Goal: Transaction & Acquisition: Purchase product/service

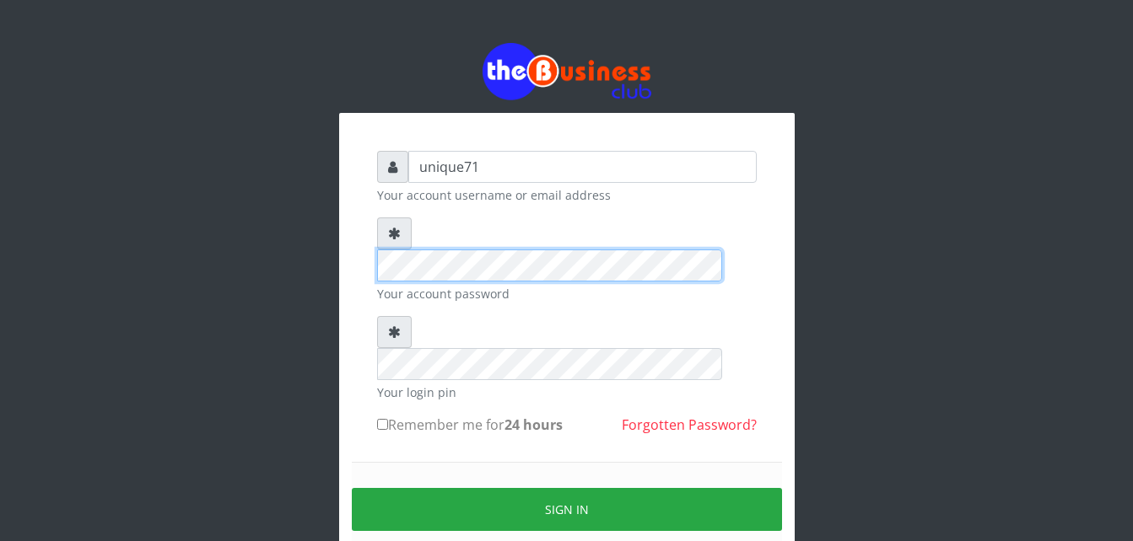
click at [371, 226] on div "unique71 Your account username or email address Your account password Your logi…" at bounding box center [566, 374] width 405 height 472
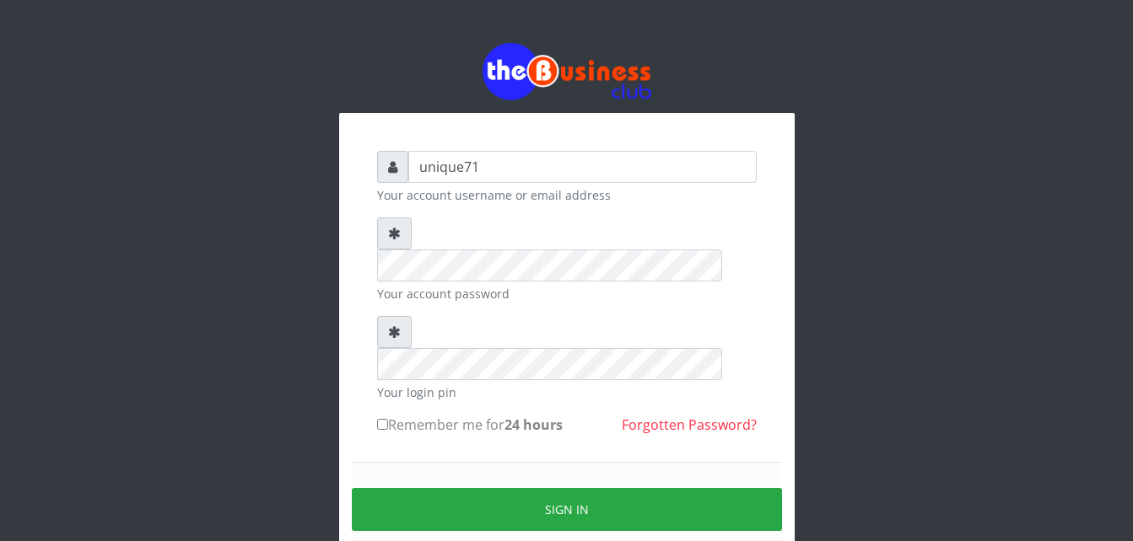
click at [385, 419] on input "Remember me for 24 hours" at bounding box center [382, 424] width 11 height 11
checkbox input "true"
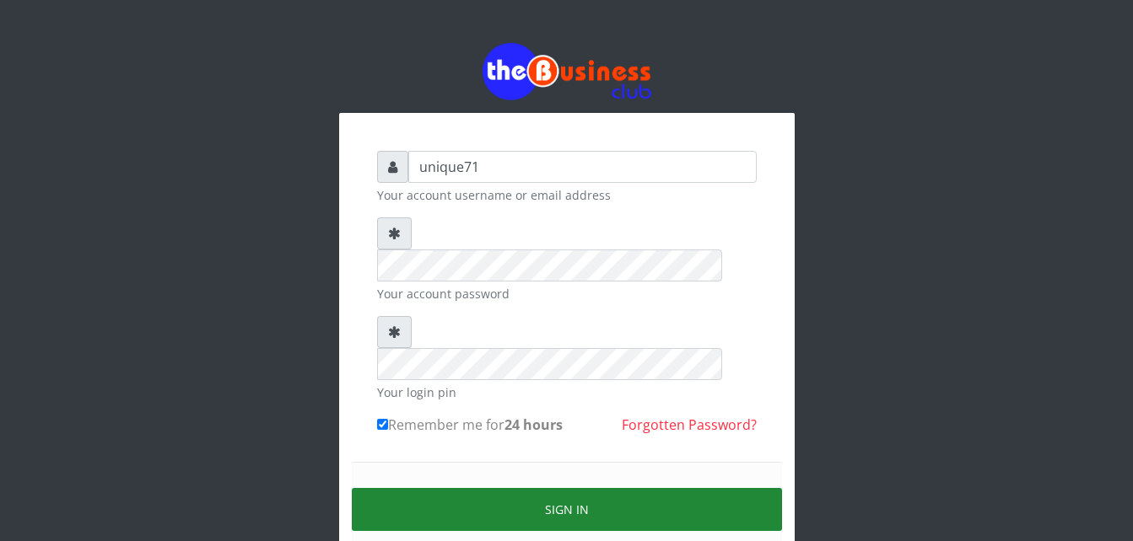
click at [491, 488] on button "Sign in" at bounding box center [567, 509] width 430 height 43
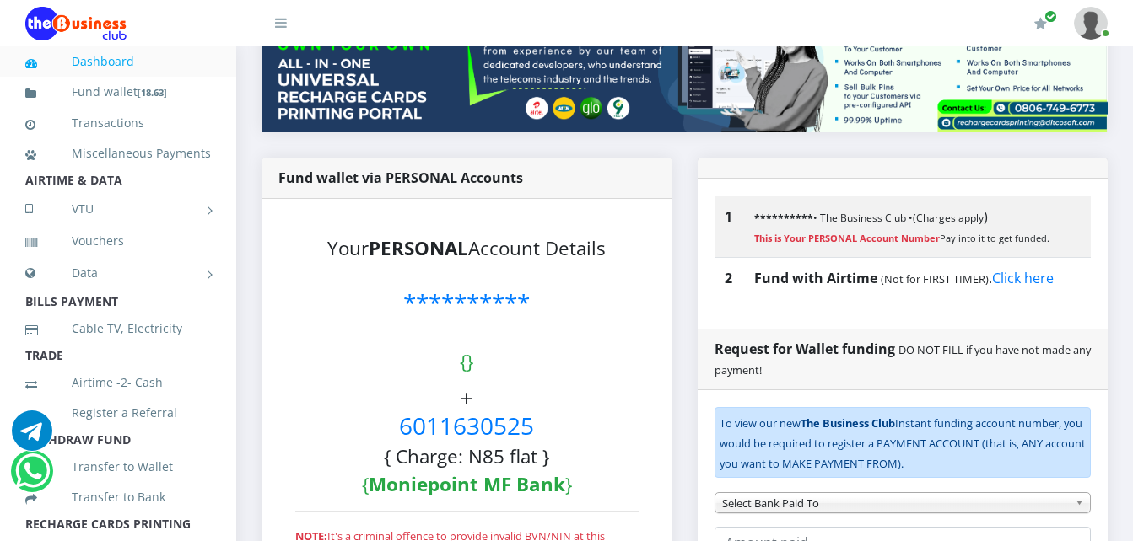
scroll to position [236, 0]
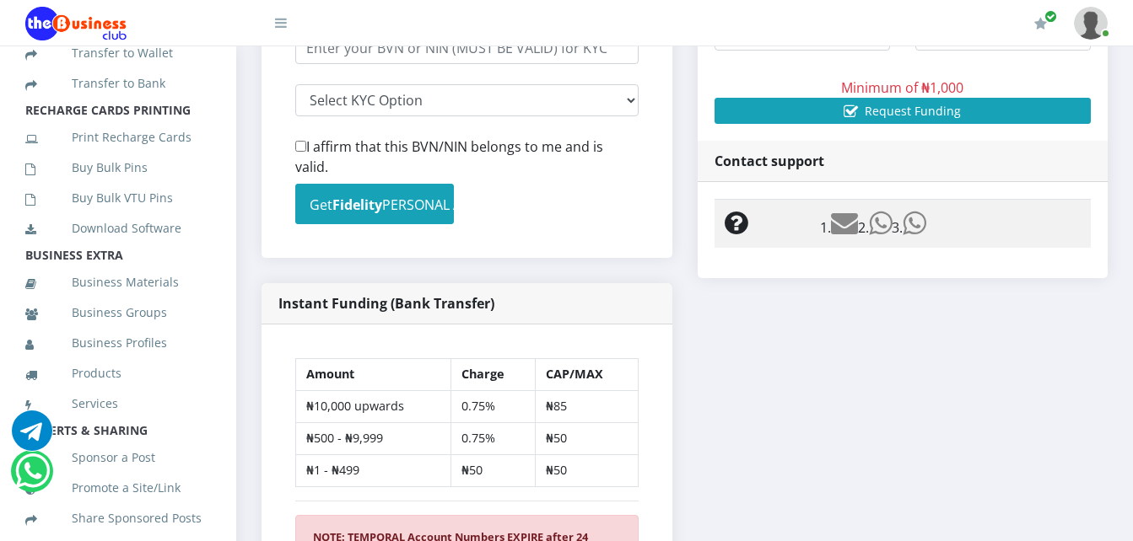
scroll to position [436, 0]
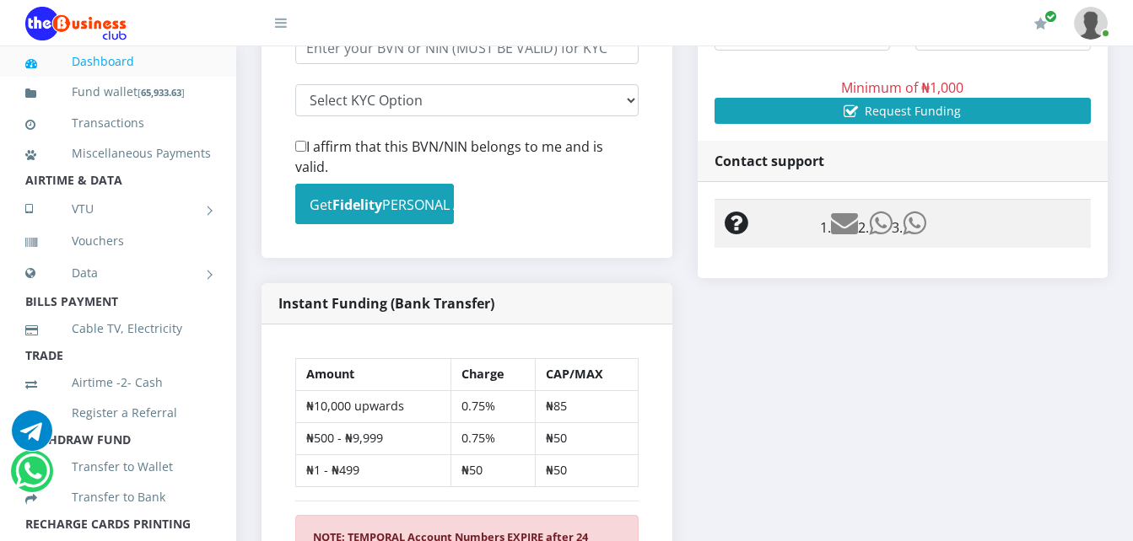
click at [516, 297] on div "Instant Funding (Bank Transfer)" at bounding box center [466, 303] width 411 height 41
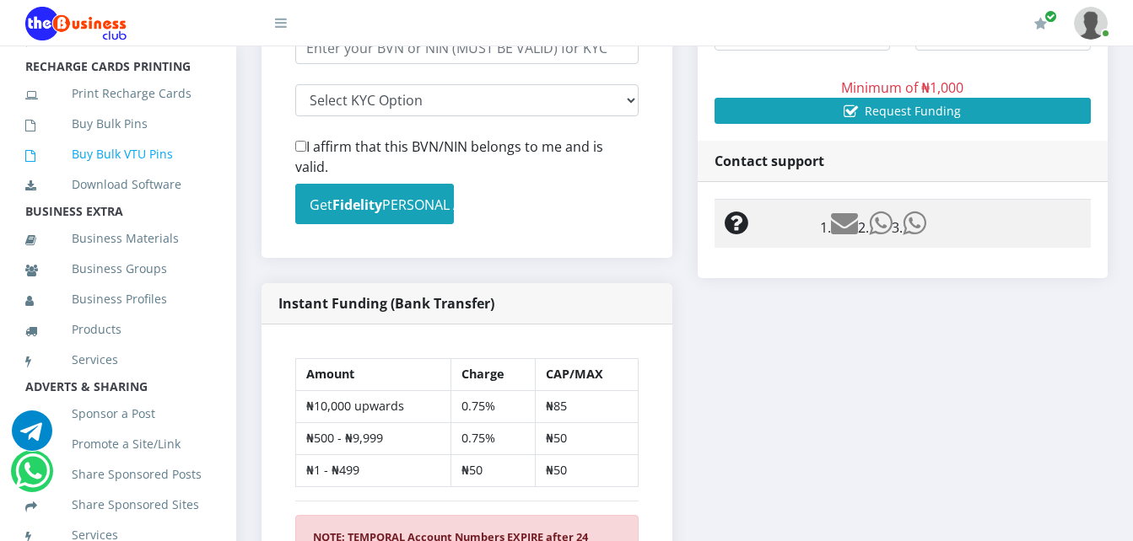
scroll to position [480, 0]
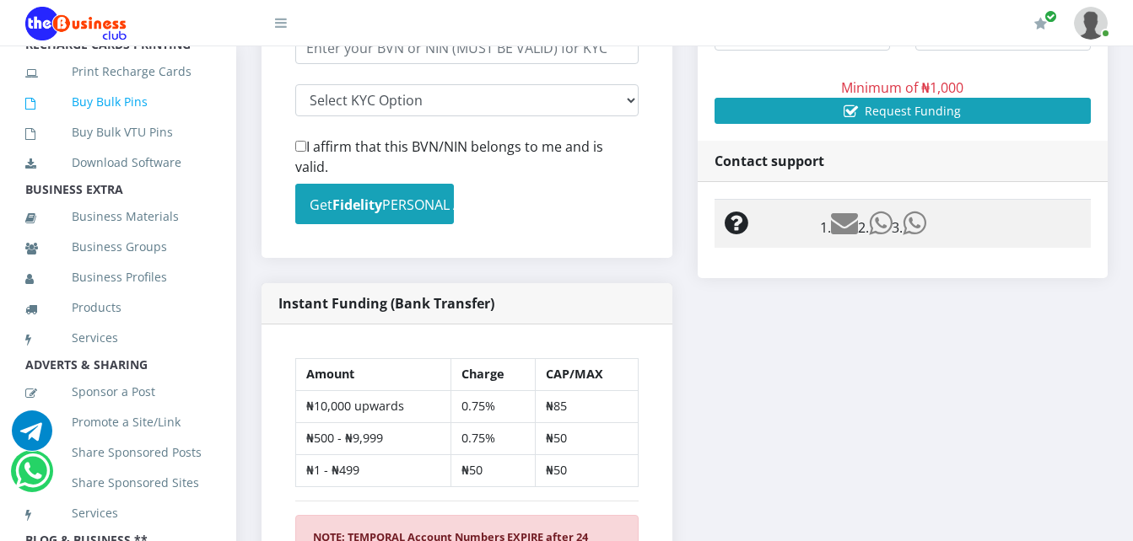
click at [129, 121] on link "Buy Bulk Pins" at bounding box center [118, 102] width 186 height 39
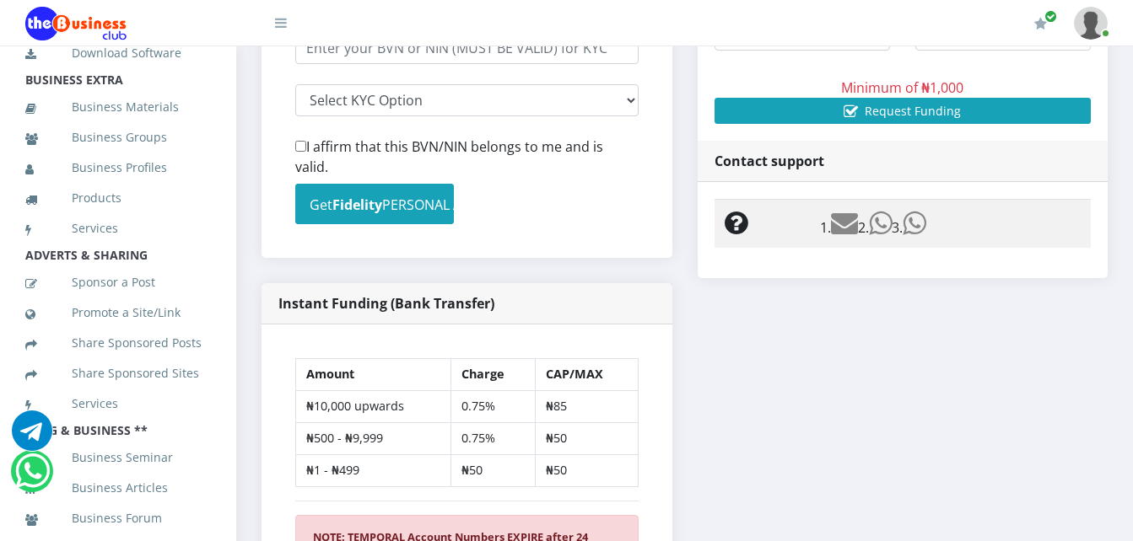
scroll to position [611, 0]
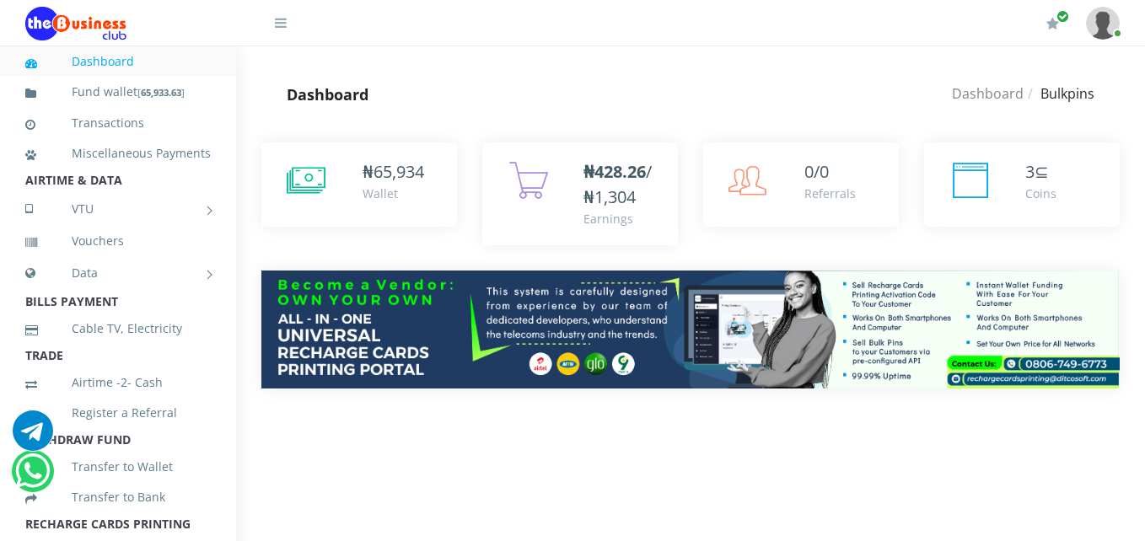
click at [568, 85] on div "Dashboard Bulkpins" at bounding box center [833, 95] width 573 height 46
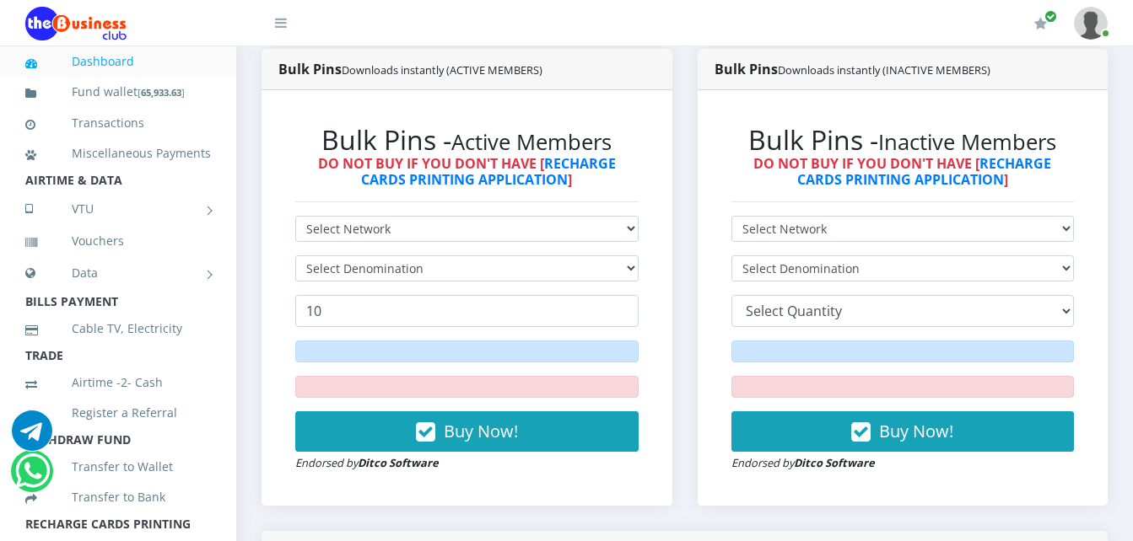
scroll to position [439, 0]
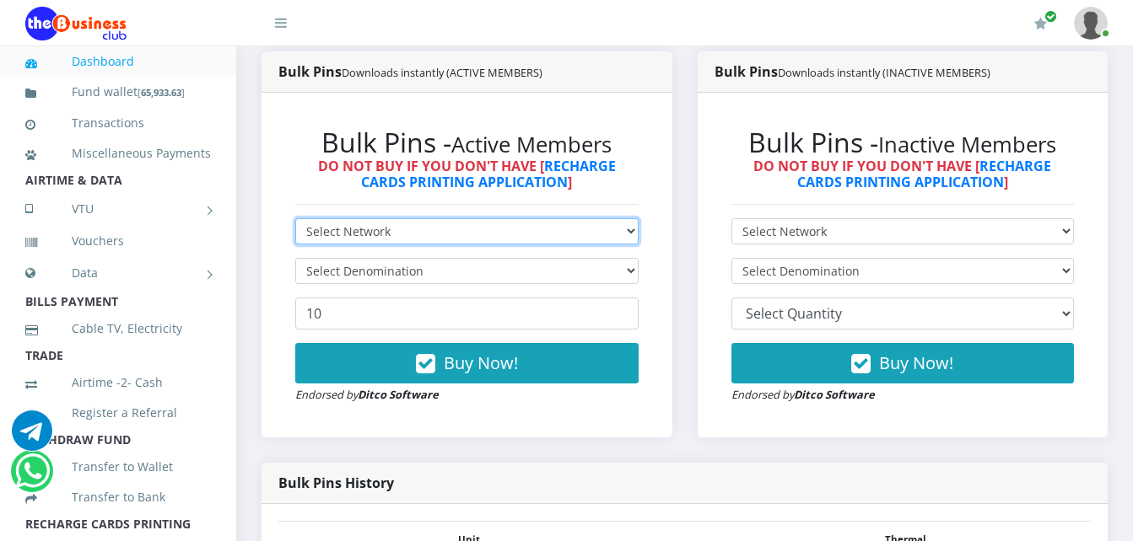
click at [524, 224] on select "Select Network MTN Globacom 9Mobile Airtel" at bounding box center [466, 231] width 343 height 26
select select "MTN"
click at [295, 218] on select "Select Network MTN Globacom 9Mobile Airtel" at bounding box center [466, 231] width 343 height 26
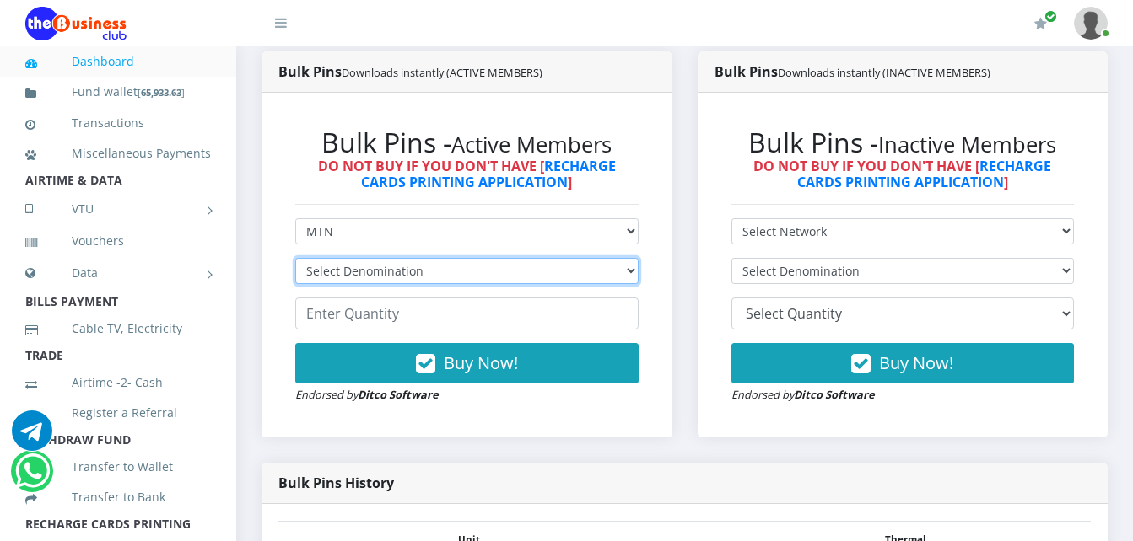
click at [388, 278] on select "Select Denomination MTN NGN100 - ₦96.99 MTN NGN200 - ₦193.98 MTN NGN400 - ₦387.…" at bounding box center [466, 271] width 343 height 26
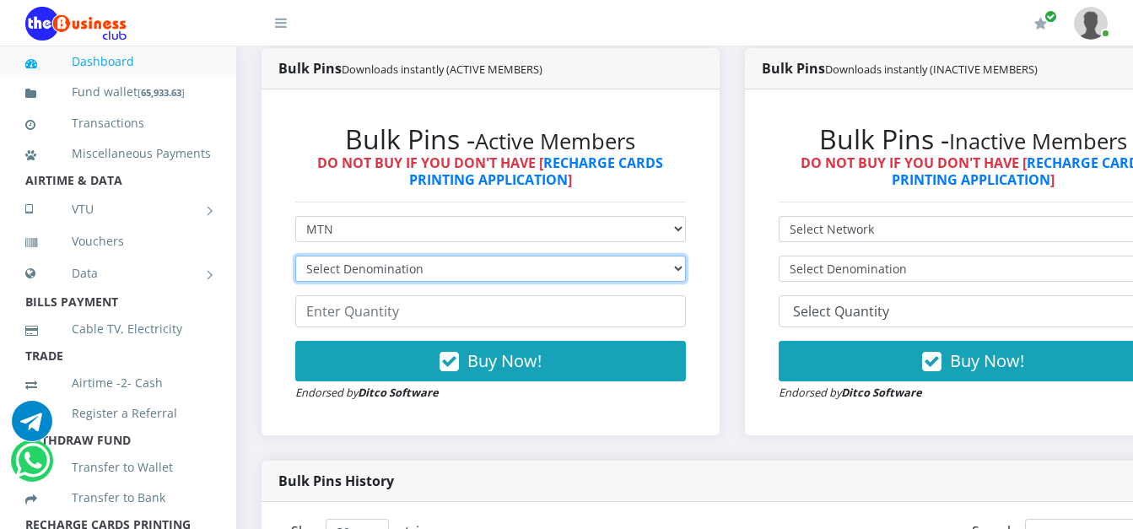
scroll to position [0, 0]
select select "96.99-100"
click at [295, 258] on select "Select Denomination MTN NGN100 - ₦96.99 MTN NGN200 - ₦193.98 MTN NGN400 - ₦387.…" at bounding box center [490, 269] width 391 height 26
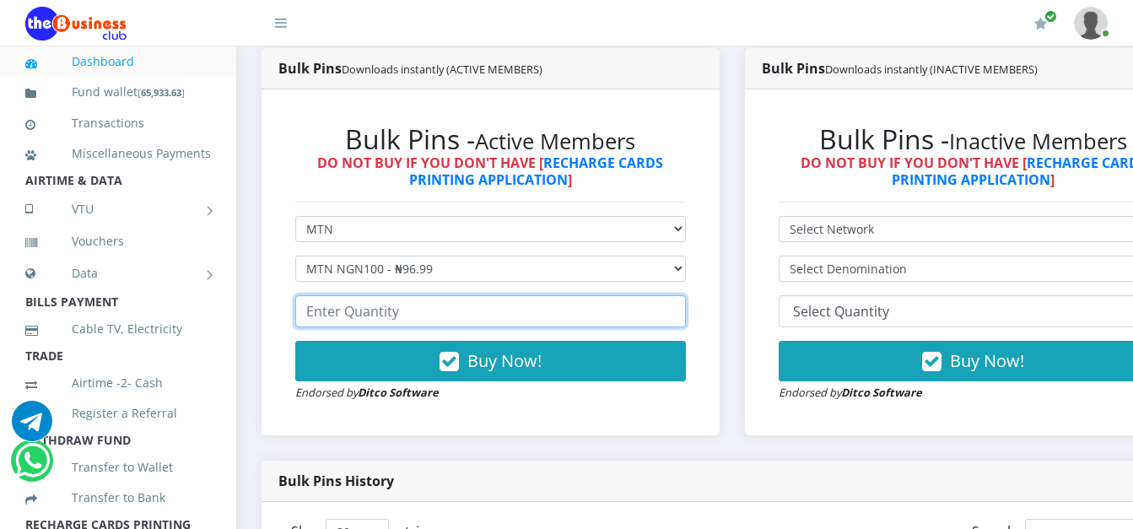
click at [340, 327] on input "number" at bounding box center [490, 311] width 391 height 32
click at [367, 327] on input "number" at bounding box center [490, 311] width 391 height 32
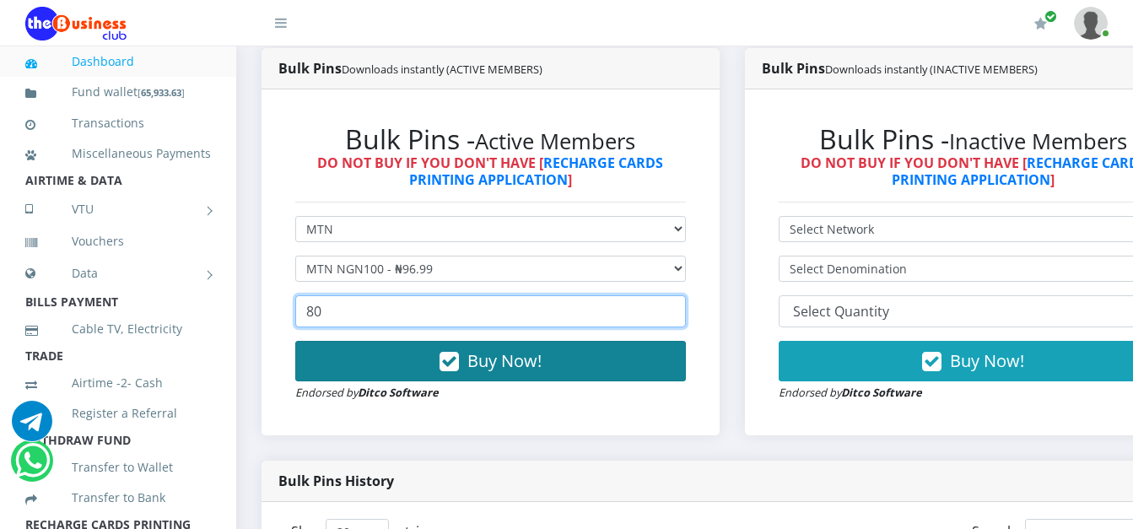
type input "80"
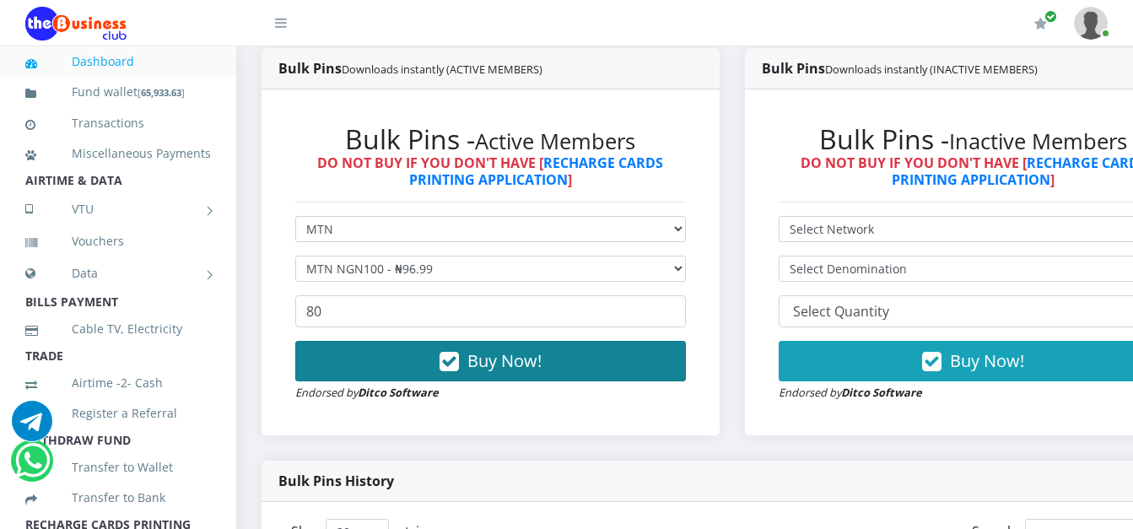
click at [392, 364] on button "Buy Now!" at bounding box center [490, 361] width 391 height 40
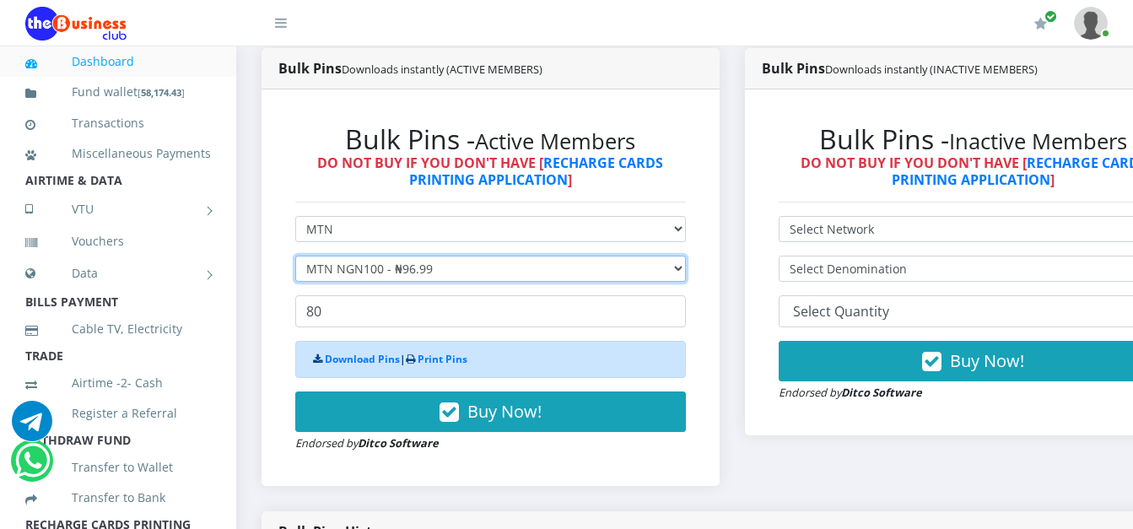
click at [409, 267] on select "Select Denomination MTN NGN100 - ₦96.99 MTN NGN200 - ₦193.98 MTN NGN400 - ₦387.…" at bounding box center [490, 269] width 391 height 26
select select "193.98-200"
click at [295, 258] on select "Select Denomination MTN NGN100 - ₦96.99 MTN NGN200 - ₦193.98 MTN NGN400 - ₦387.…" at bounding box center [490, 269] width 391 height 26
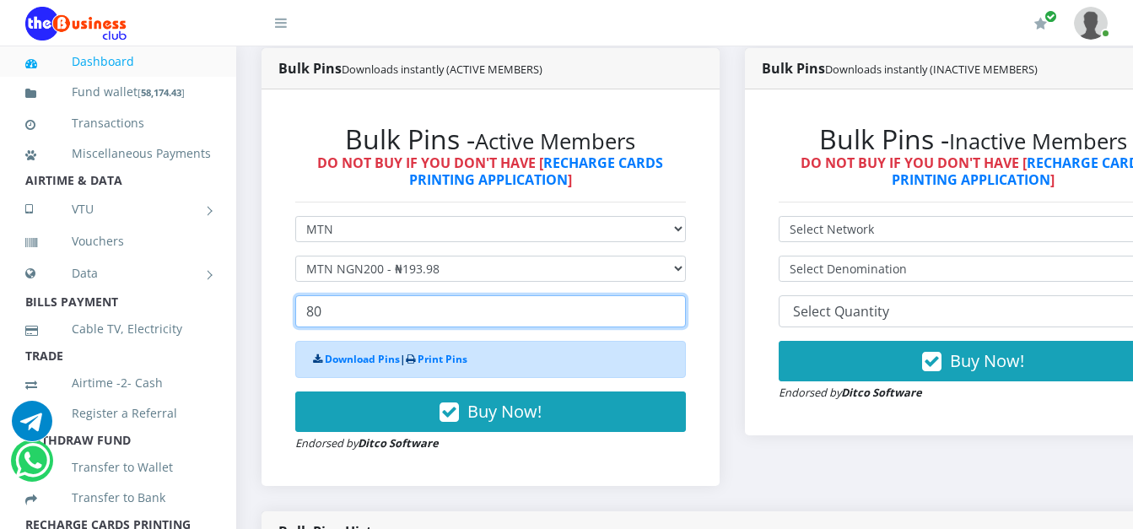
drag, startPoint x: 356, startPoint y: 318, endPoint x: 272, endPoint y: 316, distance: 83.5
click at [272, 316] on div "Bulk Pins - Active Members DO NOT BUY IF YOU DON'T HAVE [ RECHARGE CARDS PRINTI…" at bounding box center [490, 287] width 458 height 396
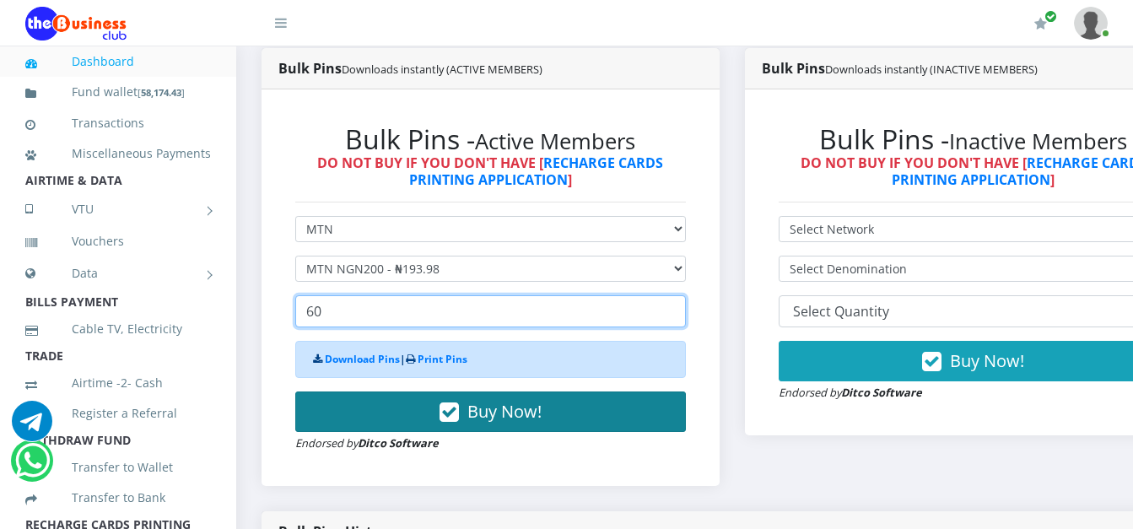
type input "60"
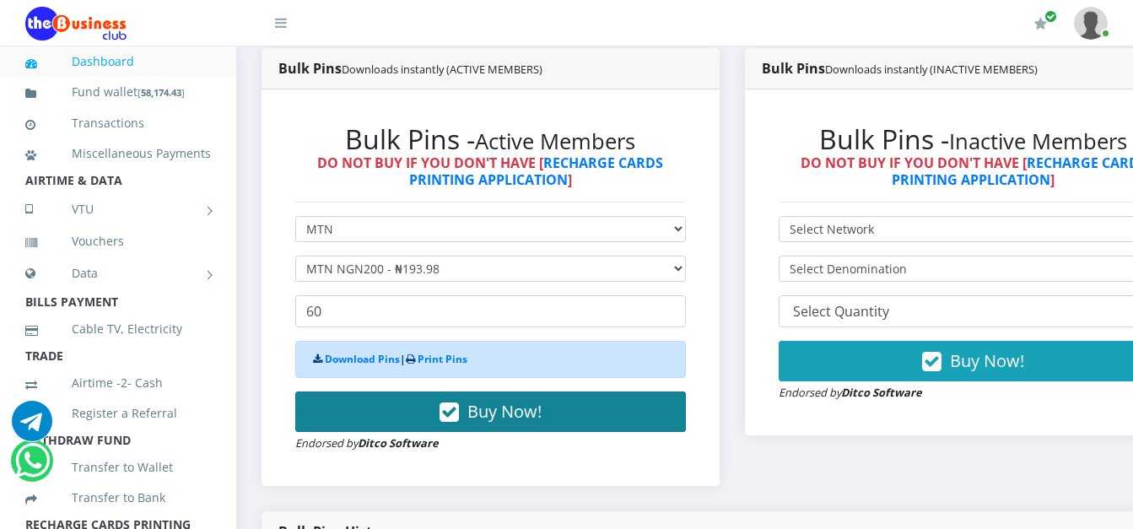
click at [402, 405] on button "Buy Now!" at bounding box center [490, 411] width 391 height 40
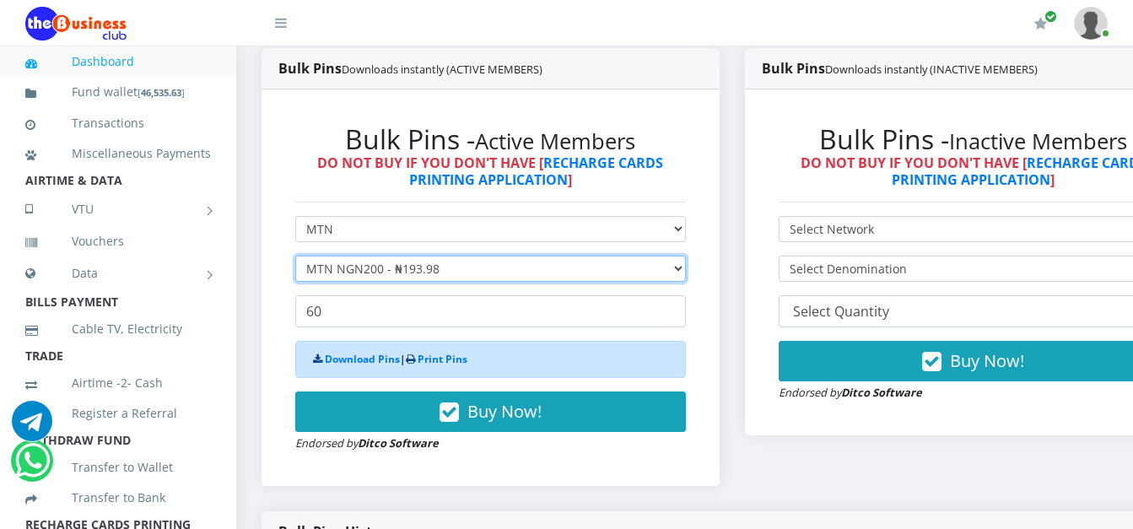
click at [524, 276] on select "Select Denomination MTN NGN100 - ₦96.99 MTN NGN200 - ₦193.98 MTN NGN400 - ₦387.…" at bounding box center [490, 269] width 391 height 26
select select "484.95-500"
click at [295, 258] on select "Select Denomination MTN NGN100 - ₦96.99 MTN NGN200 - ₦193.98 MTN NGN400 - ₦387.…" at bounding box center [490, 269] width 391 height 26
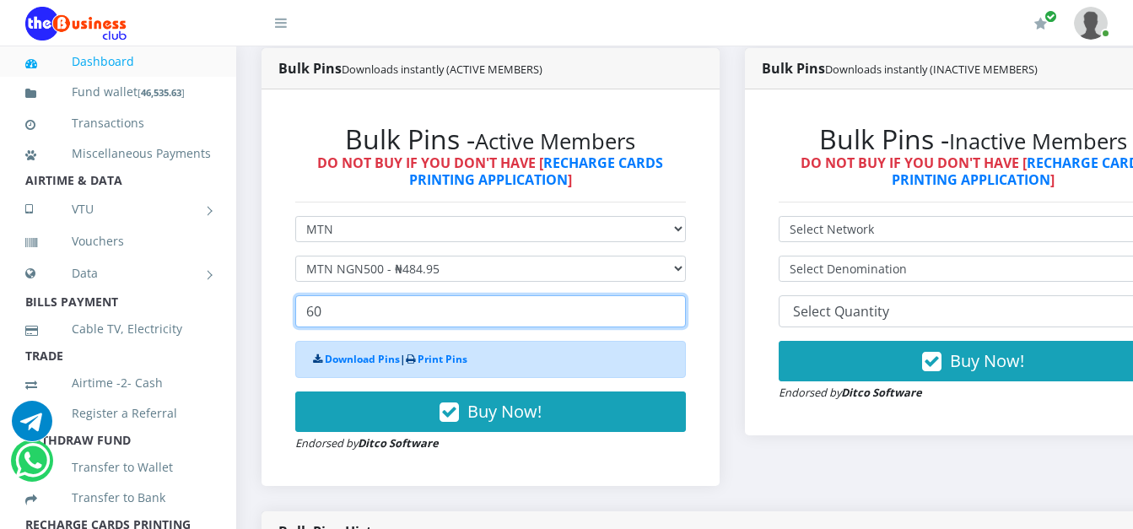
drag, startPoint x: 343, startPoint y: 312, endPoint x: 272, endPoint y: 309, distance: 71.8
click at [272, 309] on div "Bulk Pins - Active Members DO NOT BUY IF YOU DON'T HAVE [ RECHARGE CARDS PRINTI…" at bounding box center [490, 287] width 458 height 396
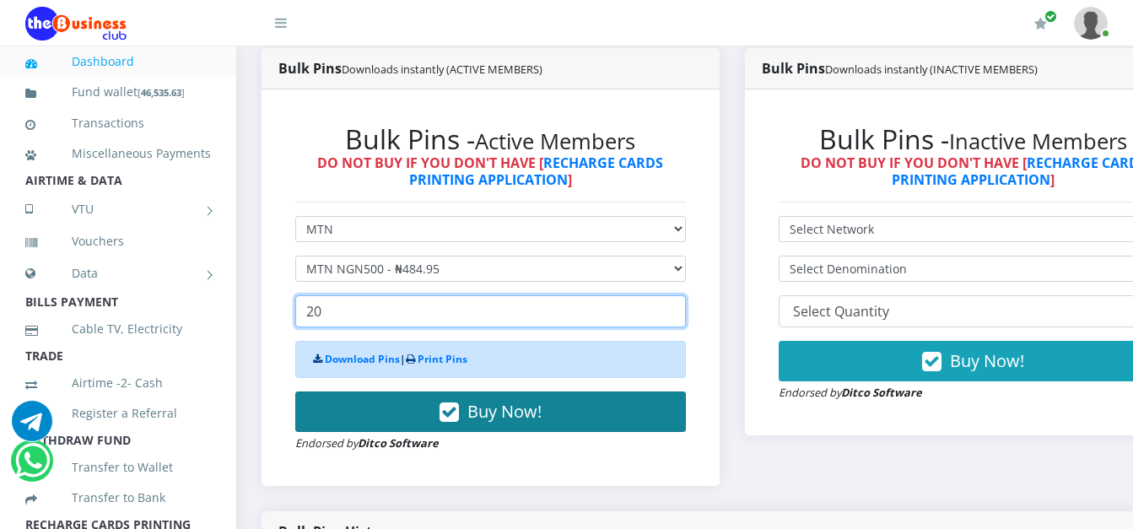
type input "20"
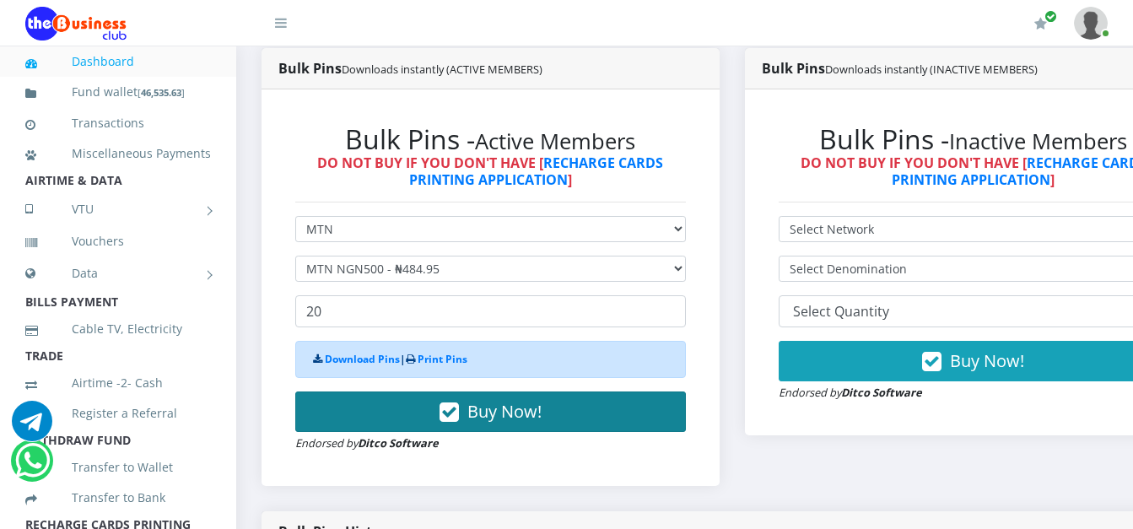
click at [358, 420] on button "Buy Now!" at bounding box center [490, 411] width 391 height 40
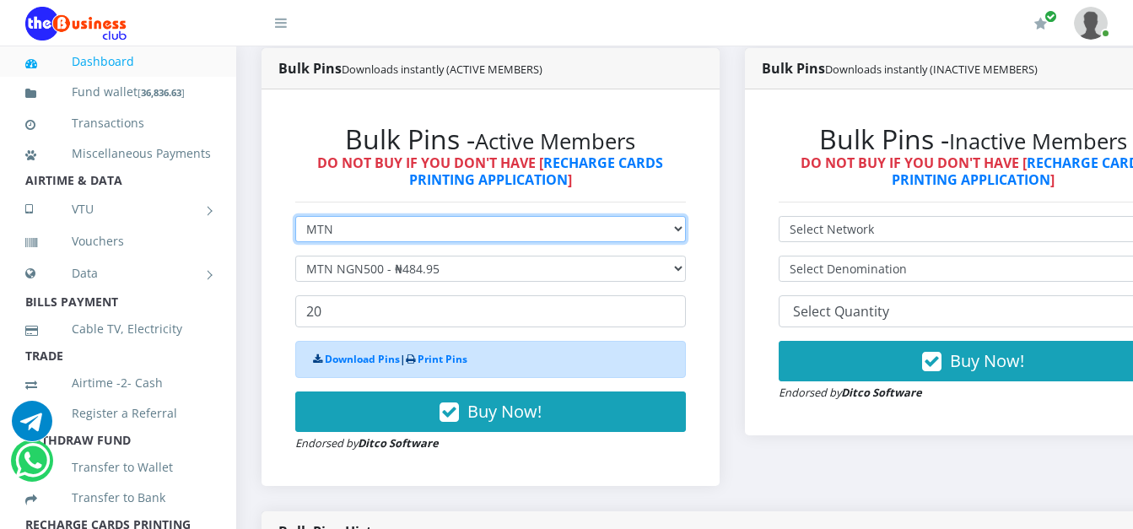
click at [432, 224] on select "Select Network MTN Globacom 9Mobile Airtel" at bounding box center [490, 229] width 391 height 26
select select "Airtel"
click at [295, 218] on select "Select Network MTN Globacom 9Mobile Airtel" at bounding box center [490, 229] width 391 height 26
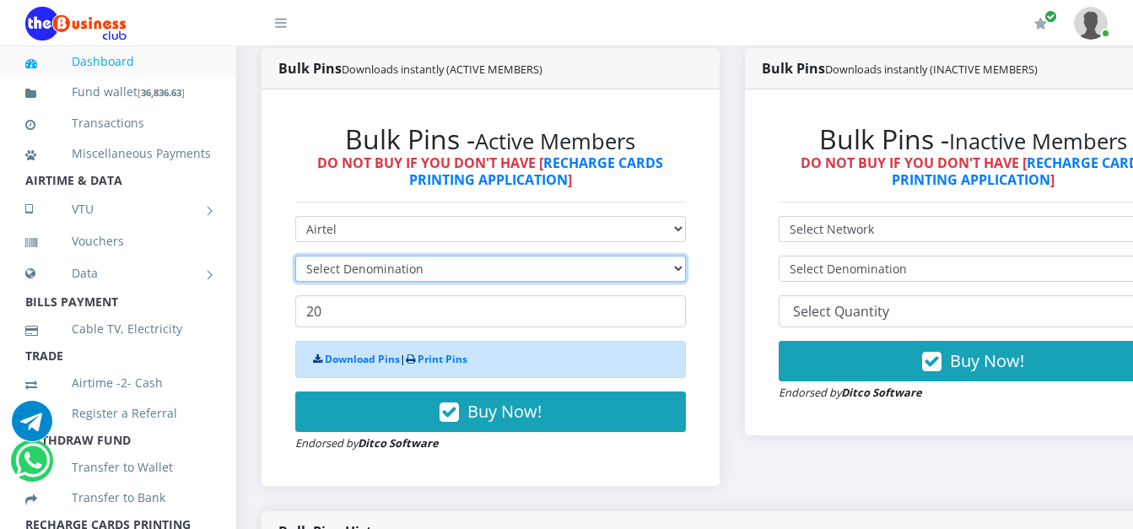
click at [434, 267] on select "Select Denomination" at bounding box center [490, 269] width 391 height 26
click at [401, 273] on select "Select Denomination Airtel NGN100 - ₦96.38 Airtel NGN200 - ₦192.76 Airtel NGN50…" at bounding box center [490, 269] width 391 height 26
drag, startPoint x: 401, startPoint y: 273, endPoint x: 377, endPoint y: 315, distance: 48.8
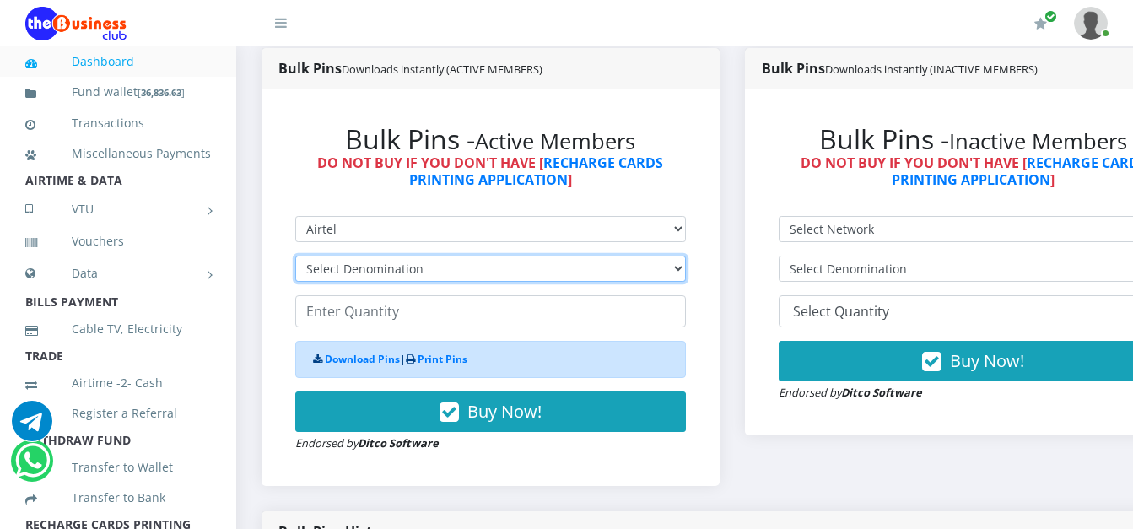
click at [377, 315] on form "Select Network MTN Globacom 9Mobile Airtel Select Denomination Airtel NGN100 - …" at bounding box center [490, 334] width 391 height 236
select select "96.38-100"
click at [295, 258] on select "Select Denomination Airtel NGN100 - ₦96.38 Airtel NGN200 - ₦192.76 Airtel NGN50…" at bounding box center [490, 269] width 391 height 26
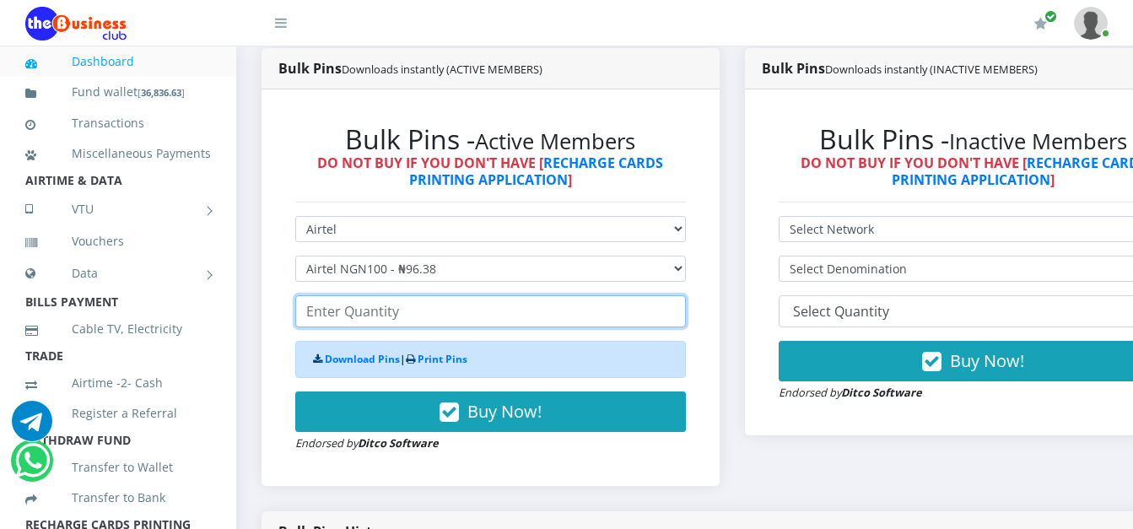
click at [369, 315] on input "number" at bounding box center [490, 311] width 391 height 32
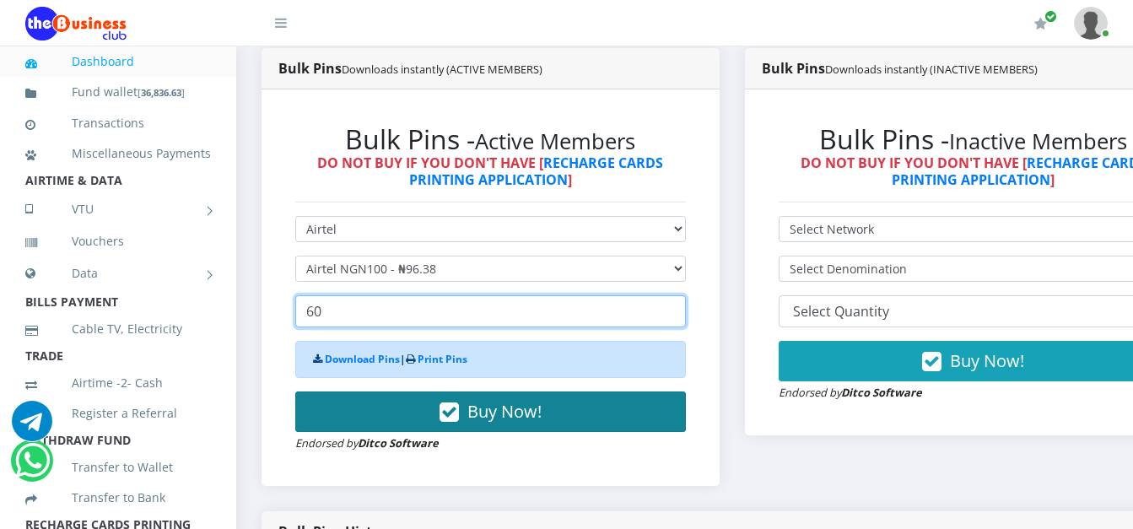
type input "60"
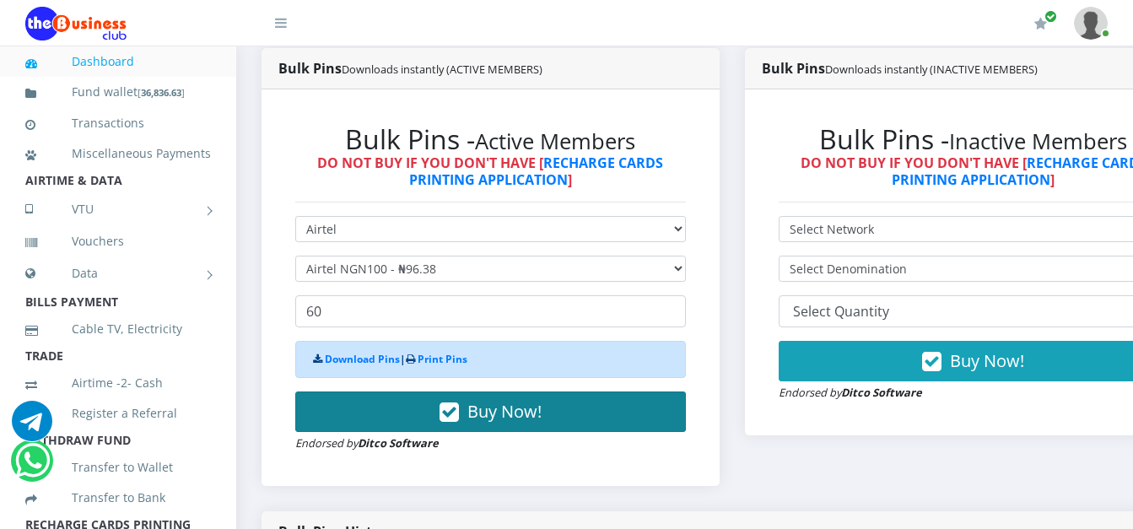
click at [396, 416] on button "Buy Now!" at bounding box center [490, 411] width 391 height 40
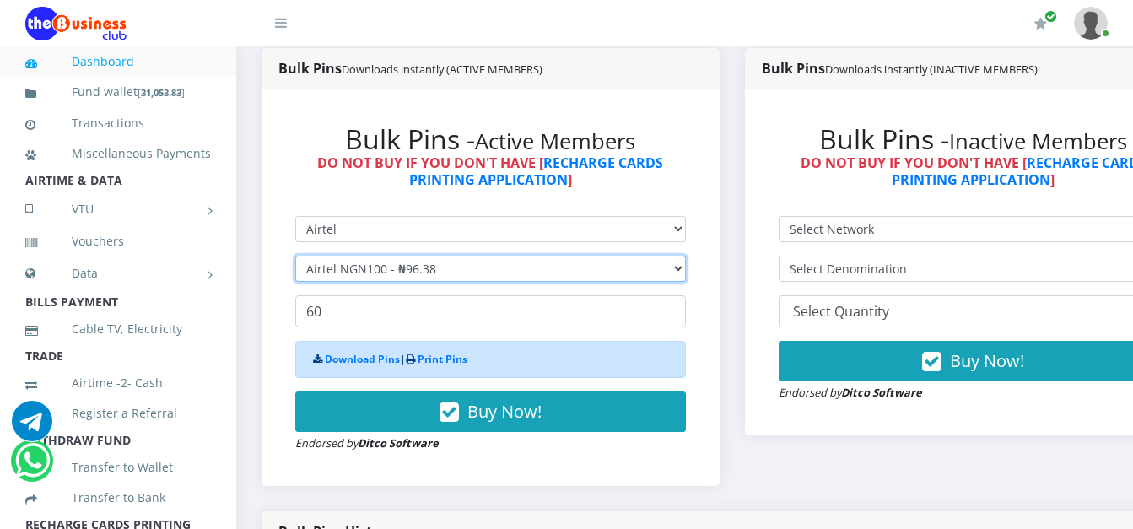
click at [434, 272] on select "Select Denomination Airtel NGN100 - ₦96.38 Airtel NGN200 - ₦192.76 Airtel NGN50…" at bounding box center [490, 269] width 391 height 26
select select "192.76-200"
click at [295, 258] on select "Select Denomination Airtel NGN100 - ₦96.38 Airtel NGN200 - ₦192.76 Airtel NGN50…" at bounding box center [490, 269] width 391 height 26
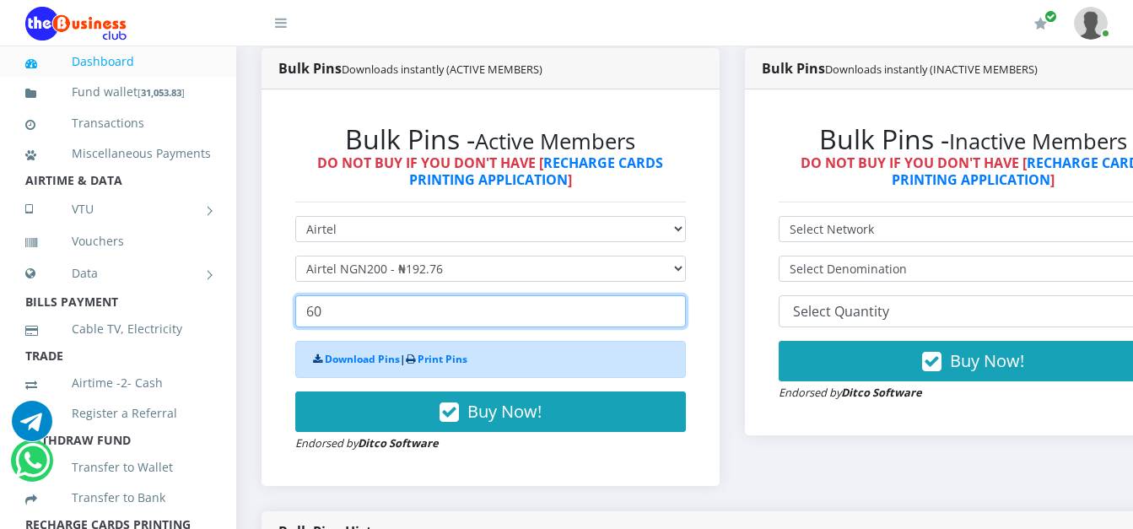
drag, startPoint x: 345, startPoint y: 317, endPoint x: 289, endPoint y: 315, distance: 55.7
click at [289, 315] on div "Bulk Pins - Active Members DO NOT BUY IF YOU DON'T HAVE [ RECHARGE CARDS PRINTI…" at bounding box center [490, 287] width 424 height 363
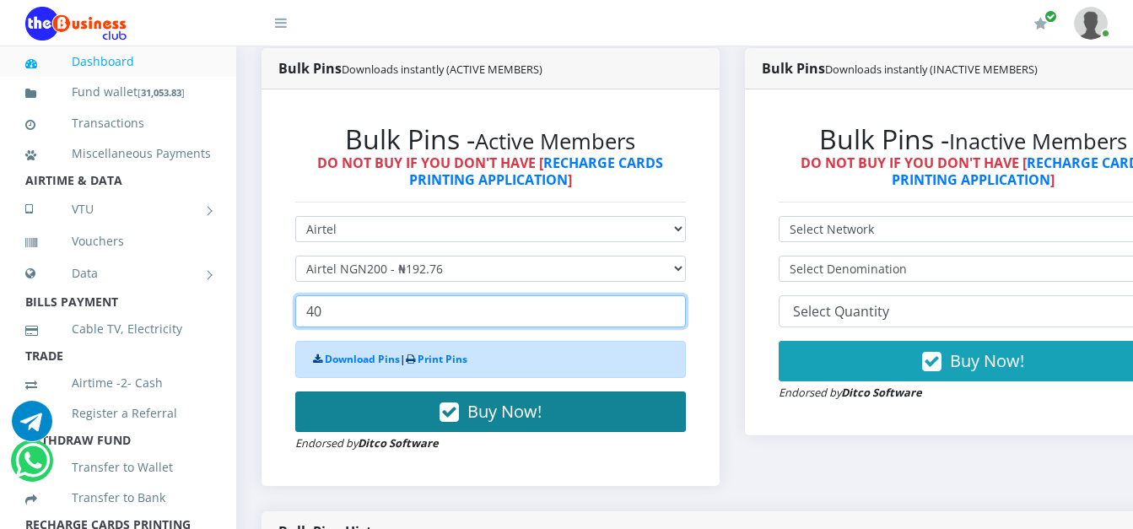
type input "40"
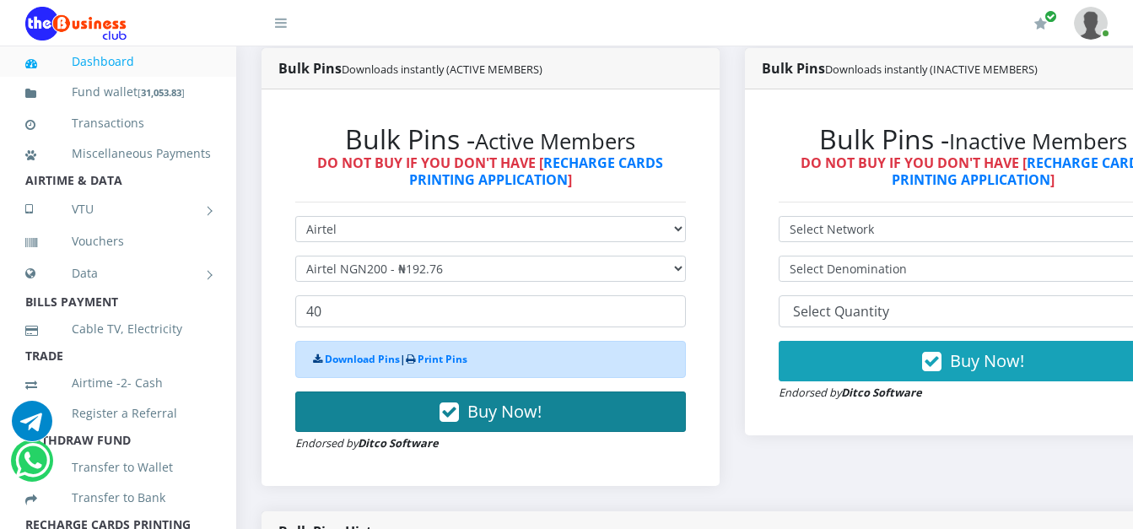
click at [405, 417] on button "Buy Now!" at bounding box center [490, 411] width 391 height 40
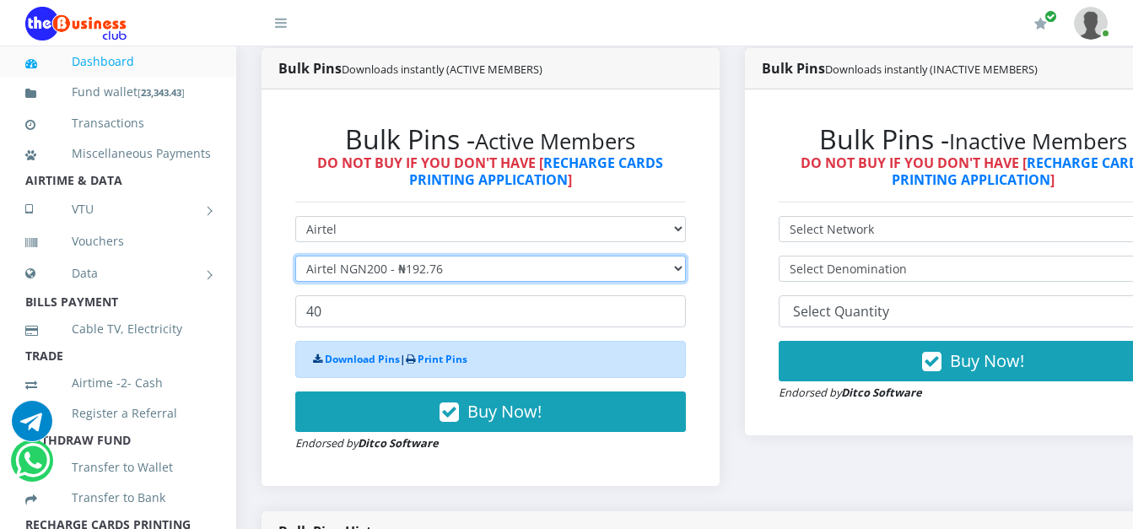
click at [450, 265] on select "Select Denomination Airtel NGN100 - ₦96.38 Airtel NGN200 - ₦192.76 Airtel NGN50…" at bounding box center [490, 269] width 391 height 26
select select "481.9-500"
click at [295, 258] on select "Select Denomination Airtel NGN100 - ₦96.38 Airtel NGN200 - ₦192.76 Airtel NGN50…" at bounding box center [490, 269] width 391 height 26
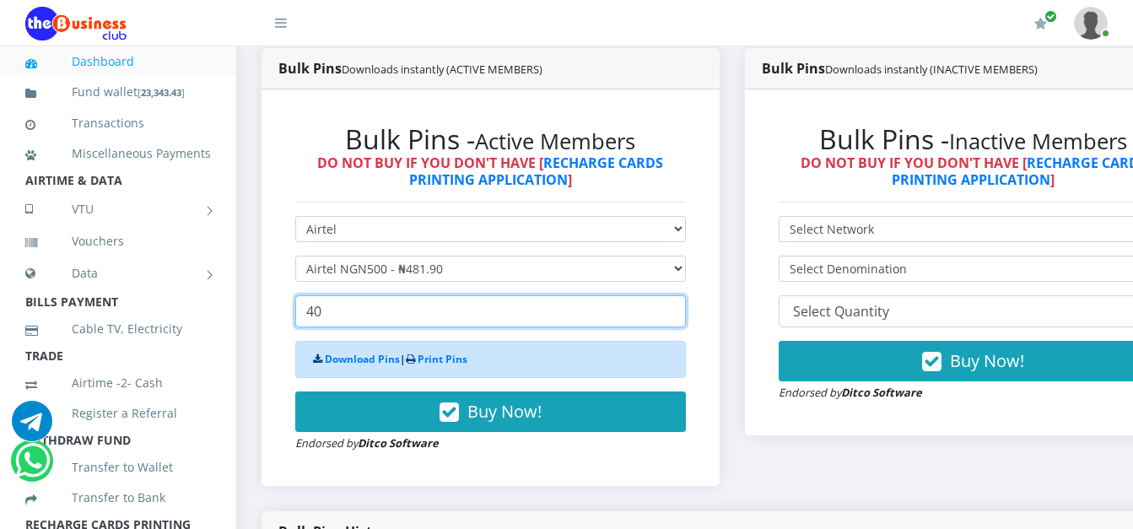
drag, startPoint x: 344, startPoint y: 314, endPoint x: 260, endPoint y: 318, distance: 84.4
click at [260, 318] on div "Bulk Pins Downloads instantly (ACTIVE MEMBERS) Bulk Pins - Active Members DO NO…" at bounding box center [490, 279] width 483 height 463
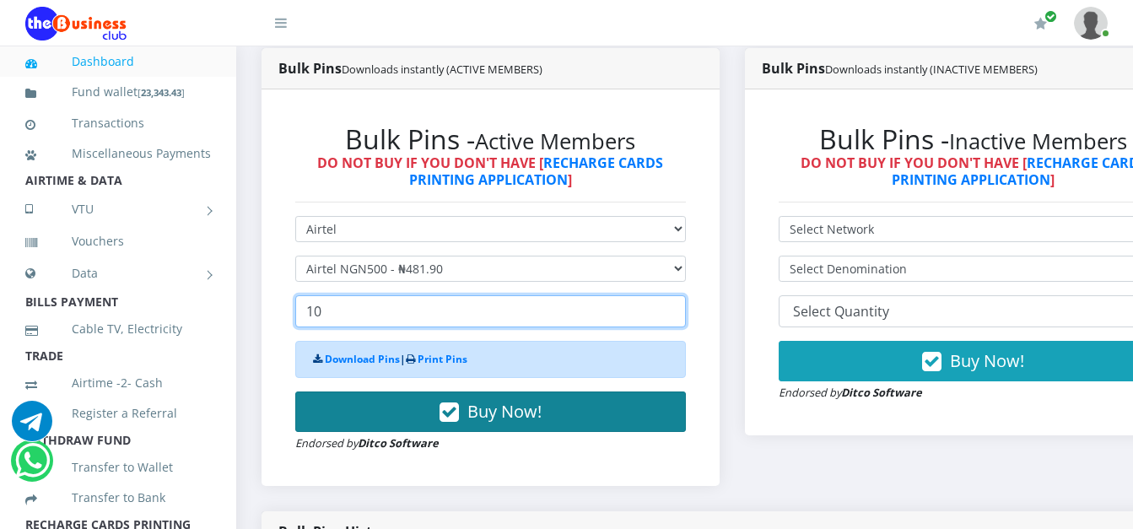
type input "10"
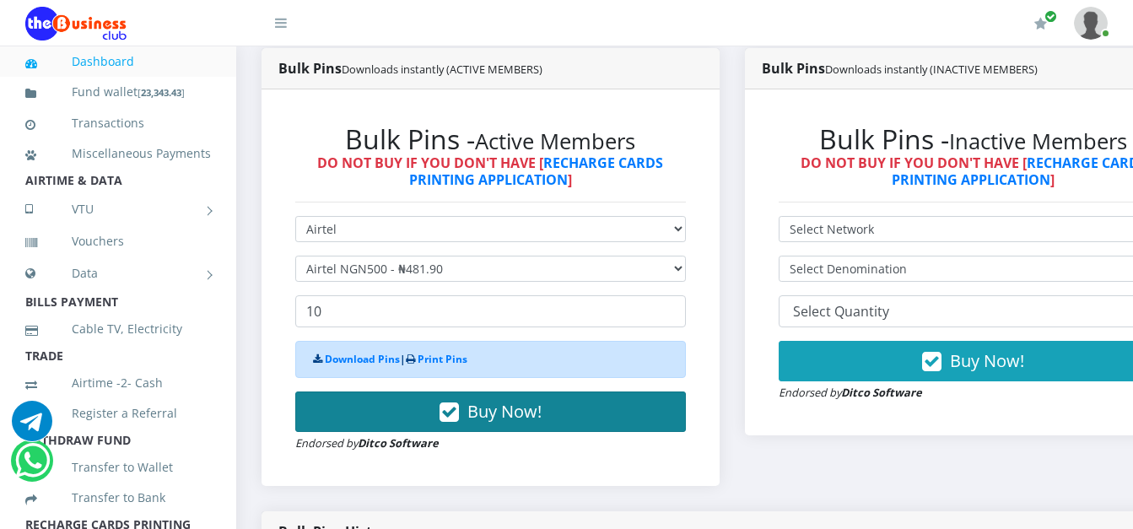
click at [421, 432] on button "Buy Now!" at bounding box center [490, 411] width 391 height 40
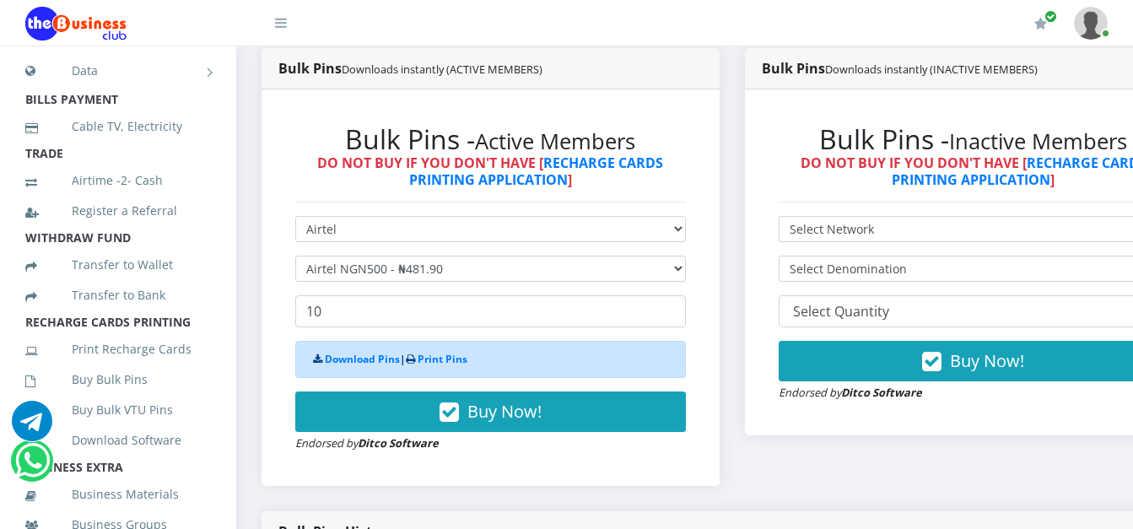
scroll to position [238, 0]
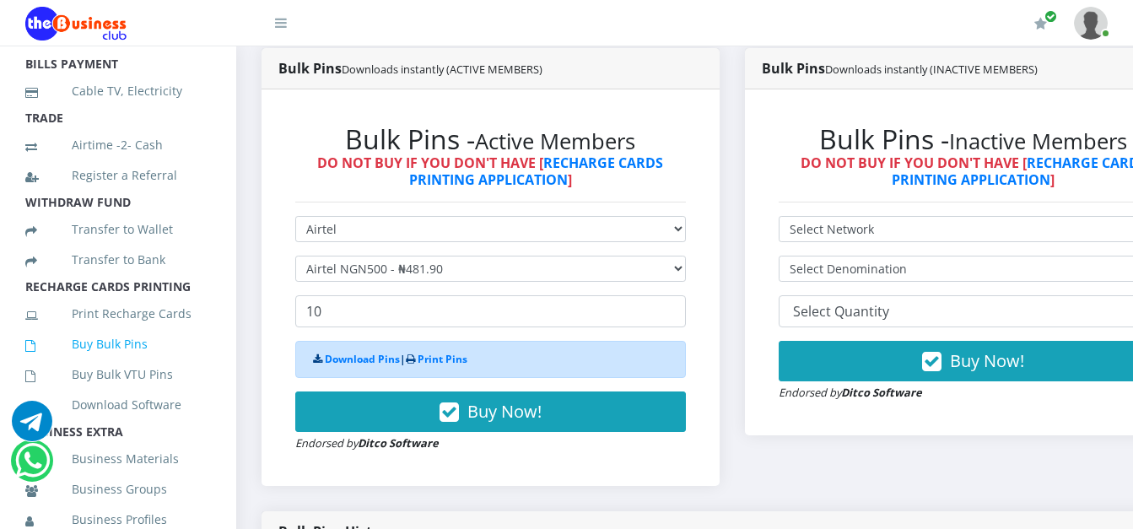
click at [125, 363] on link "Buy Bulk Pins" at bounding box center [118, 344] width 186 height 39
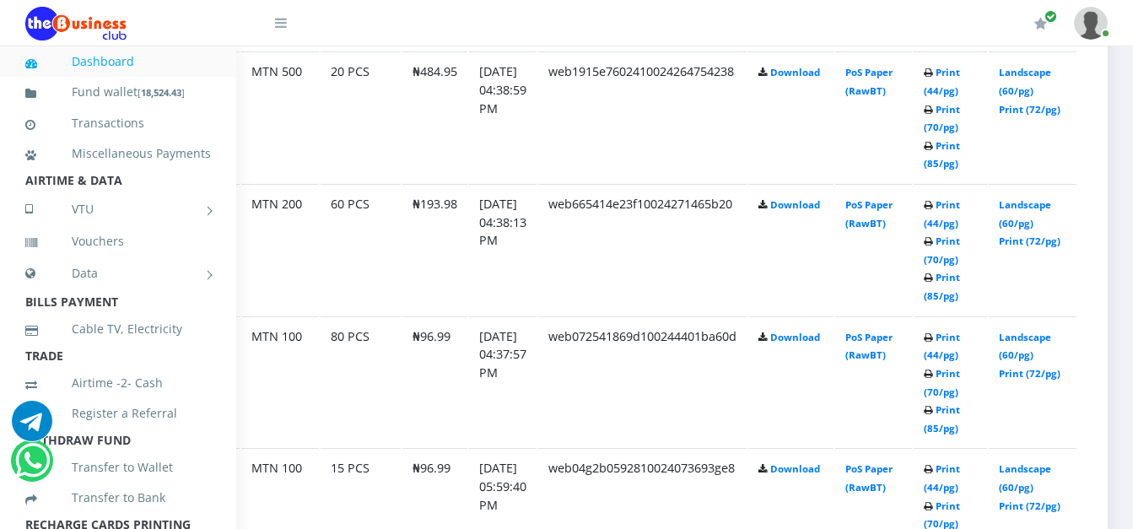
scroll to position [1411, 108]
click at [959, 337] on link "Print (44/pg)" at bounding box center [942, 346] width 36 height 31
click at [960, 207] on link "Print (44/pg)" at bounding box center [942, 213] width 36 height 31
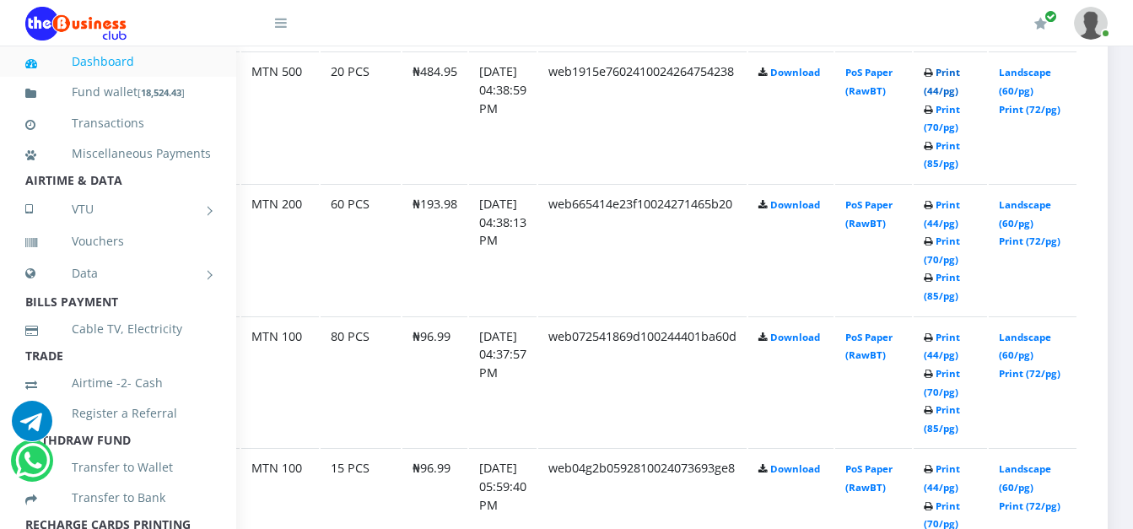
click at [960, 79] on link "Print (44/pg)" at bounding box center [942, 81] width 36 height 31
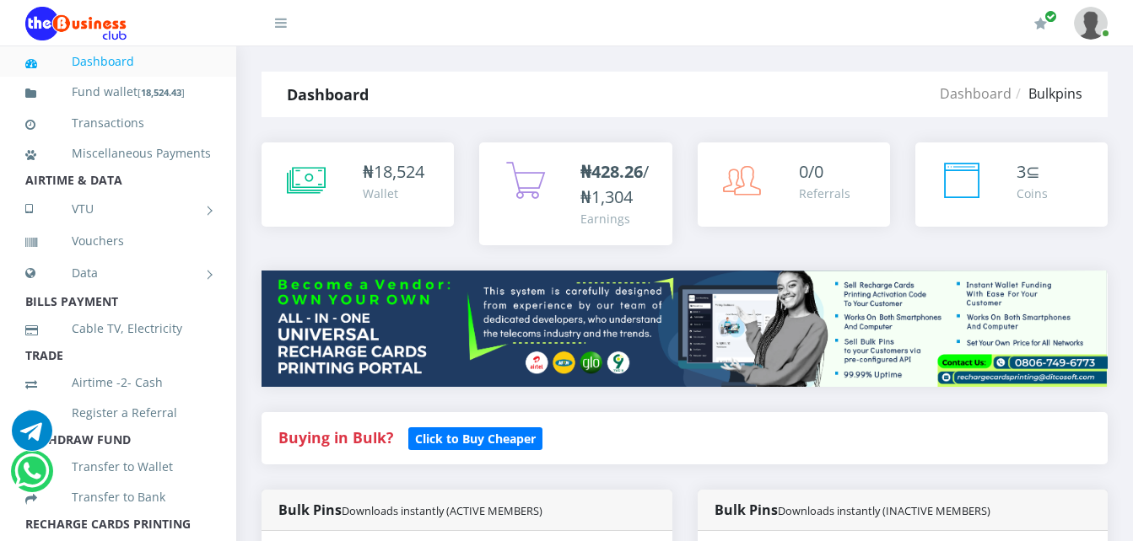
click at [299, 256] on div "₦ 18,524 Wallet" at bounding box center [358, 207] width 218 height 128
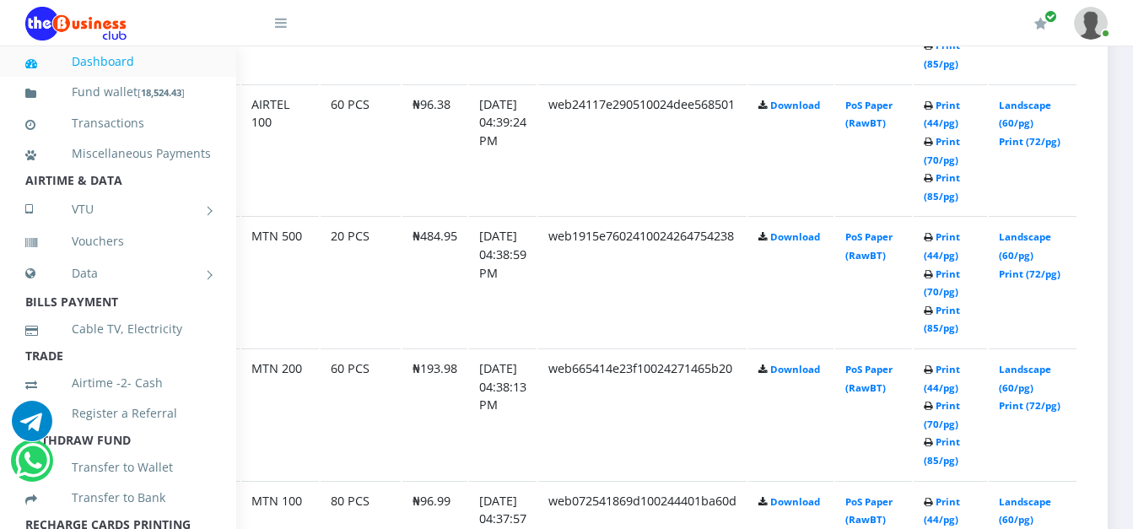
scroll to position [1240, 108]
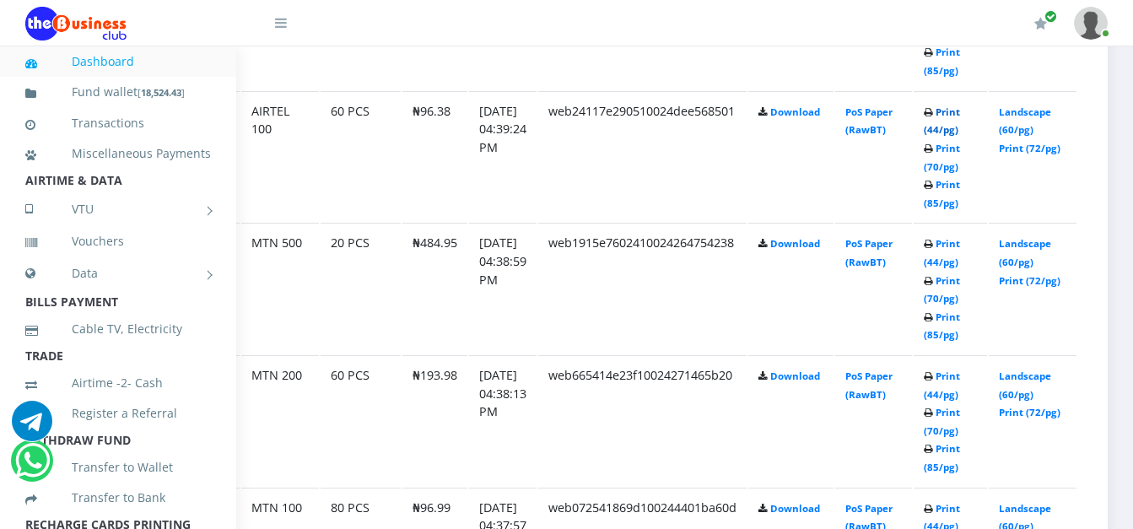
click at [958, 112] on link "Print (44/pg)" at bounding box center [942, 120] width 36 height 31
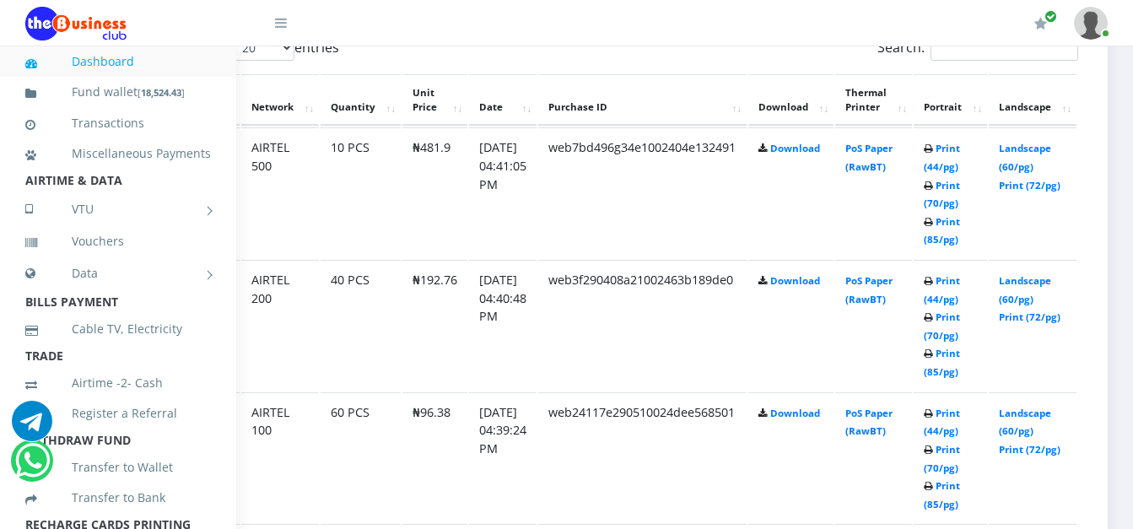
scroll to position [952, 108]
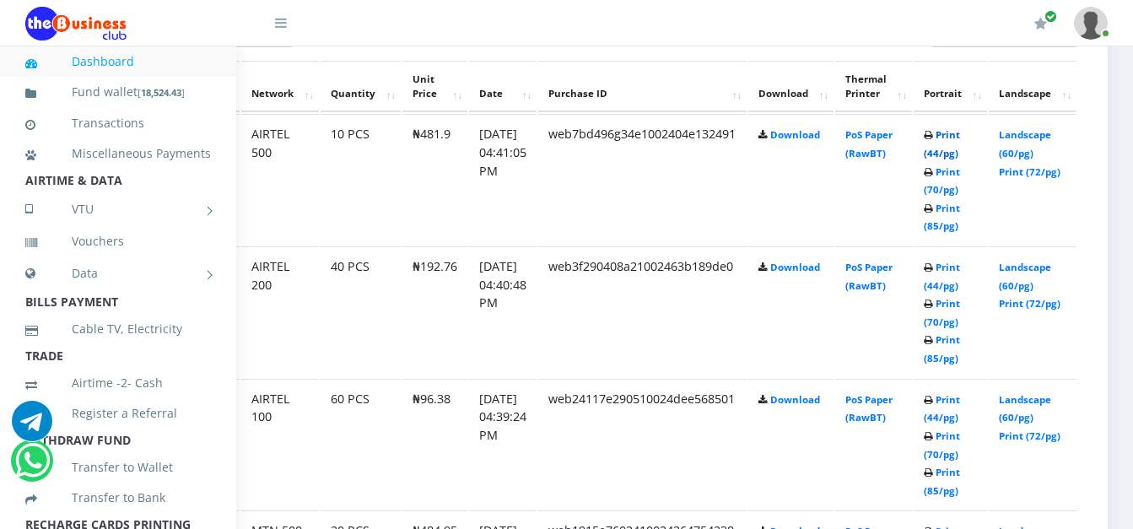
click at [959, 154] on link "Print (44/pg)" at bounding box center [942, 143] width 36 height 31
click at [952, 287] on link "Print (44/pg)" at bounding box center [942, 276] width 36 height 31
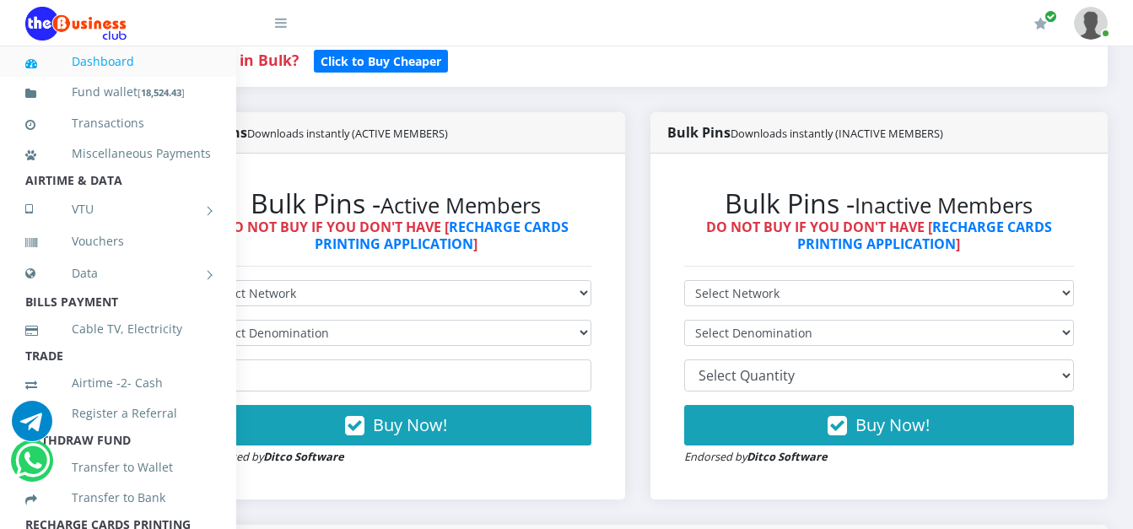
scroll to position [391, 0]
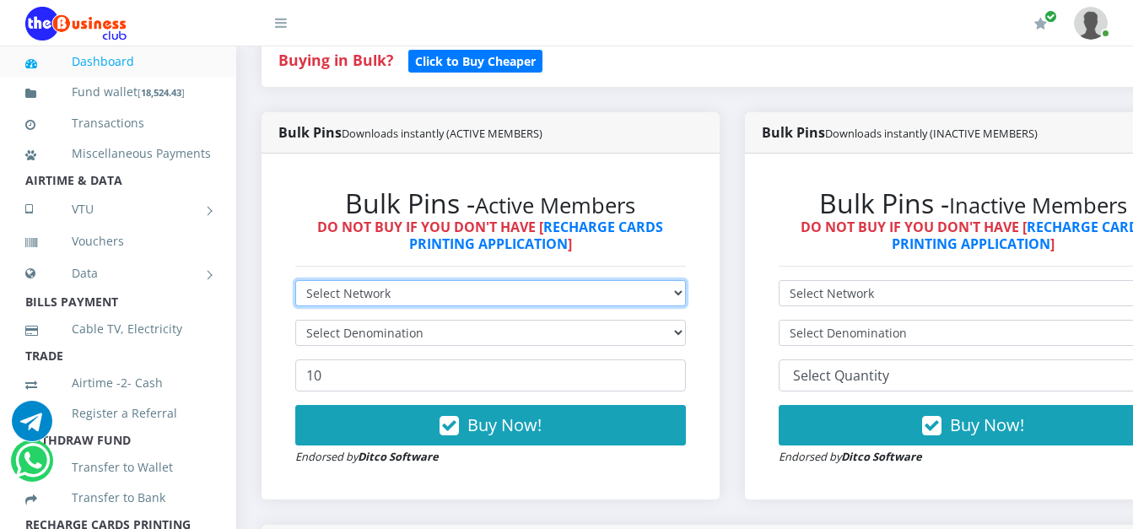
click at [487, 298] on select "Select Network MTN Globacom 9Mobile Airtel" at bounding box center [490, 293] width 391 height 26
click at [295, 283] on select "Select Network MTN Globacom 9Mobile Airtel" at bounding box center [490, 293] width 391 height 26
click at [401, 297] on select "Select Network MTN Globacom 9Mobile Airtel" at bounding box center [490, 293] width 391 height 26
select select "Glo"
click at [295, 283] on select "Select Network MTN Globacom 9Mobile Airtel" at bounding box center [490, 293] width 391 height 26
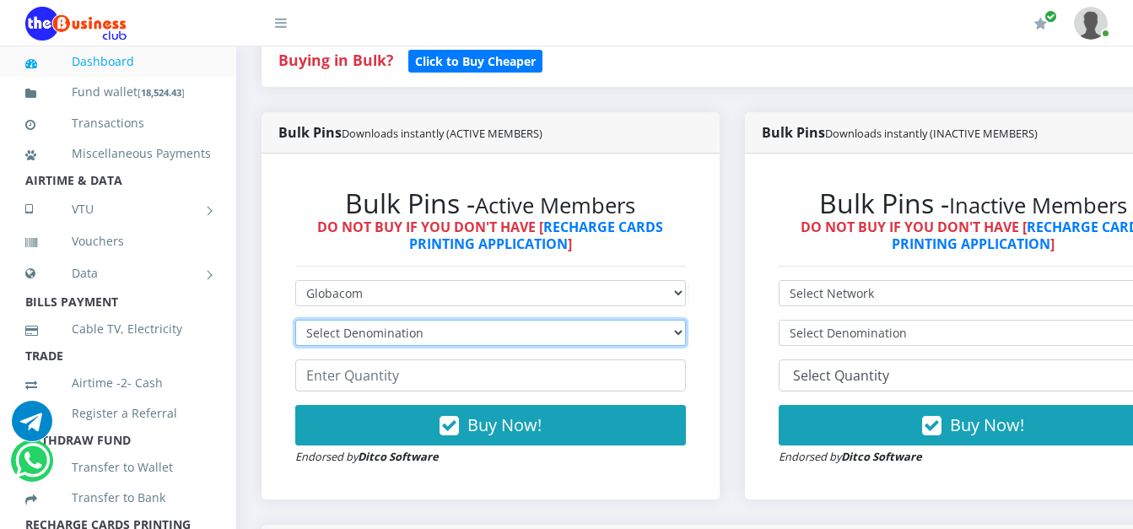
click at [409, 337] on select "Select Denomination Glo NGN100 - ₦96.55 Glo NGN200 - ₦193.10 Glo NGN500 - ₦482.…" at bounding box center [490, 333] width 391 height 26
select select "482.75-500"
click at [295, 322] on select "Select Denomination Glo NGN100 - ₦96.55 Glo NGN200 - ₦193.10 Glo NGN500 - ₦482.…" at bounding box center [490, 333] width 391 height 26
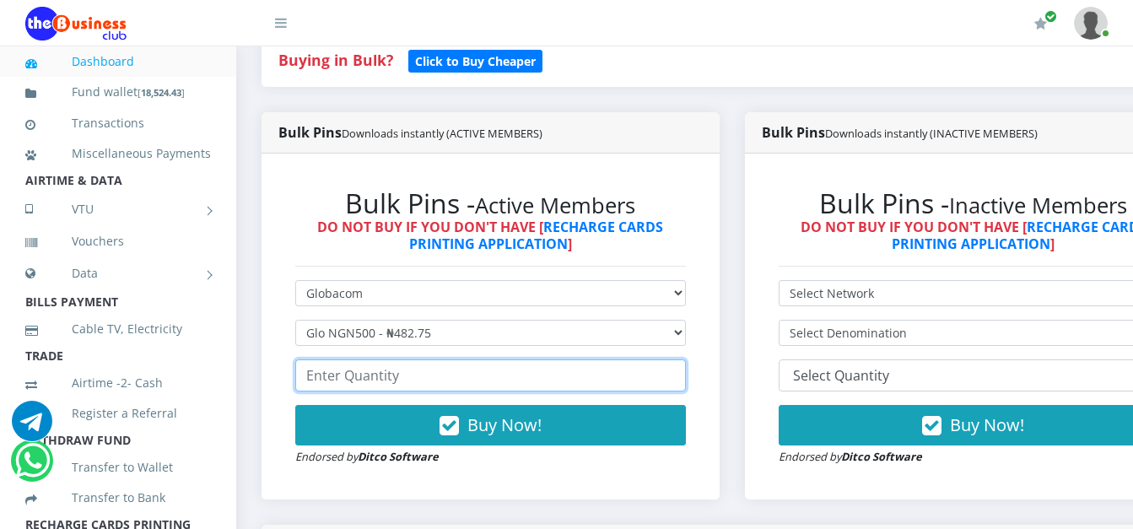
click at [396, 380] on input "number" at bounding box center [490, 375] width 391 height 32
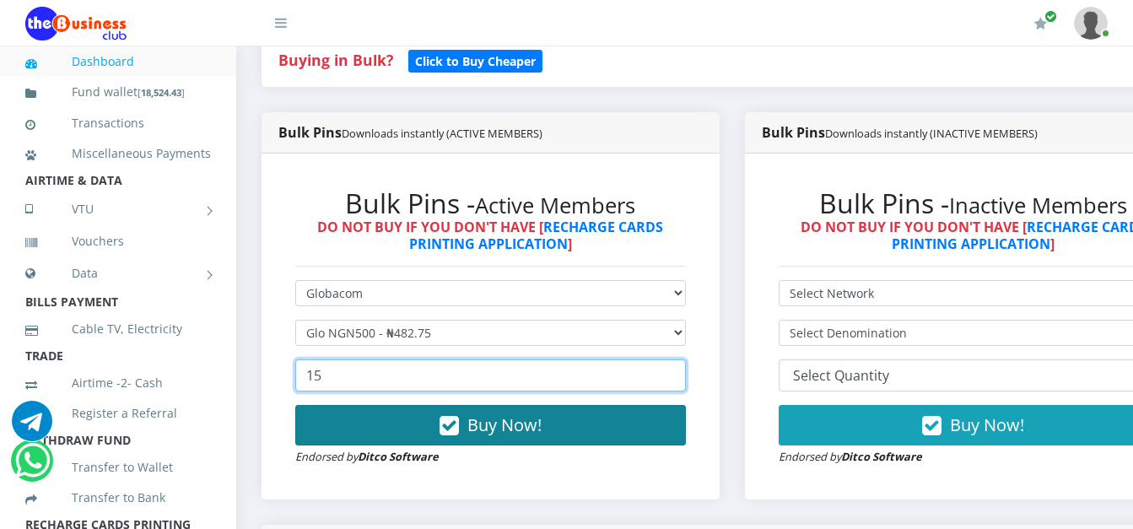
type input "15"
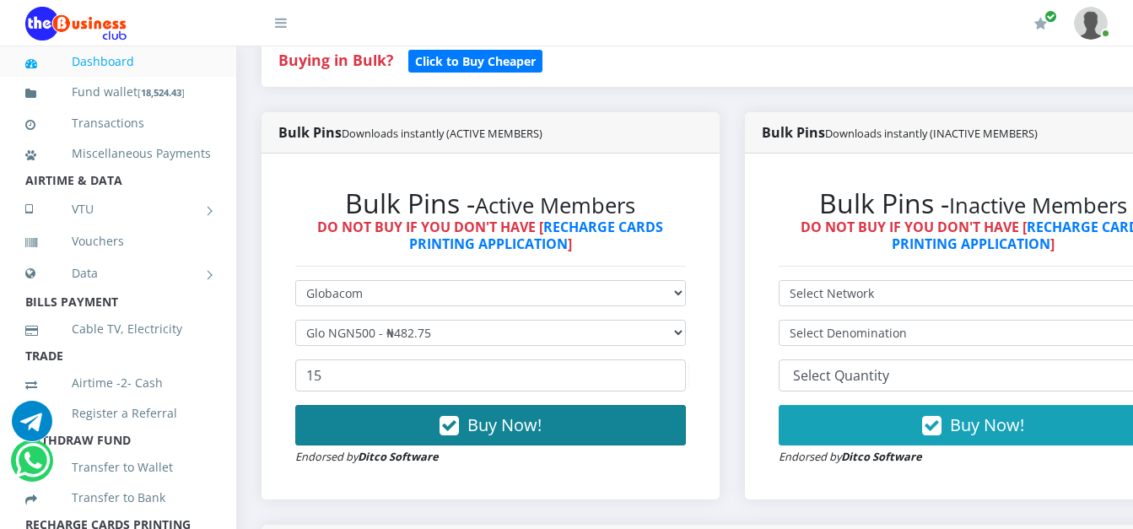
click at [427, 427] on button "Buy Now!" at bounding box center [490, 425] width 391 height 40
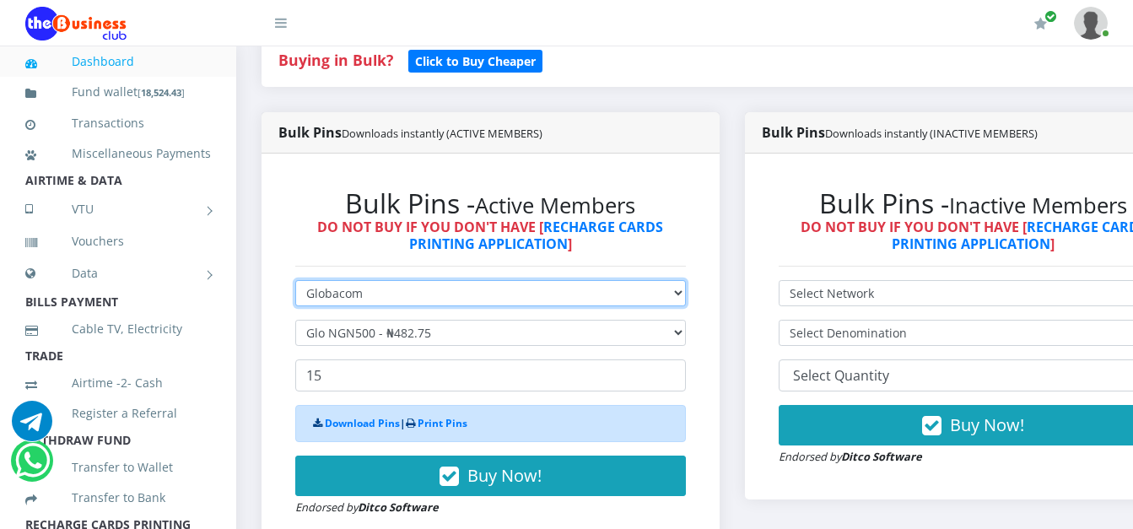
click at [405, 298] on select "Select Network MTN Globacom 9Mobile Airtel" at bounding box center [490, 293] width 391 height 26
select select "Airtel"
click at [295, 283] on select "Select Network MTN Globacom 9Mobile Airtel" at bounding box center [490, 293] width 391 height 26
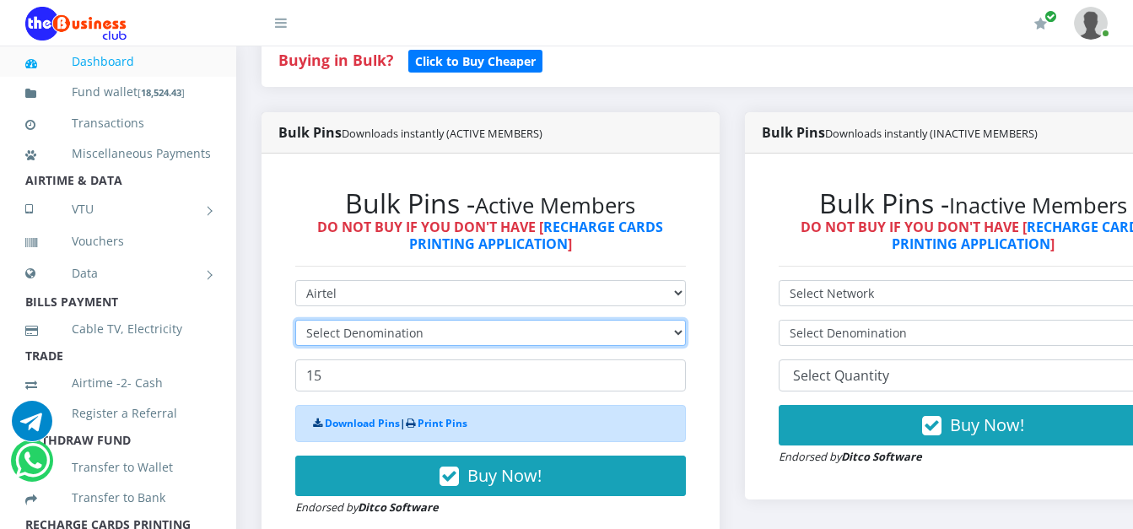
click at [367, 328] on select "Select Denomination" at bounding box center [490, 333] width 391 height 26
select select "481.9-500"
click at [295, 322] on select "Select Denomination Airtel NGN100 - ₦96.38 Airtel NGN200 - ₦192.76 Airtel NGN50…" at bounding box center [490, 333] width 391 height 26
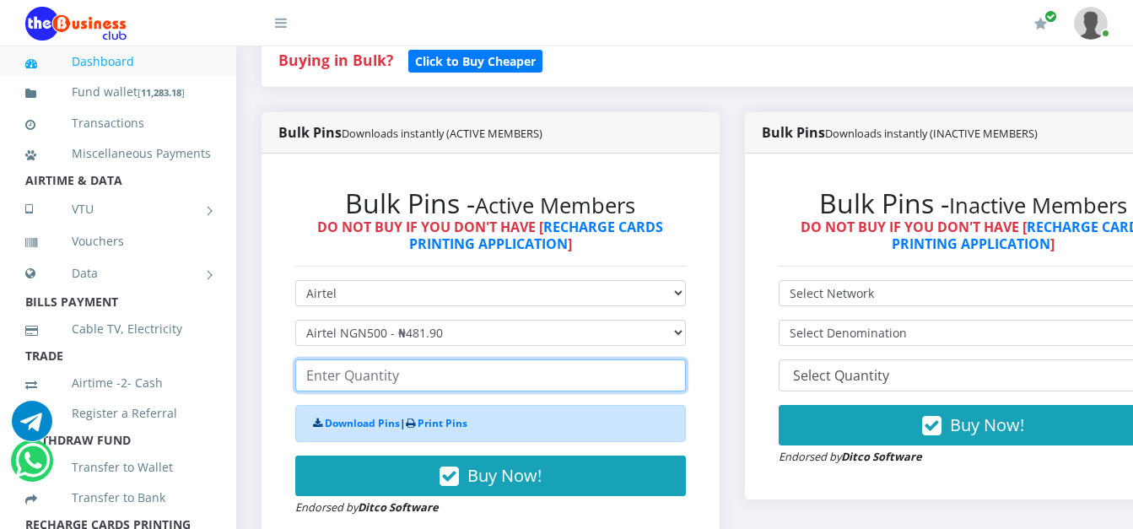
click at [343, 376] on input "number" at bounding box center [490, 375] width 391 height 32
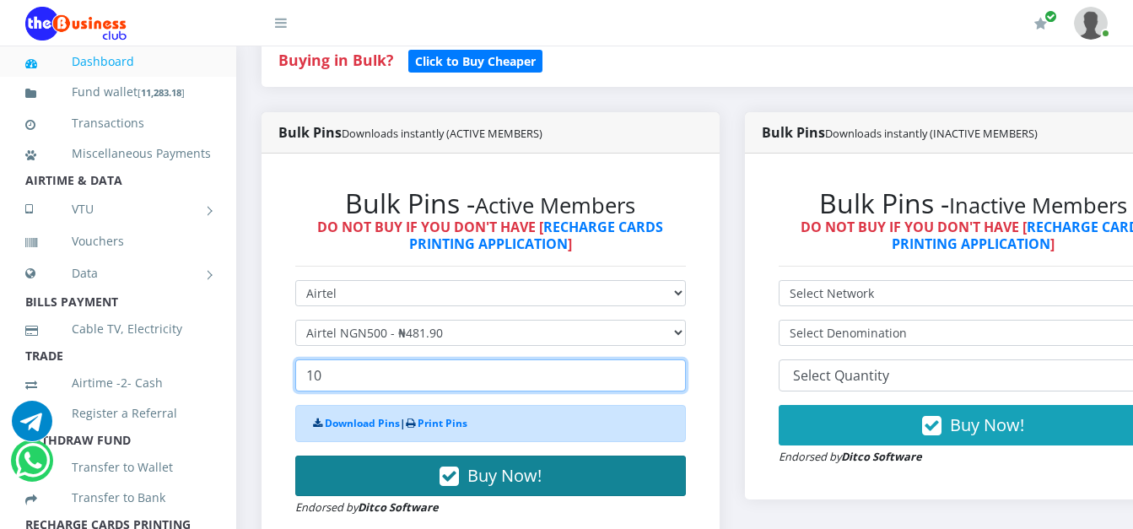
type input "10"
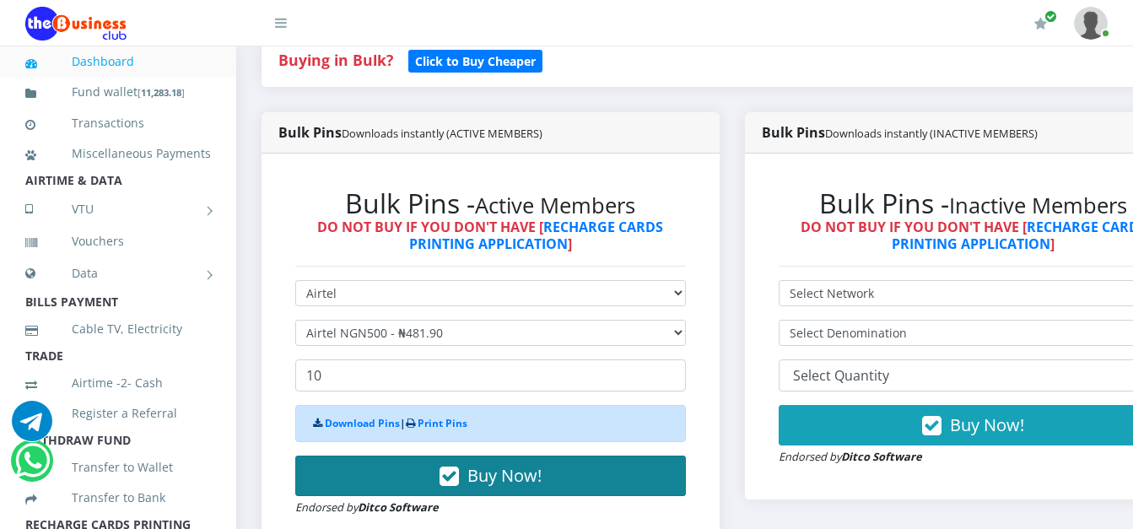
click at [396, 476] on button "Buy Now!" at bounding box center [490, 475] width 391 height 40
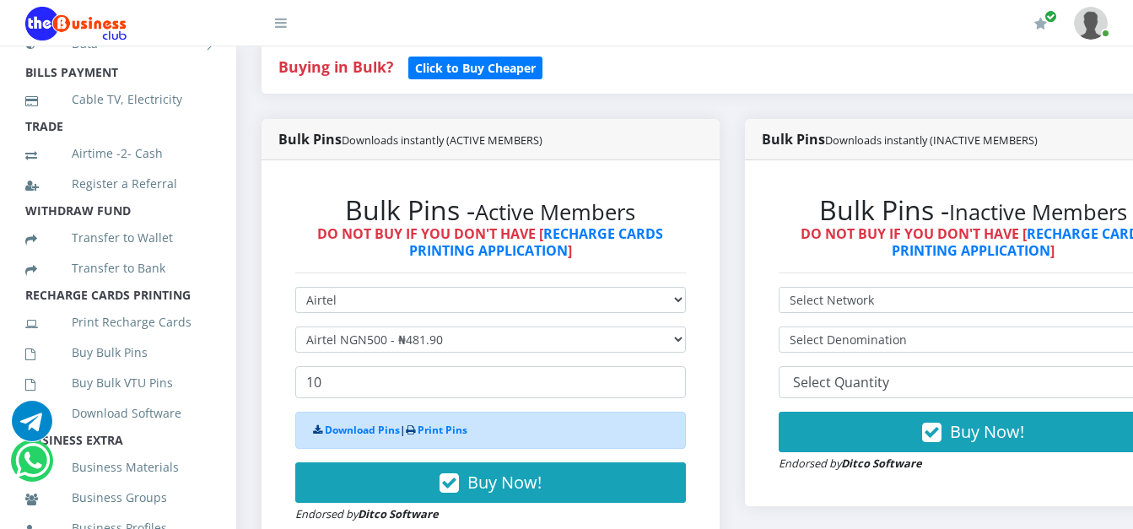
scroll to position [314, 0]
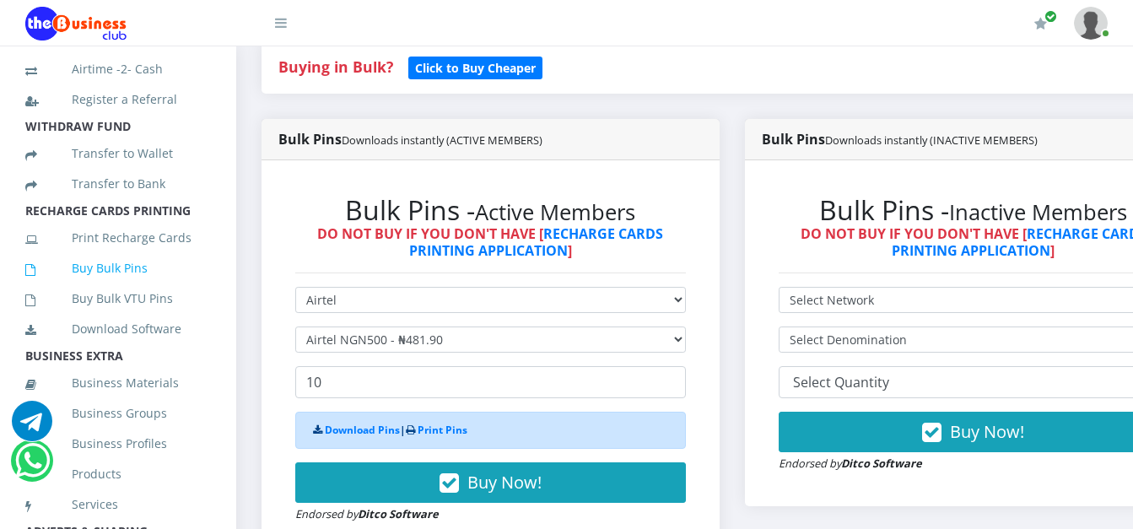
click at [132, 288] on link "Buy Bulk Pins" at bounding box center [118, 268] width 186 height 39
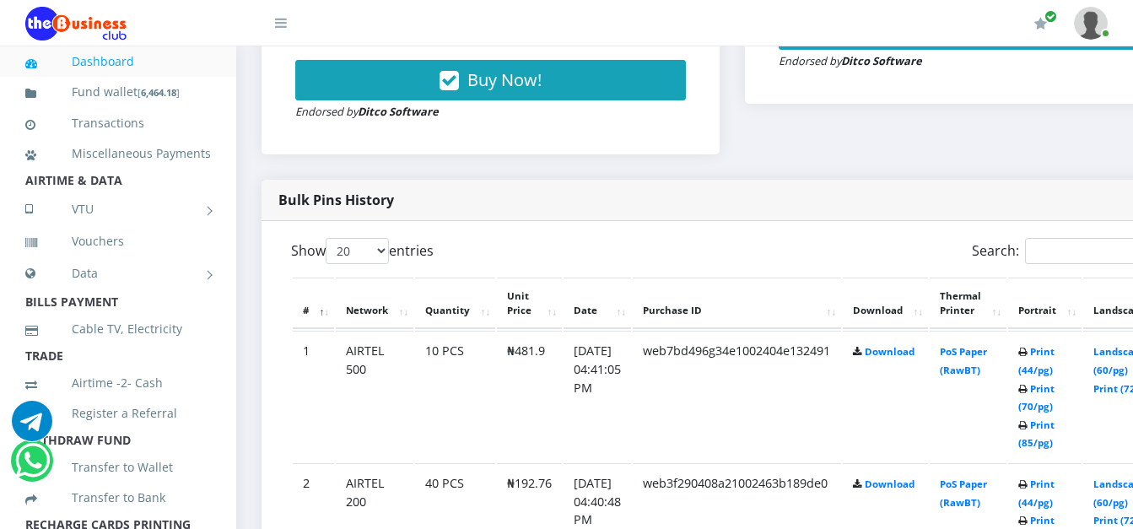
scroll to position [619, 0]
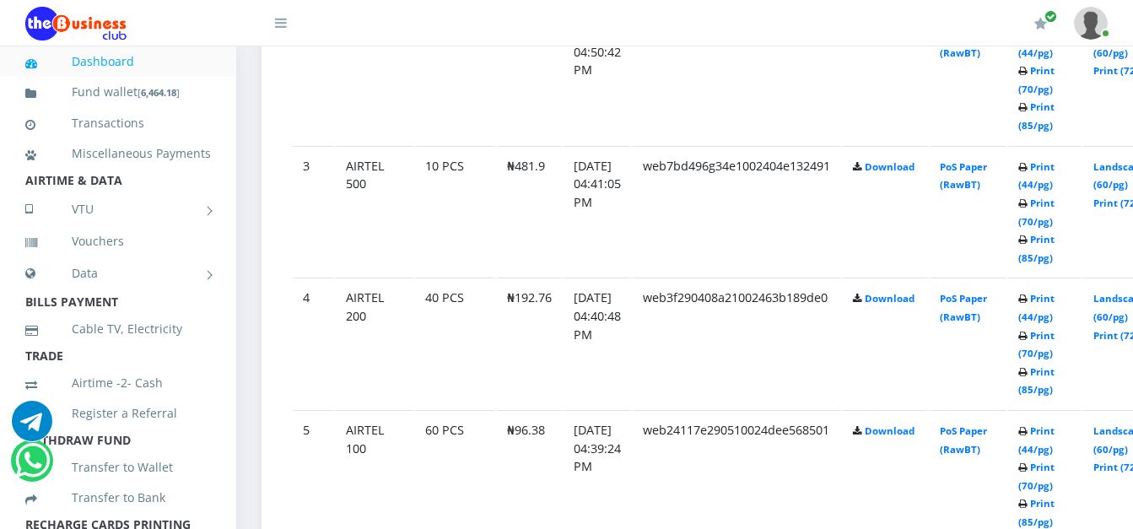
scroll to position [870, 0]
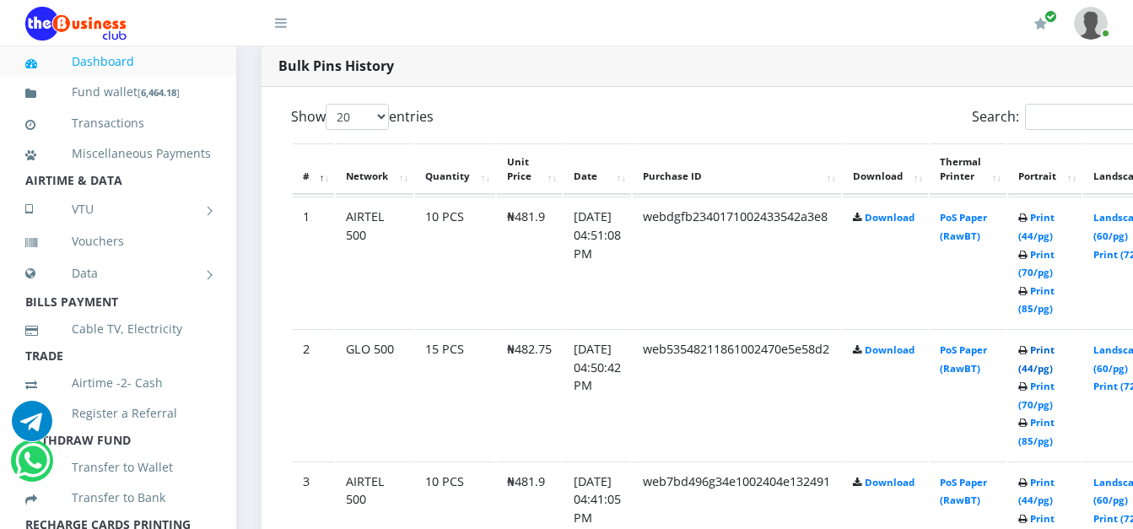
click at [1054, 356] on link "Print (44/pg)" at bounding box center [1036, 358] width 36 height 31
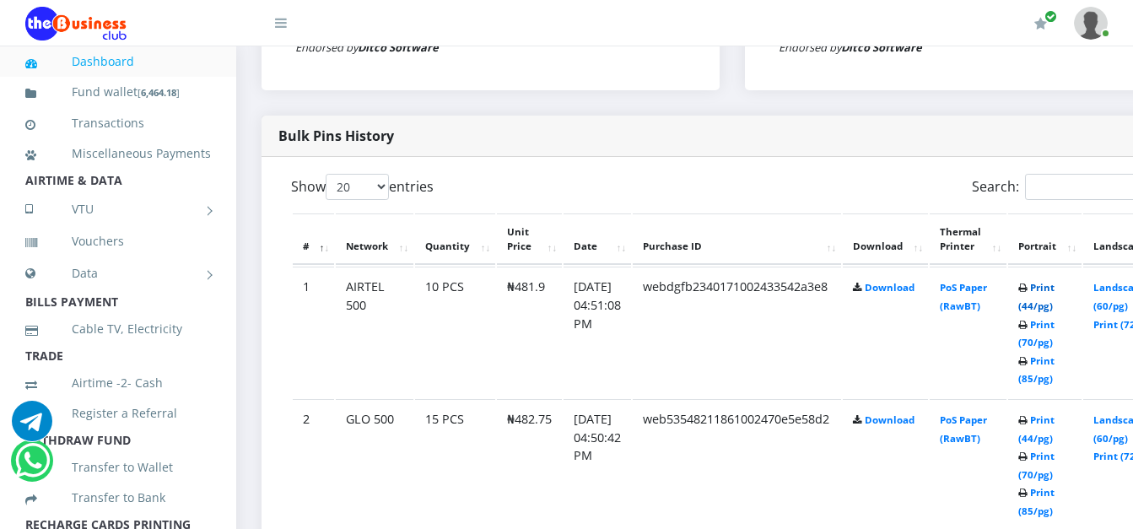
click at [1054, 288] on link "Print (44/pg)" at bounding box center [1036, 296] width 36 height 31
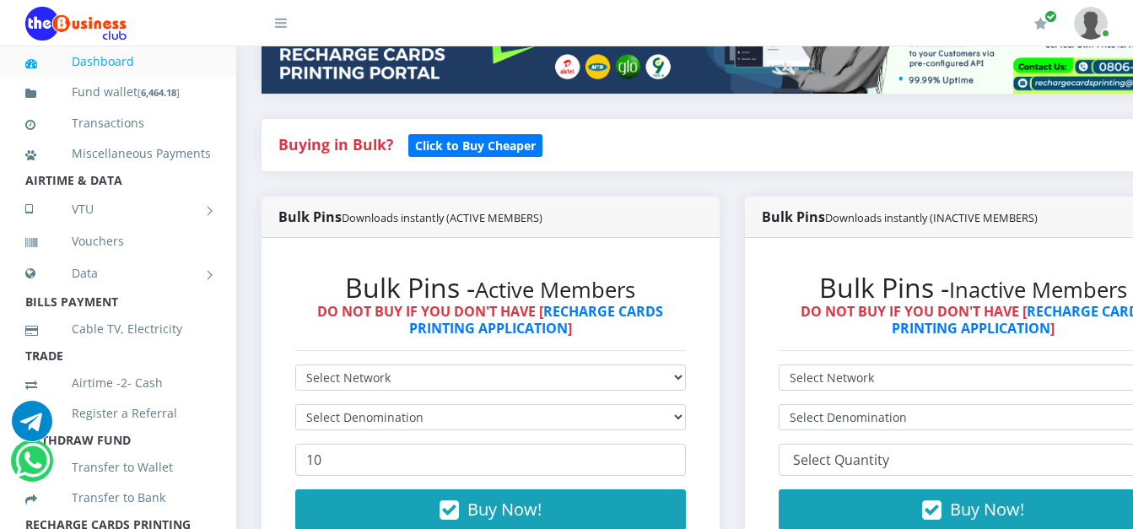
scroll to position [321, 0]
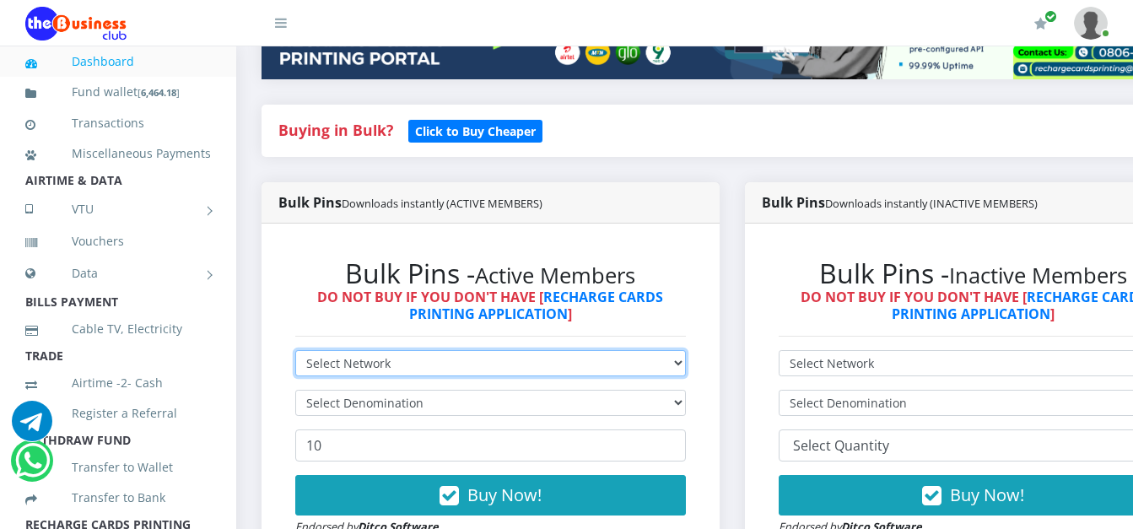
click at [616, 364] on select "Select Network MTN Globacom 9Mobile Airtel" at bounding box center [490, 363] width 391 height 26
select select "MTN"
click at [295, 353] on select "Select Network MTN Globacom 9Mobile Airtel" at bounding box center [490, 363] width 391 height 26
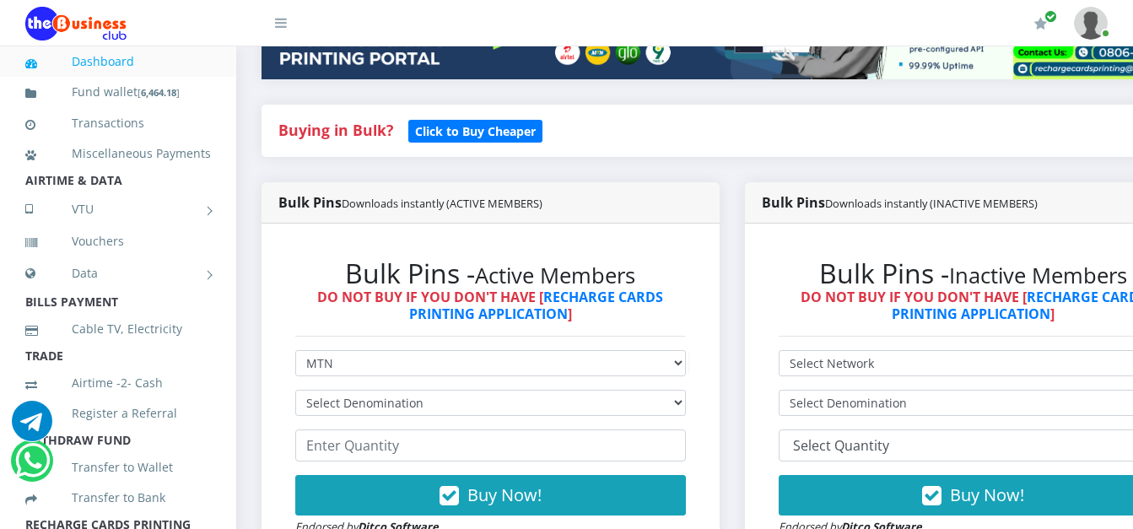
click at [441, 420] on form "Select Network MTN Globacom 9Mobile Airtel Select Denomination MTN NGN100 - ₦96…" at bounding box center [490, 443] width 391 height 186
drag, startPoint x: 441, startPoint y: 420, endPoint x: 412, endPoint y: 404, distance: 32.9
click at [412, 404] on form "Select Network MTN Globacom 9Mobile Airtel Select Denomination MTN NGN100 - ₦96…" at bounding box center [490, 443] width 391 height 186
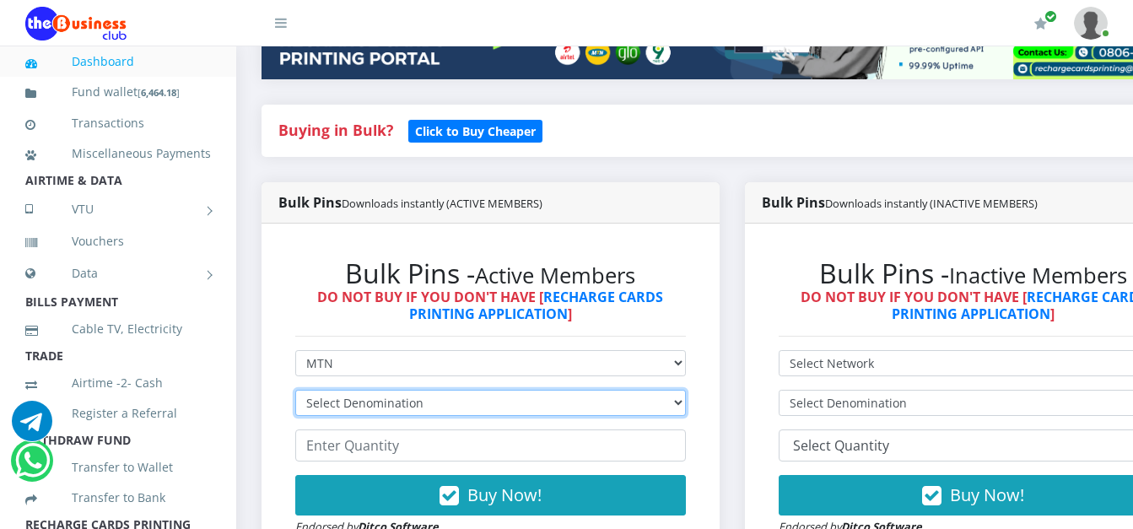
click at [412, 404] on select "Select Denomination MTN NGN100 - ₦96.99 MTN NGN200 - ₦193.98 MTN NGN400 - ₦387.…" at bounding box center [490, 403] width 391 height 26
select select "96.99-100"
click at [295, 392] on select "Select Denomination MTN NGN100 - ₦96.99 MTN NGN200 - ₦193.98 MTN NGN400 - ₦387.…" at bounding box center [490, 403] width 391 height 26
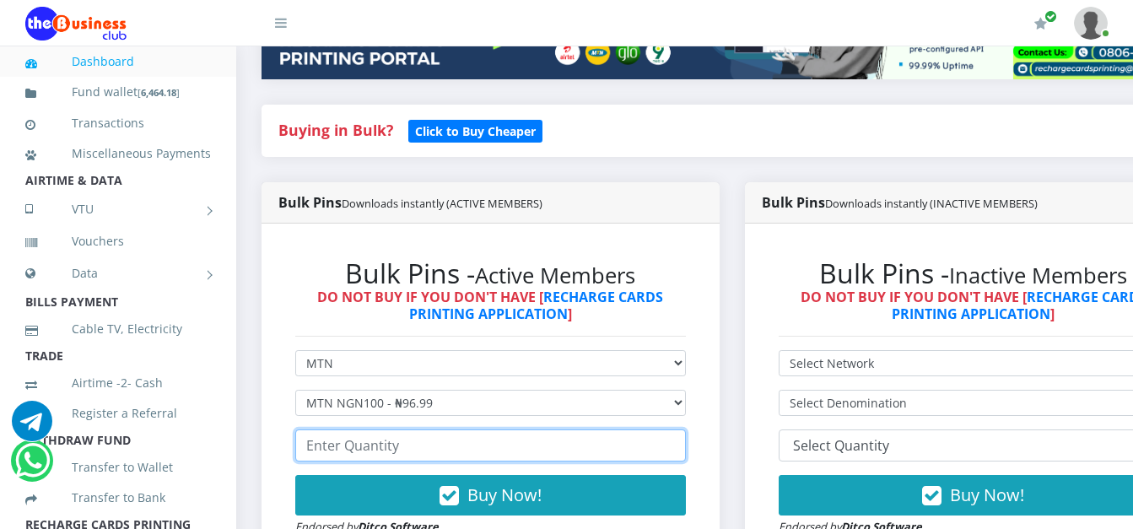
click at [370, 450] on input "number" at bounding box center [490, 445] width 391 height 32
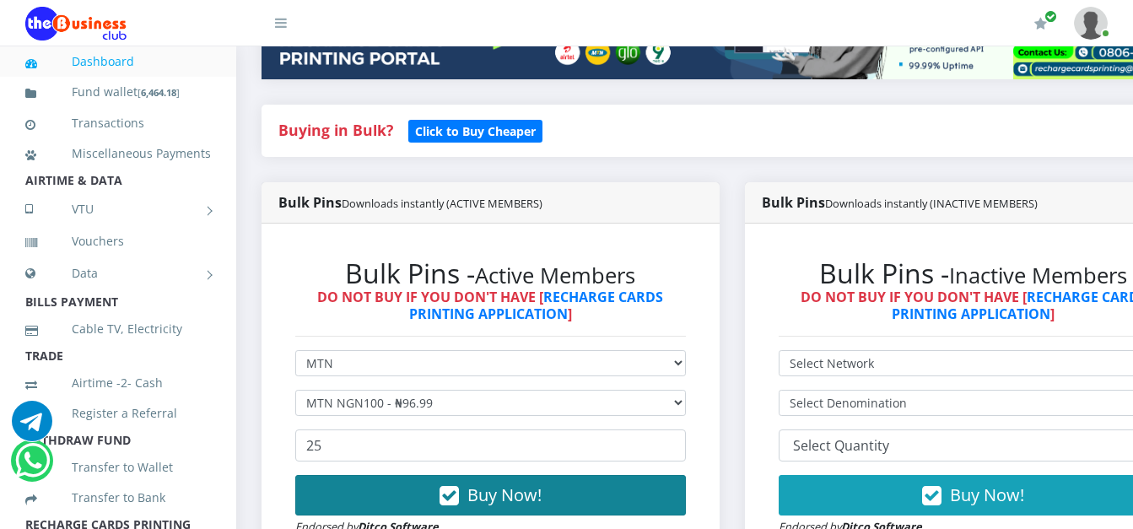
click at [390, 493] on button "Buy Now!" at bounding box center [490, 495] width 391 height 40
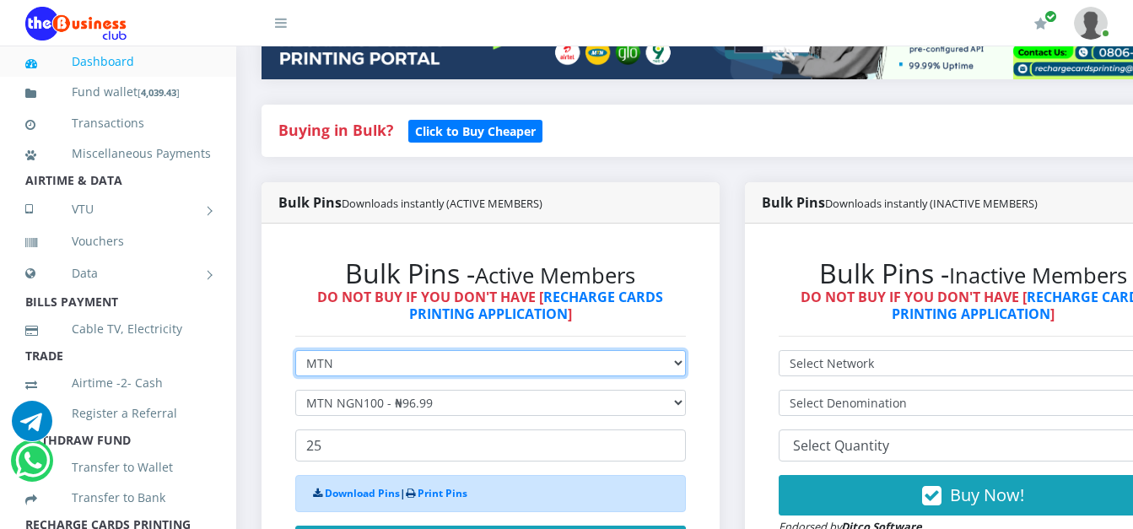
click at [419, 364] on select "Select Network MTN Globacom 9Mobile Airtel" at bounding box center [490, 363] width 391 height 26
click at [295, 353] on select "Select Network MTN Globacom 9Mobile Airtel" at bounding box center [490, 363] width 391 height 26
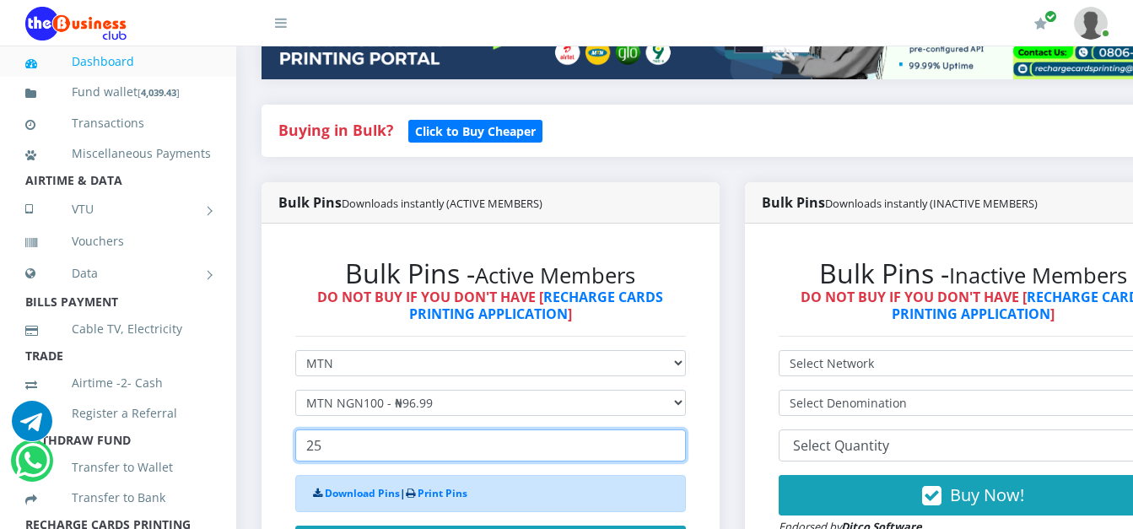
click at [402, 452] on input "25" at bounding box center [490, 445] width 391 height 32
drag, startPoint x: 402, startPoint y: 452, endPoint x: 288, endPoint y: 442, distance: 115.2
click at [288, 442] on div "Bulk Pins - Active Members DO NOT BUY IF YOU DON'T HAVE [ RECHARGE CARDS PRINTI…" at bounding box center [490, 421] width 424 height 363
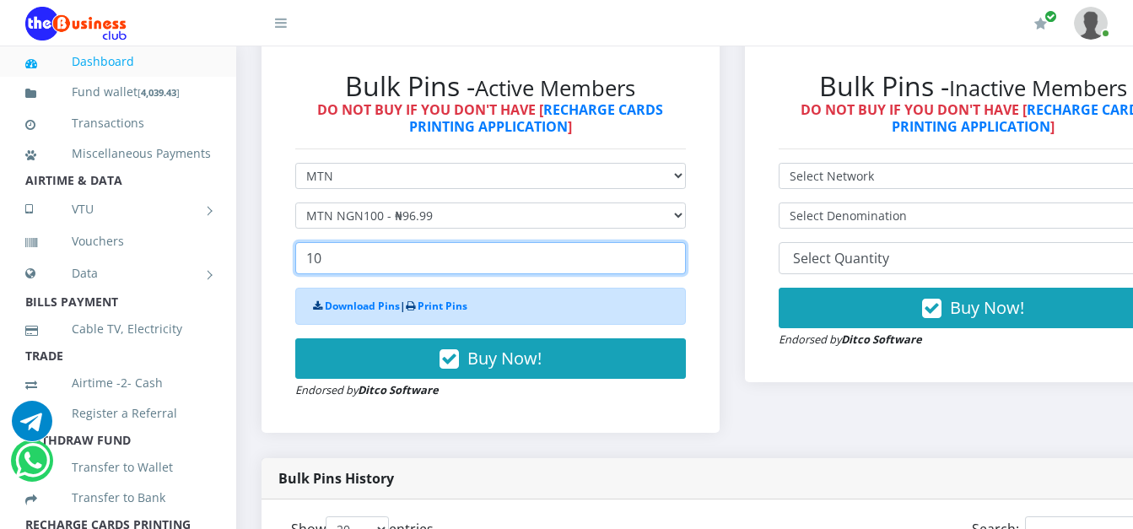
scroll to position [570, 0]
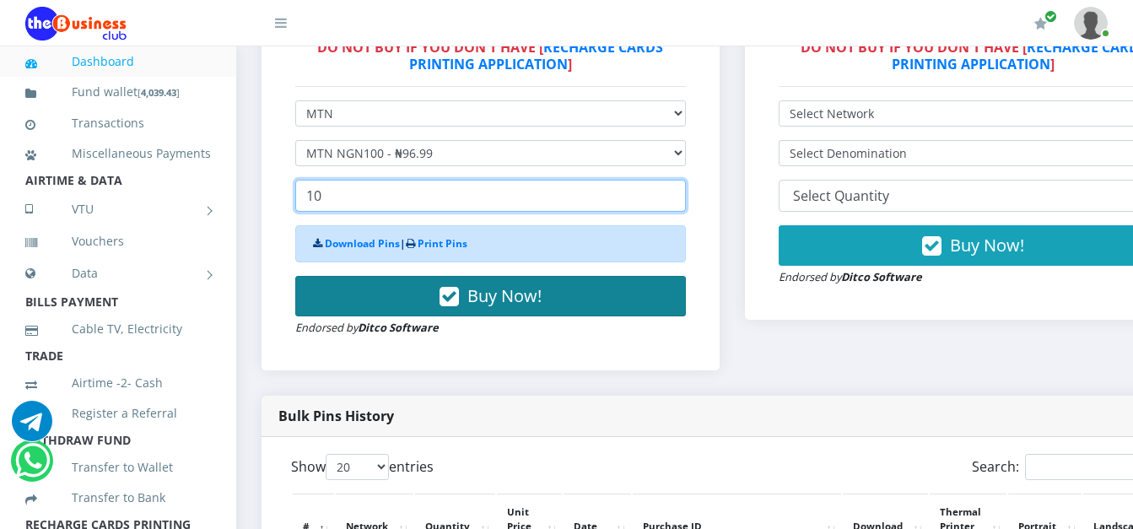
type input "10"
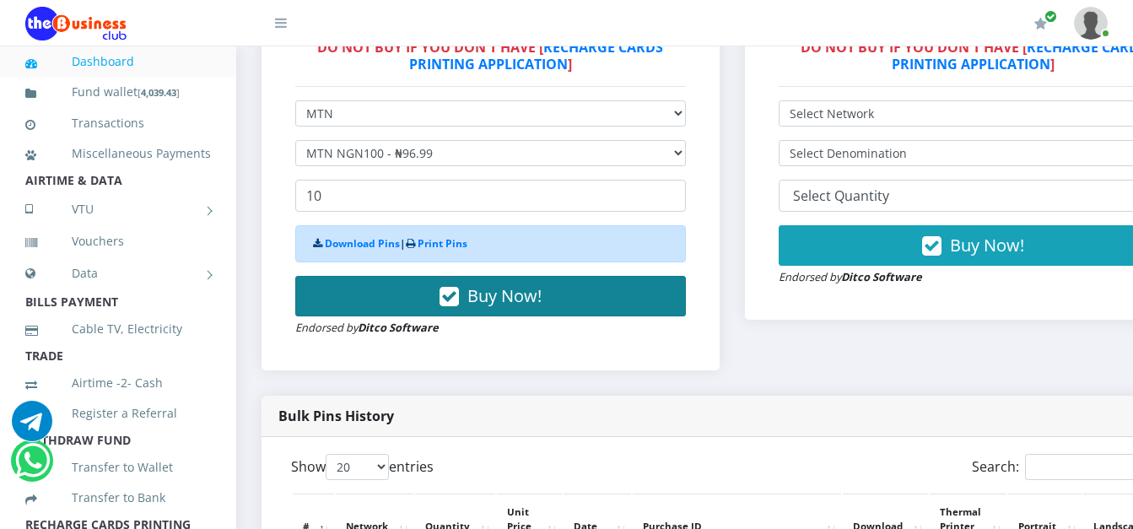
click at [617, 287] on button "Buy Now!" at bounding box center [490, 296] width 391 height 40
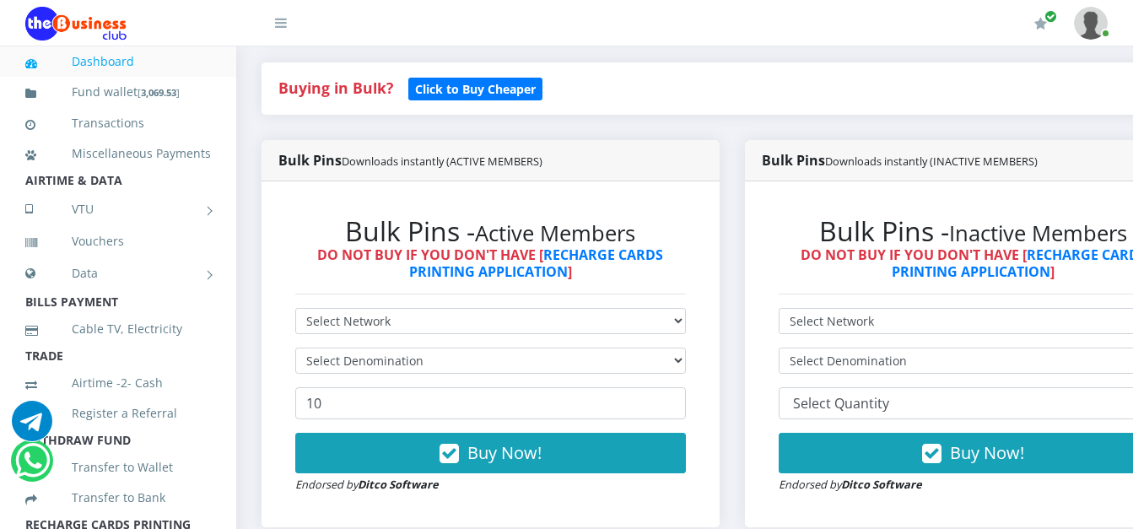
scroll to position [384, 0]
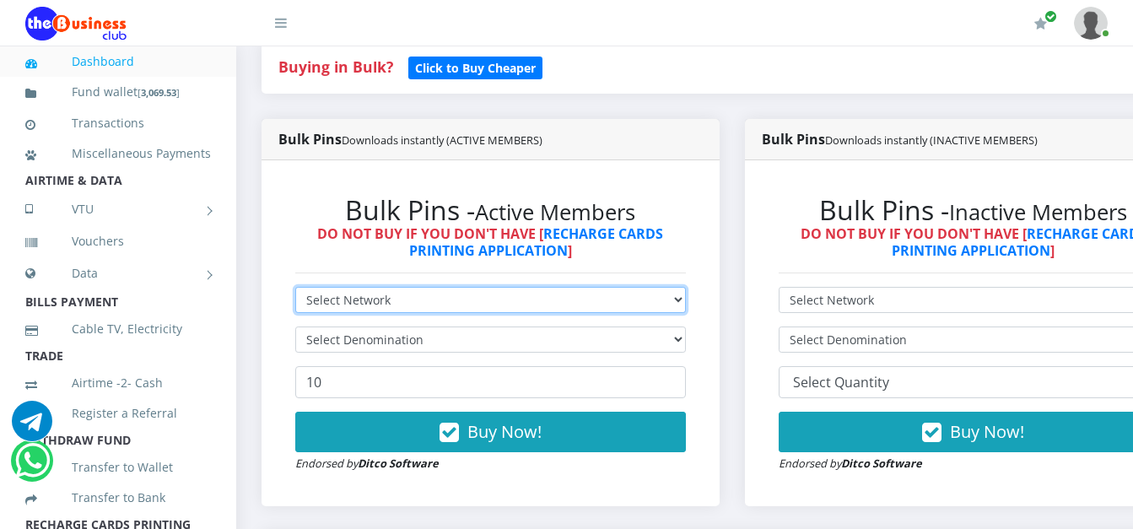
click at [658, 304] on select "Select Network MTN Globacom 9Mobile Airtel" at bounding box center [490, 300] width 391 height 26
select select "MTN"
click at [295, 289] on select "Select Network MTN Globacom 9Mobile Airtel" at bounding box center [490, 300] width 391 height 26
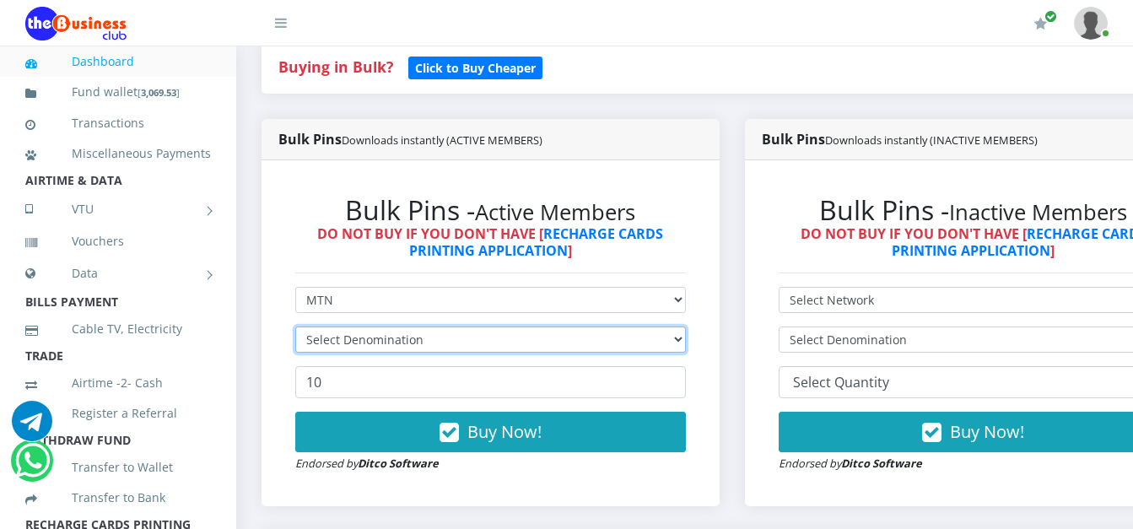
click at [476, 347] on select "Select Denomination" at bounding box center [490, 339] width 391 height 26
click at [408, 330] on select "Select Denomination" at bounding box center [490, 339] width 391 height 26
click at [404, 348] on select "Select Denomination" at bounding box center [490, 339] width 391 height 26
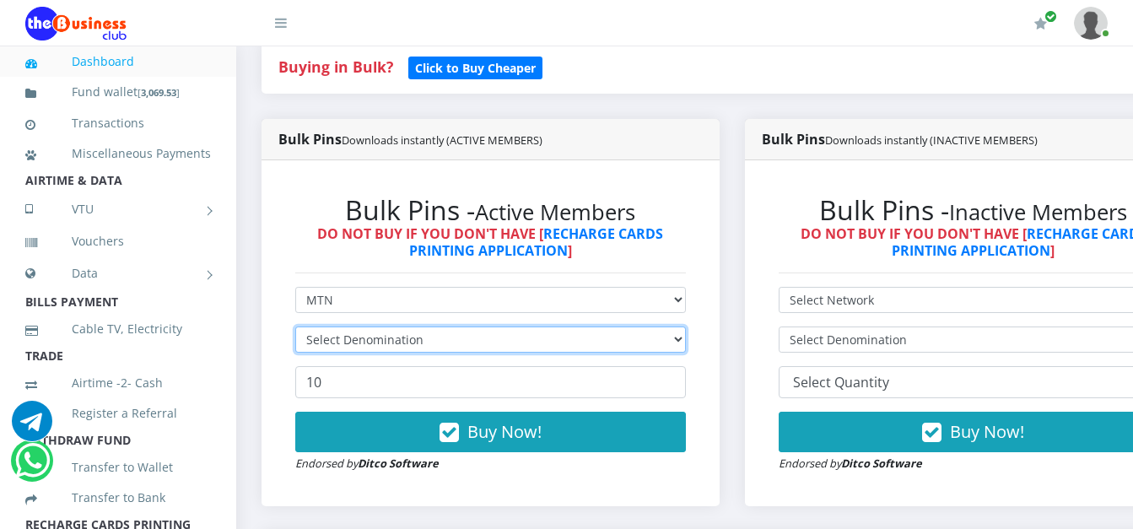
click at [404, 348] on select "Select Denomination" at bounding box center [490, 339] width 391 height 26
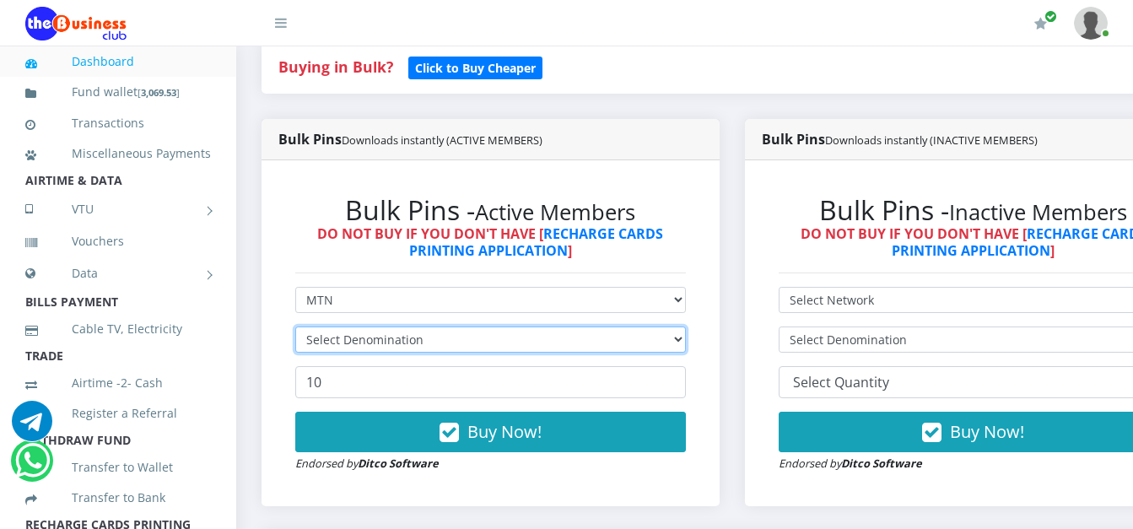
click at [404, 348] on select "Select Denomination" at bounding box center [490, 339] width 391 height 26
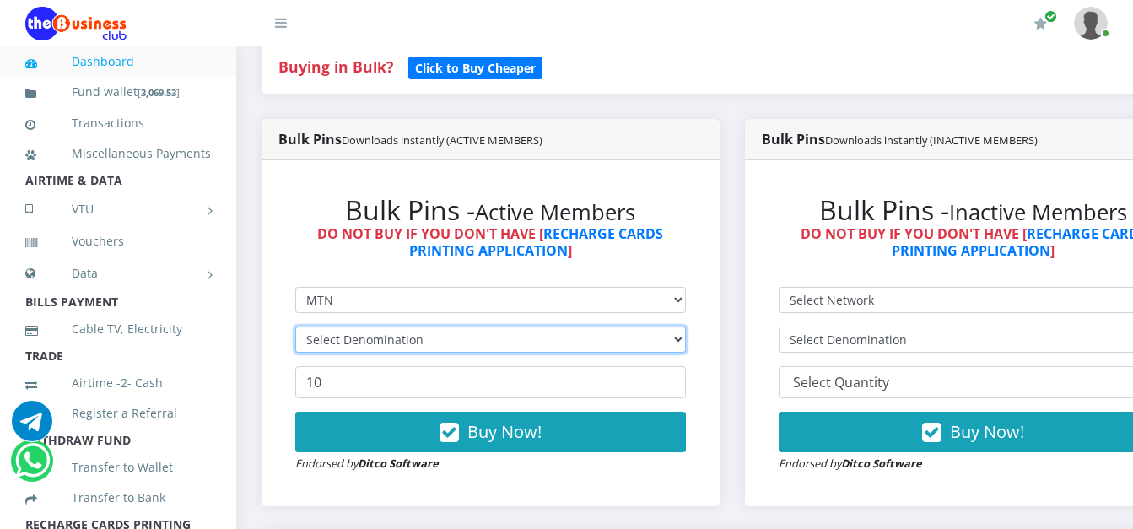
click at [404, 348] on select "Select Denomination" at bounding box center [490, 339] width 391 height 26
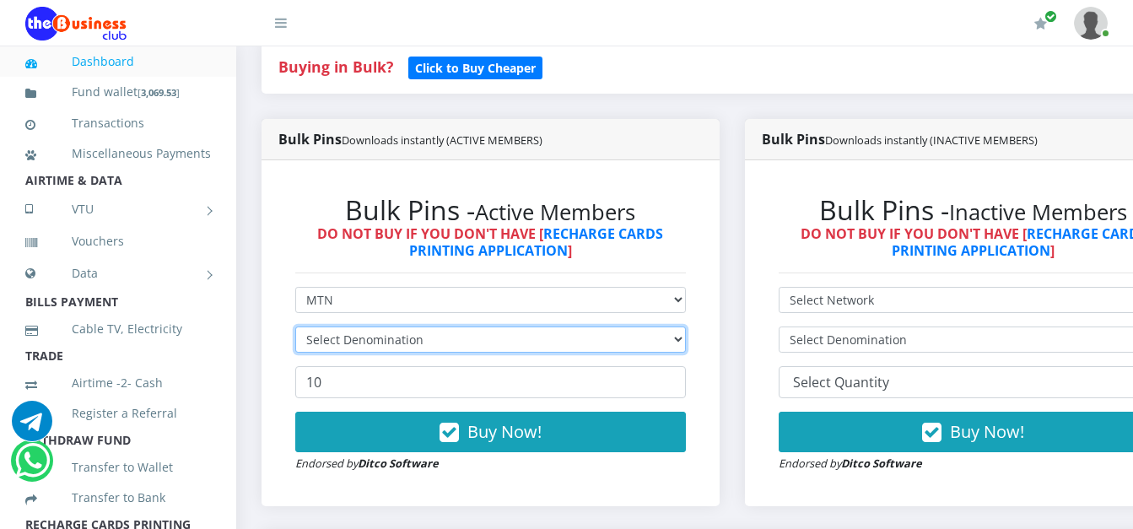
click at [404, 348] on select "Select Denomination" at bounding box center [490, 339] width 391 height 26
click at [404, 348] on select "Select Denomination MTN NGN100 - ₦96.99 MTN NGN200 - ₦193.98 MTN NGN400 - ₦387.…" at bounding box center [490, 339] width 391 height 26
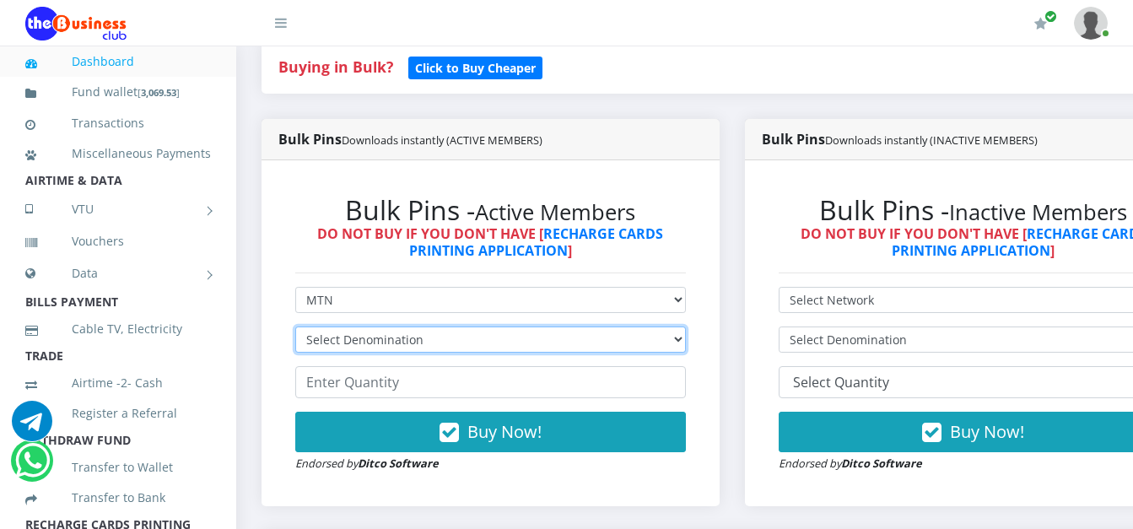
click at [404, 348] on select "Select Denomination MTN NGN100 - ₦96.99 MTN NGN200 - ₦193.98 MTN NGN400 - ₦387.…" at bounding box center [490, 339] width 391 height 26
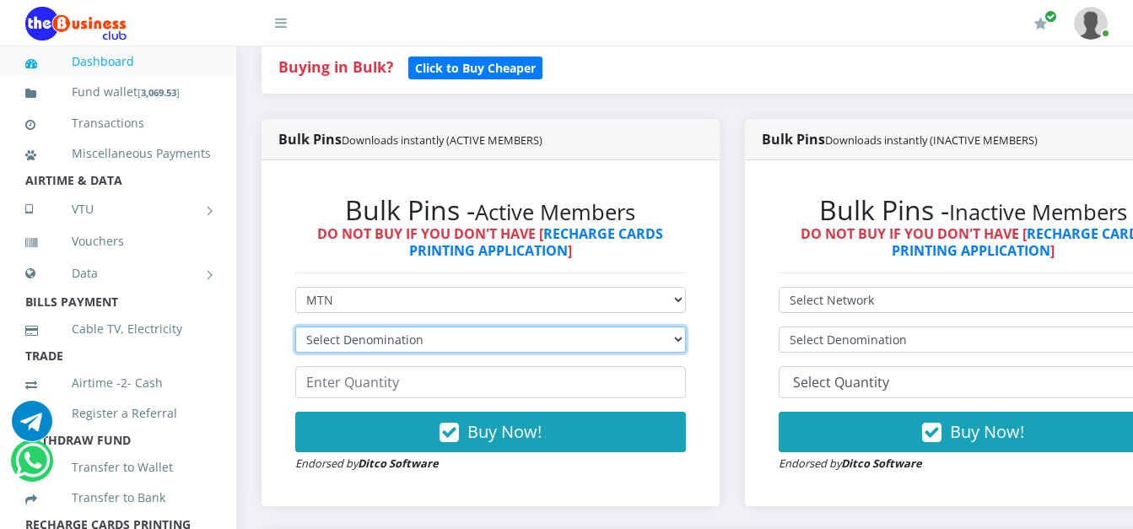
click at [404, 348] on select "Select Denomination MTN NGN100 - ₦96.99 MTN NGN200 - ₦193.98 MTN NGN400 - ₦387.…" at bounding box center [490, 339] width 391 height 26
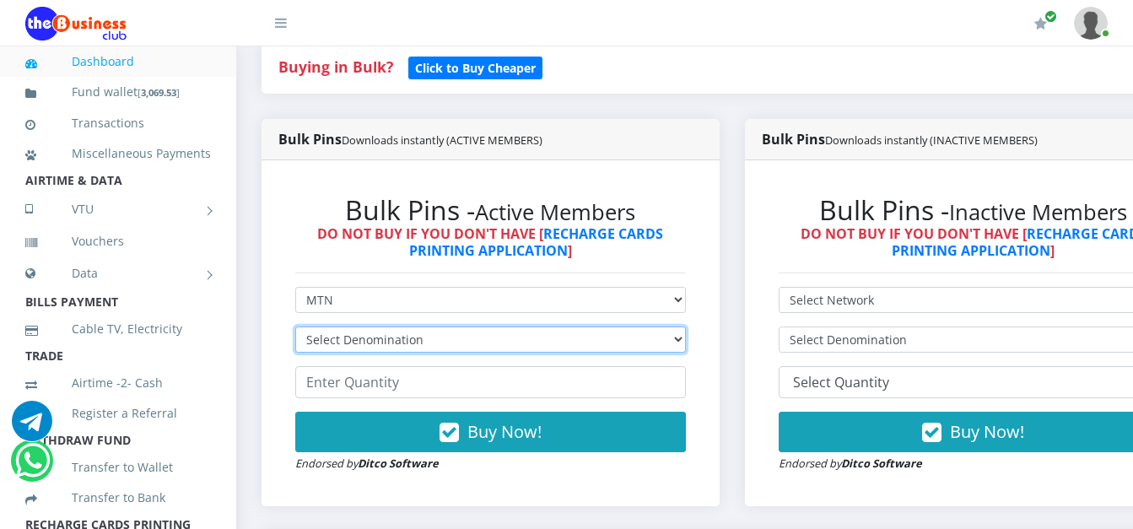
click at [404, 348] on select "Select Denomination MTN NGN100 - ₦96.99 MTN NGN200 - ₦193.98 MTN NGN400 - ₦387.…" at bounding box center [490, 339] width 391 height 26
select select "193.98-200"
click at [295, 329] on select "Select Denomination MTN NGN100 - ₦96.99 MTN NGN200 - ₦193.98 MTN NGN400 - ₦387.…" at bounding box center [490, 339] width 391 height 26
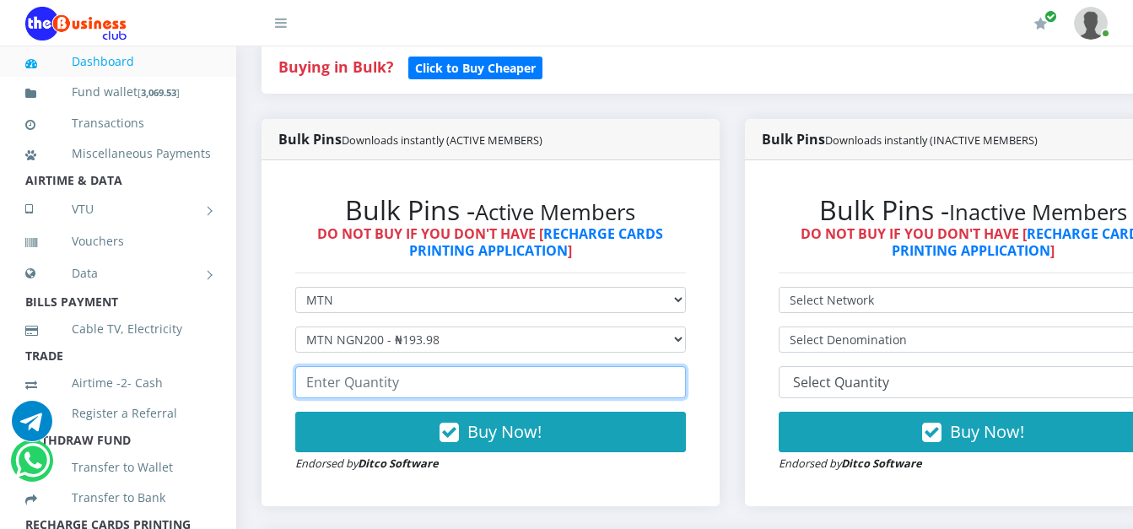
click at [351, 390] on input "number" at bounding box center [490, 382] width 391 height 32
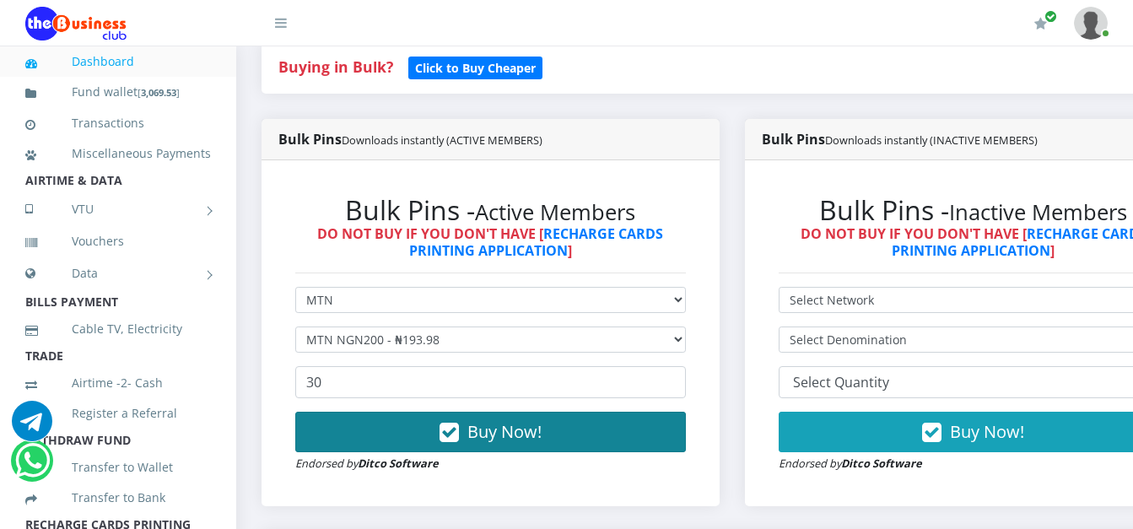
click at [437, 432] on button "Buy Now!" at bounding box center [490, 432] width 391 height 40
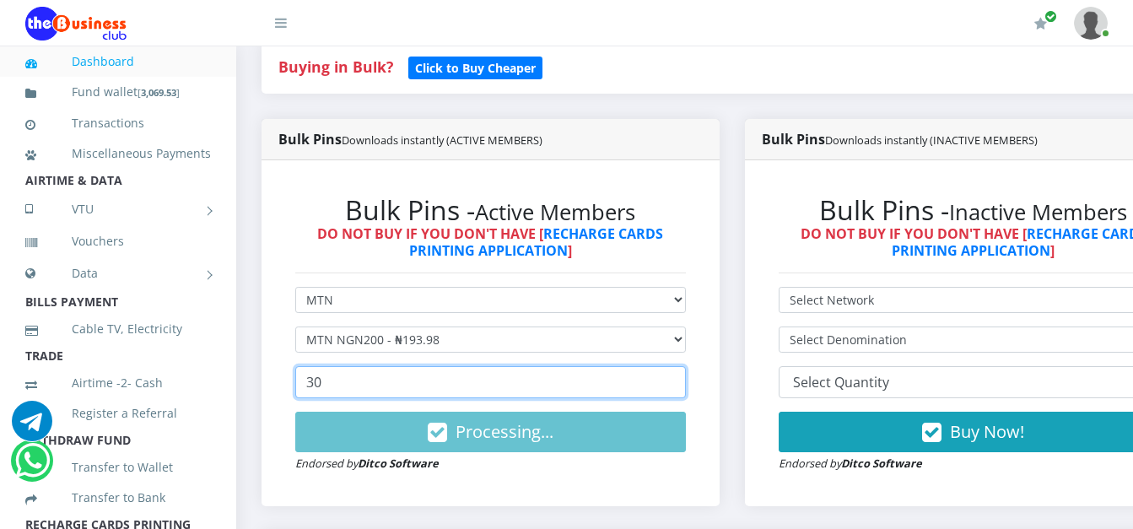
drag, startPoint x: 410, startPoint y: 384, endPoint x: 277, endPoint y: 415, distance: 136.0
click at [277, 415] on div "Bulk Pins - Active Members DO NOT BUY IF YOU DON'T HAVE [ RECHARGE CARDS PRINTI…" at bounding box center [490, 333] width 458 height 346
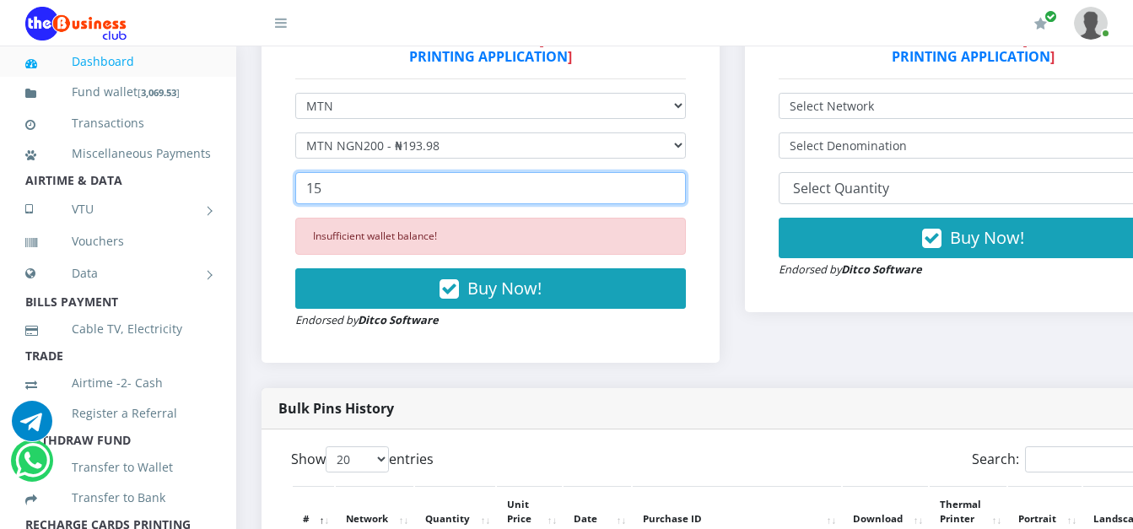
scroll to position [606, 0]
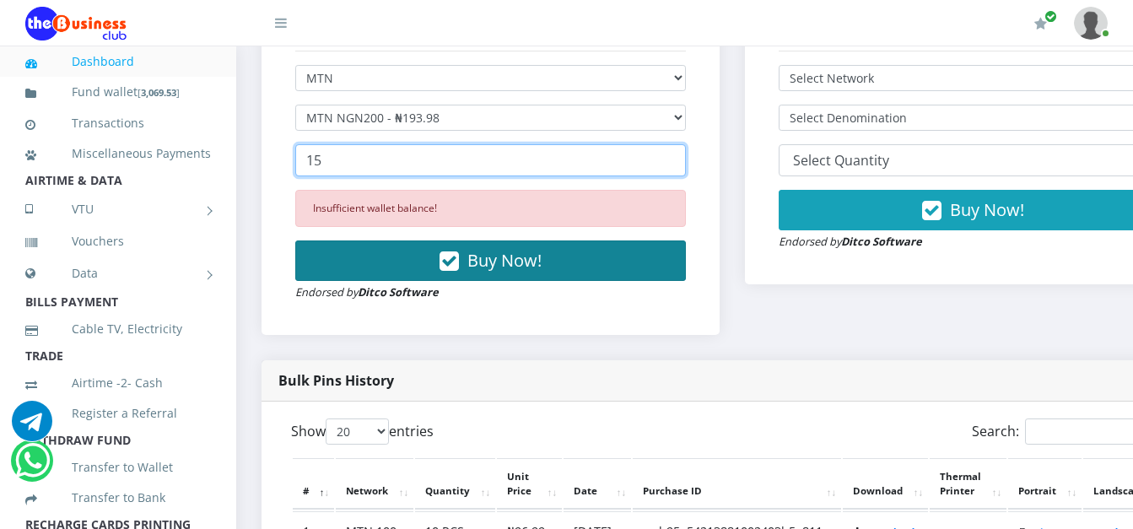
type input "15"
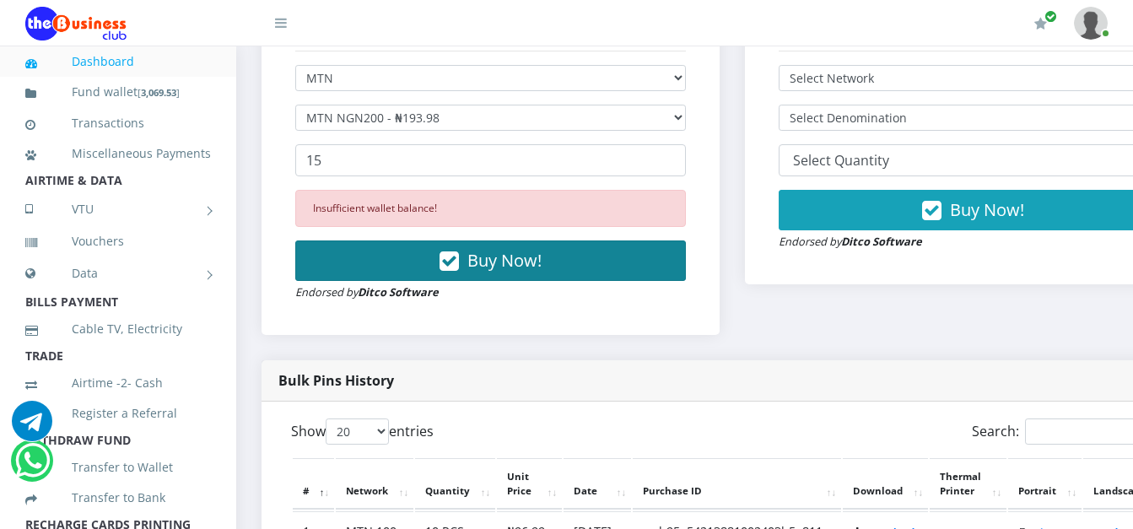
click at [641, 254] on button "Buy Now!" at bounding box center [490, 260] width 391 height 40
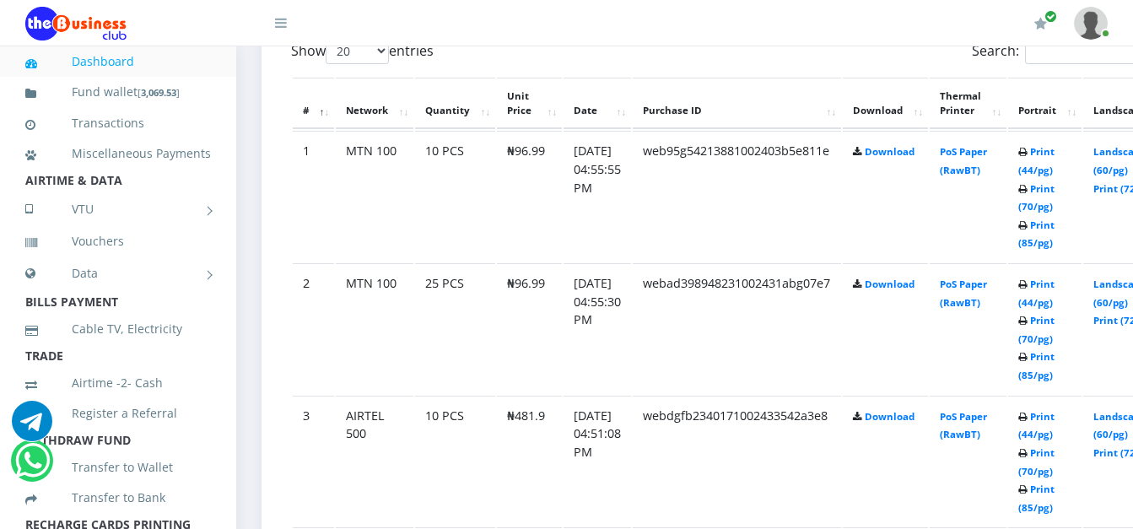
scroll to position [999, 0]
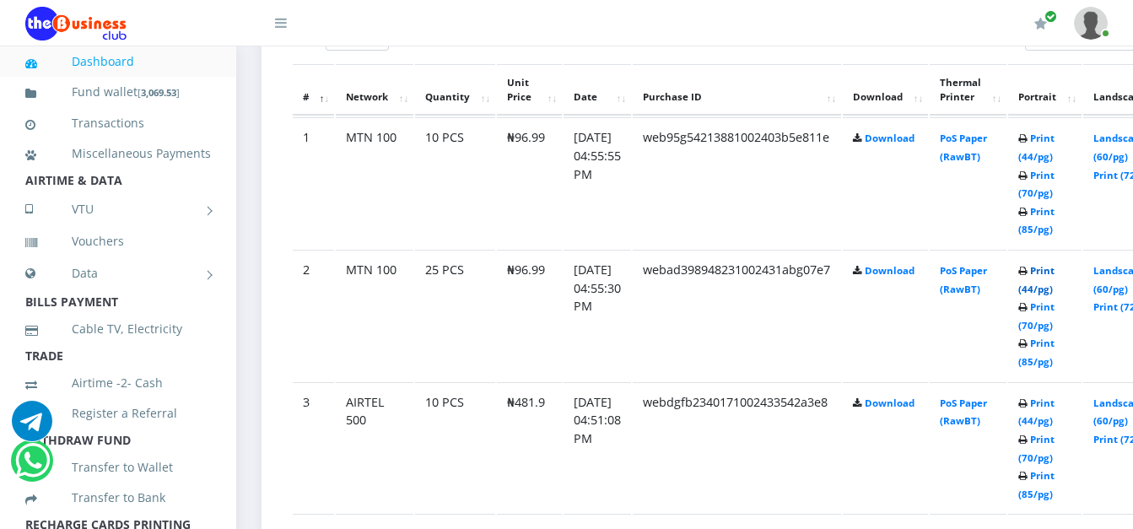
click at [1054, 279] on link "Print (44/pg)" at bounding box center [1036, 279] width 36 height 31
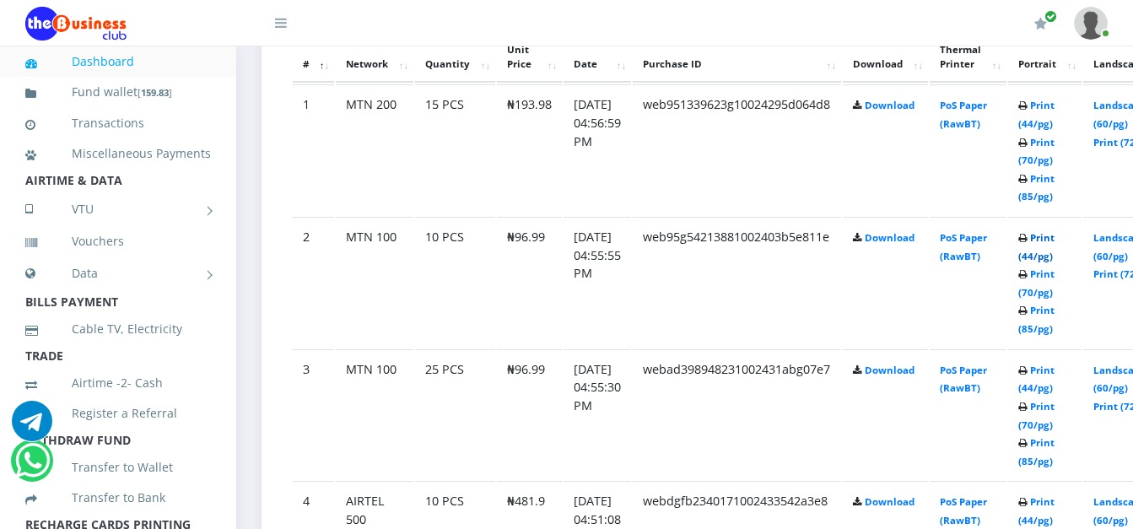
click at [1054, 240] on link "Print (44/pg)" at bounding box center [1036, 246] width 36 height 31
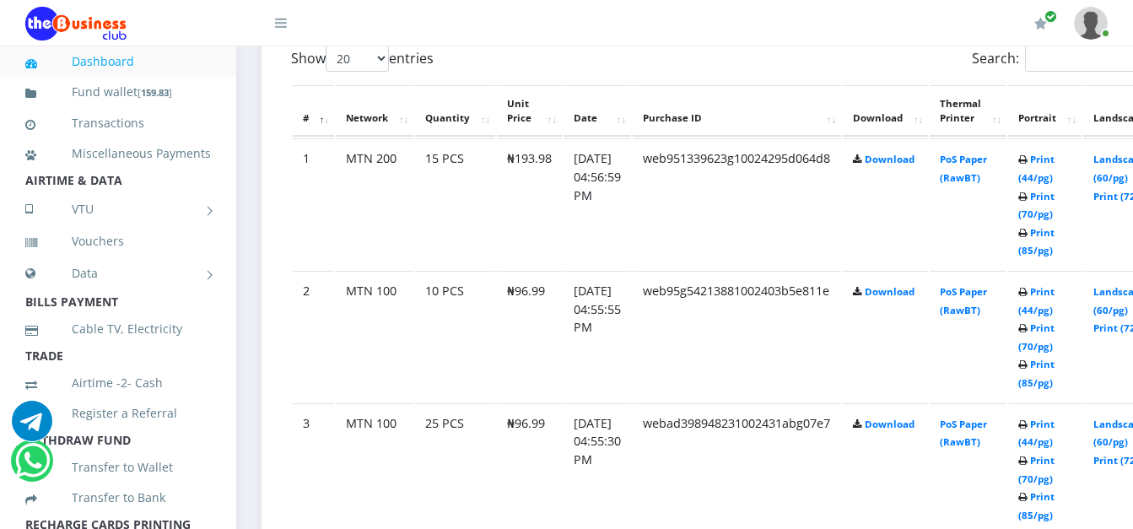
scroll to position [982, 0]
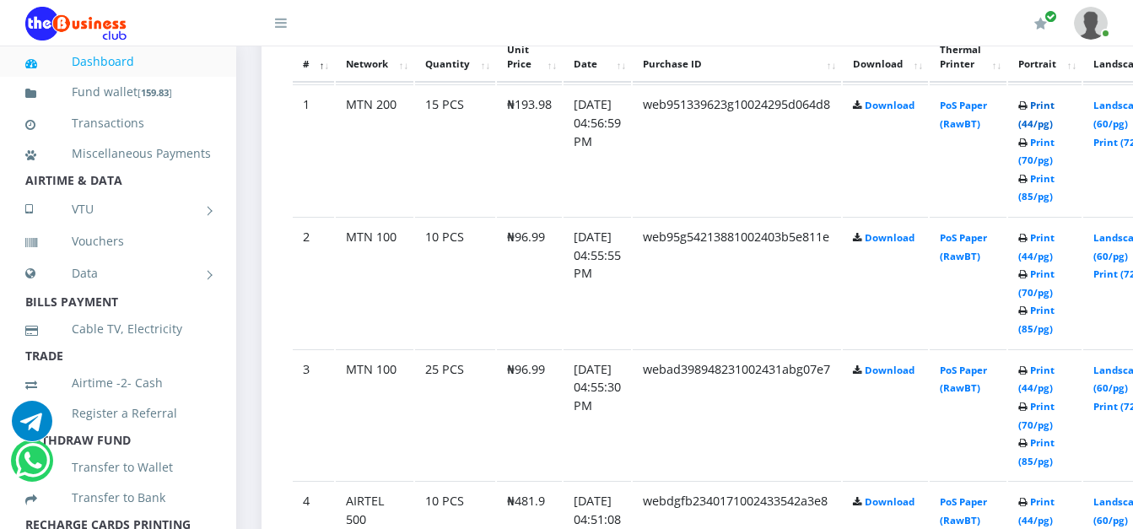
click at [1054, 111] on link "Print (44/pg)" at bounding box center [1036, 114] width 36 height 31
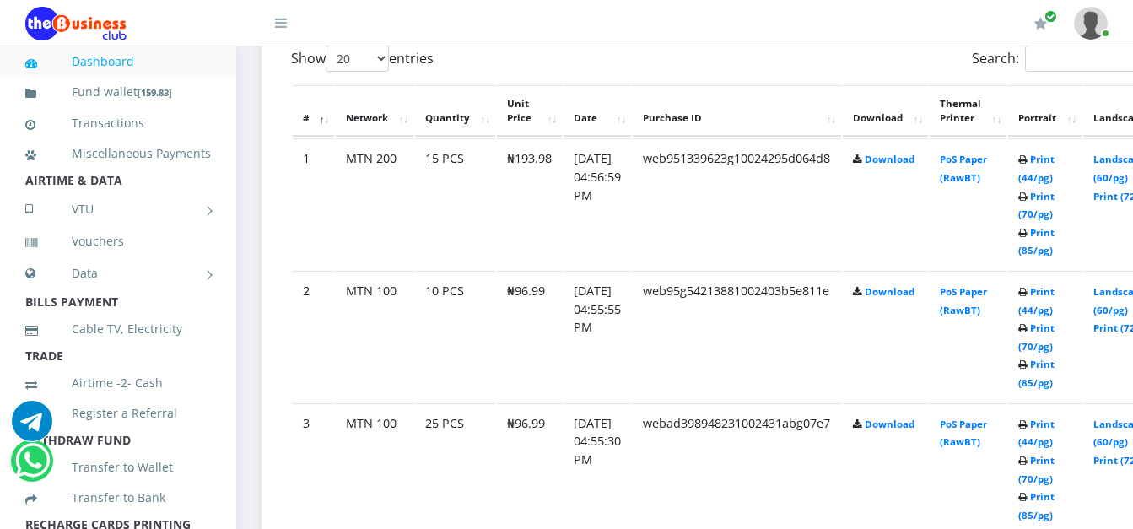
scroll to position [982, 0]
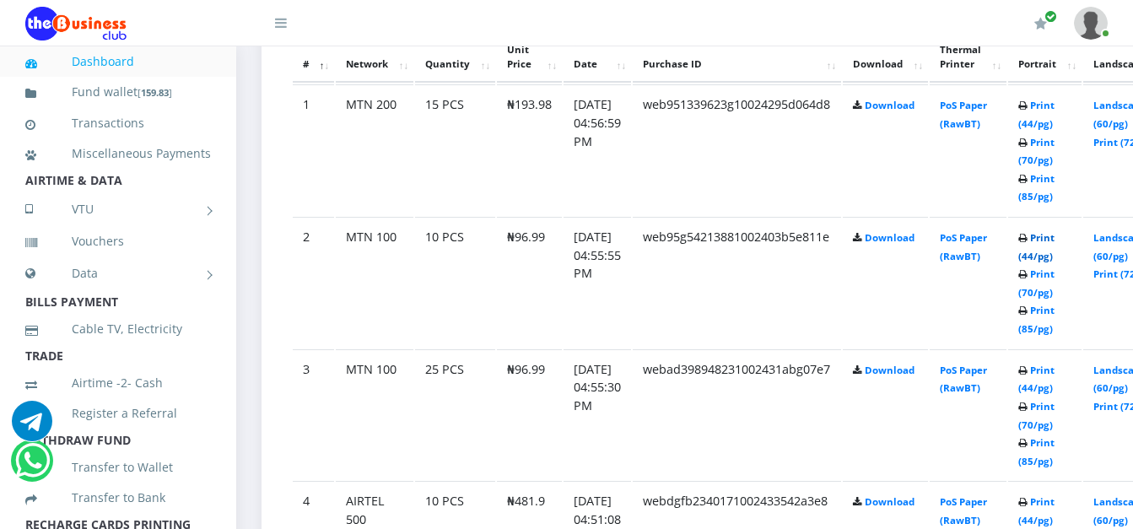
click at [1054, 241] on link "Print (44/pg)" at bounding box center [1036, 246] width 36 height 31
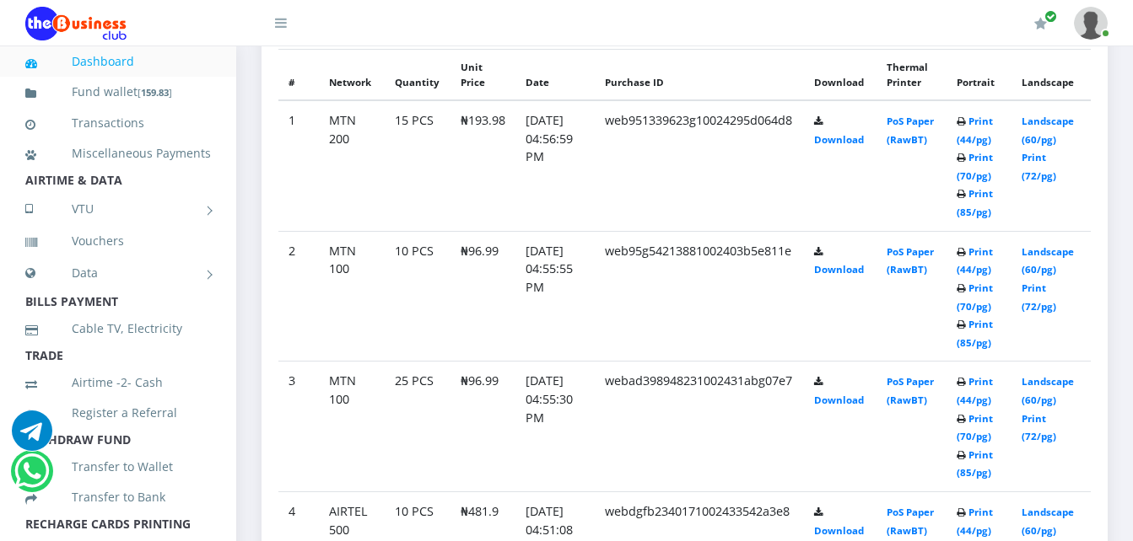
click at [413, 120] on td "15 PCS" at bounding box center [417, 165] width 65 height 131
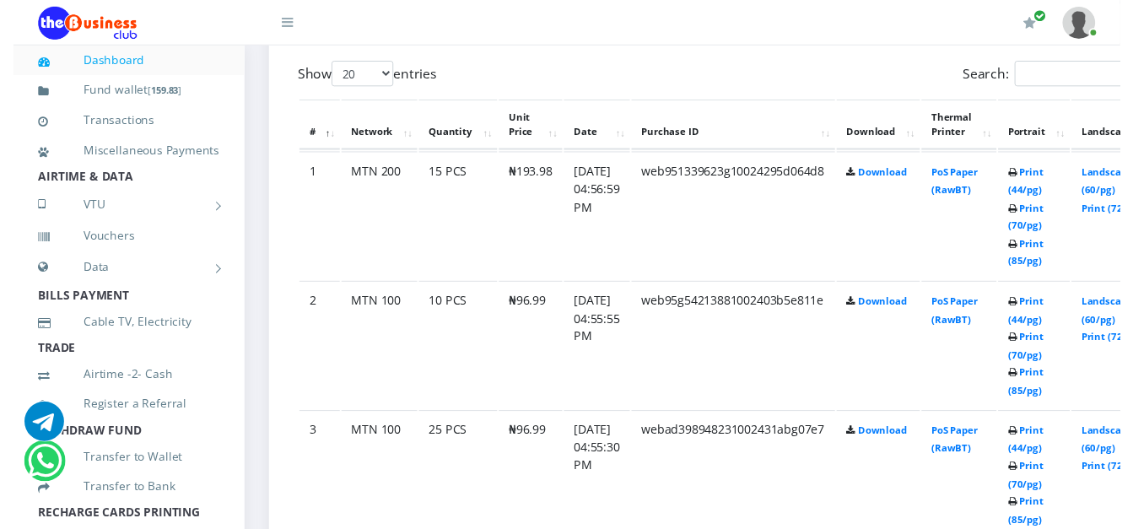
scroll to position [928, 0]
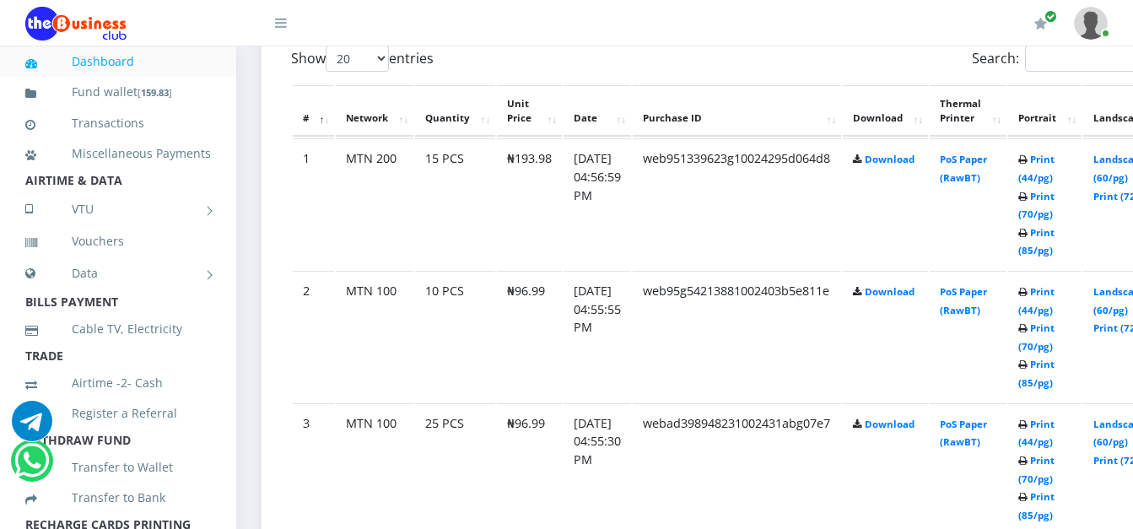
click at [740, 202] on td "web951339623g10024295d064d8" at bounding box center [737, 203] width 208 height 131
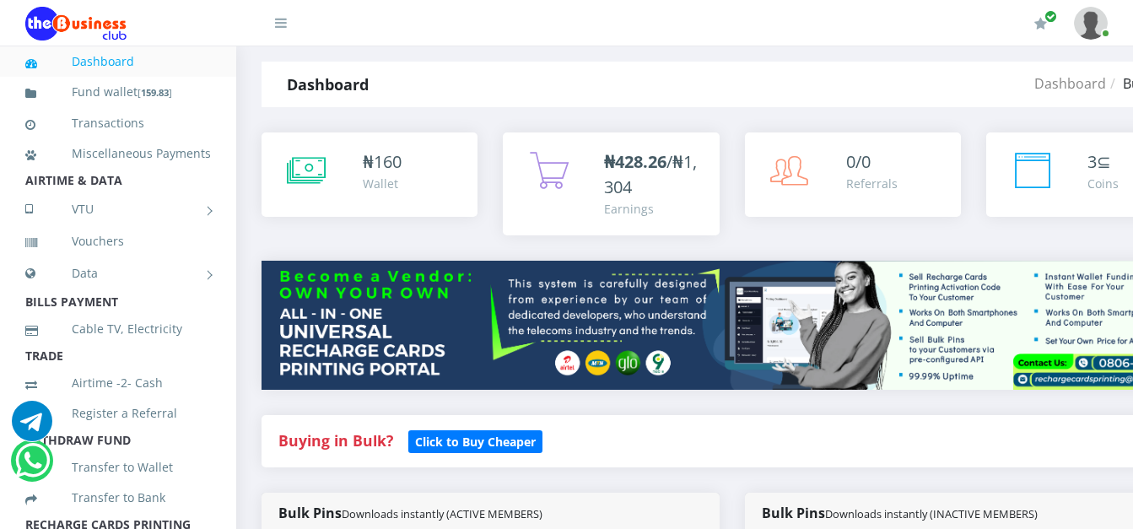
scroll to position [0, 0]
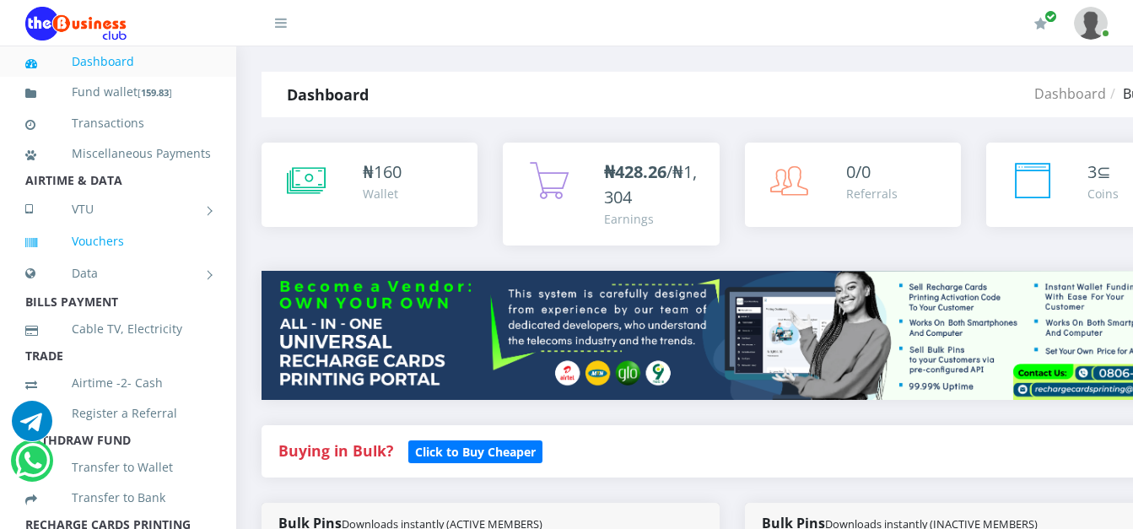
click at [137, 261] on link "Vouchers" at bounding box center [118, 241] width 186 height 39
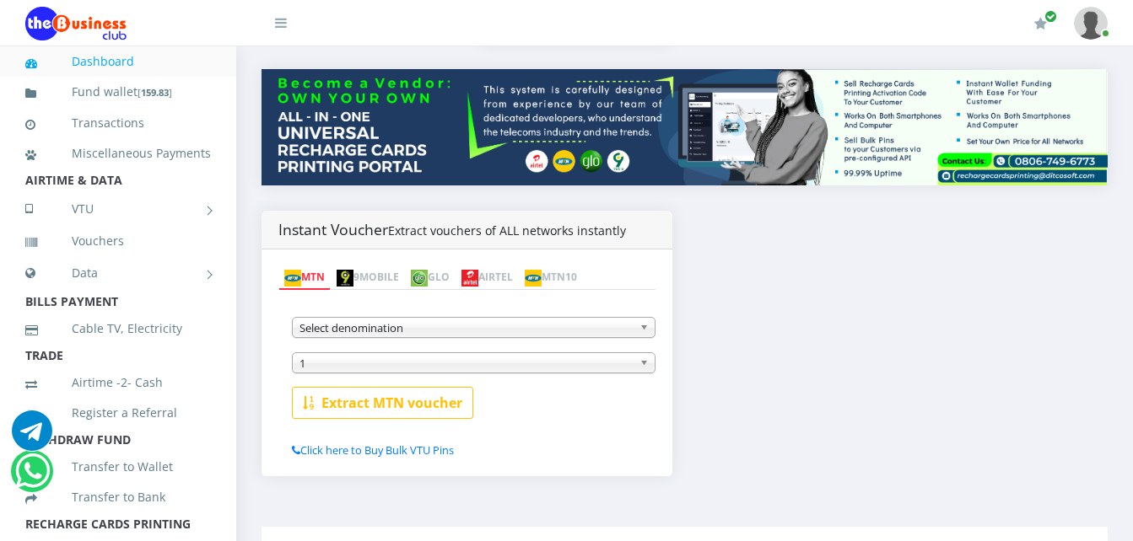
scroll to position [225, 0]
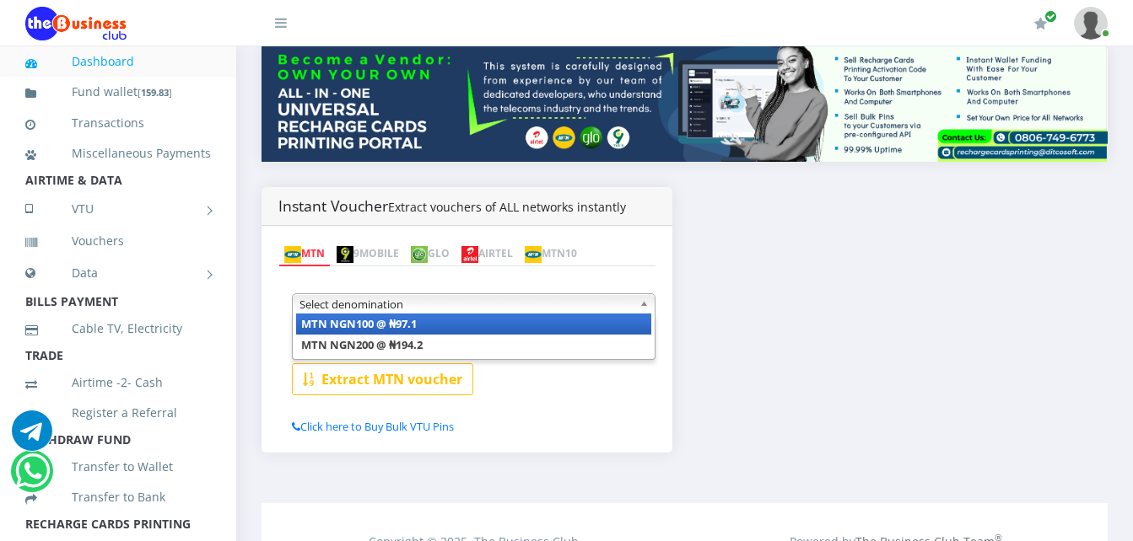
click at [486, 306] on span "Select denomination" at bounding box center [465, 304] width 333 height 20
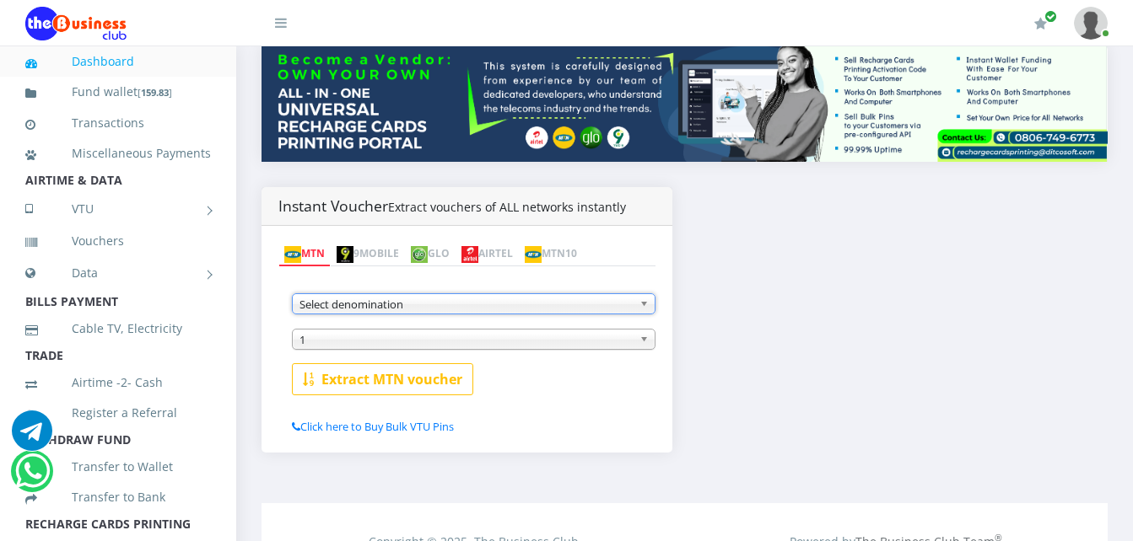
click at [432, 294] on span "Select denomination" at bounding box center [465, 304] width 333 height 20
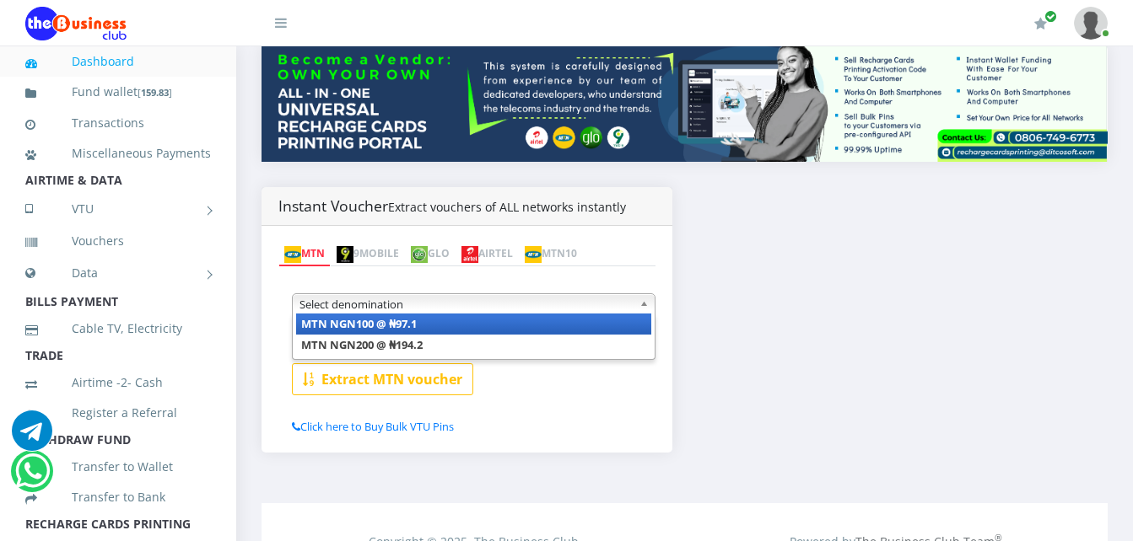
click at [432, 294] on span "Select denomination" at bounding box center [465, 304] width 333 height 20
click at [428, 261] on img at bounding box center [419, 254] width 17 height 17
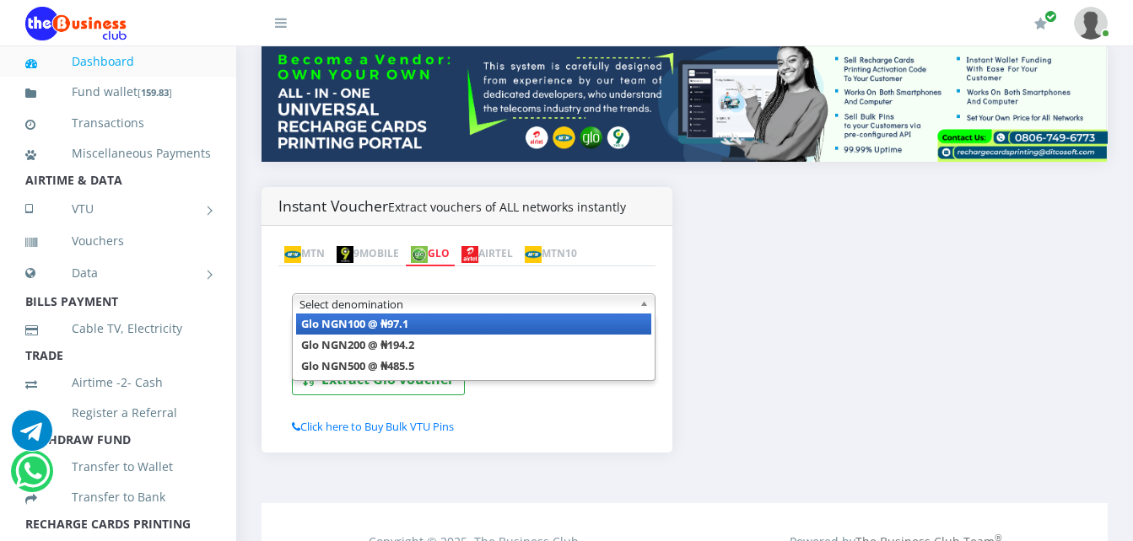
click at [409, 313] on span "Select denomination" at bounding box center [465, 304] width 333 height 20
click at [396, 320] on b "Glo NGN100 @ ₦97.1" at bounding box center [354, 323] width 107 height 15
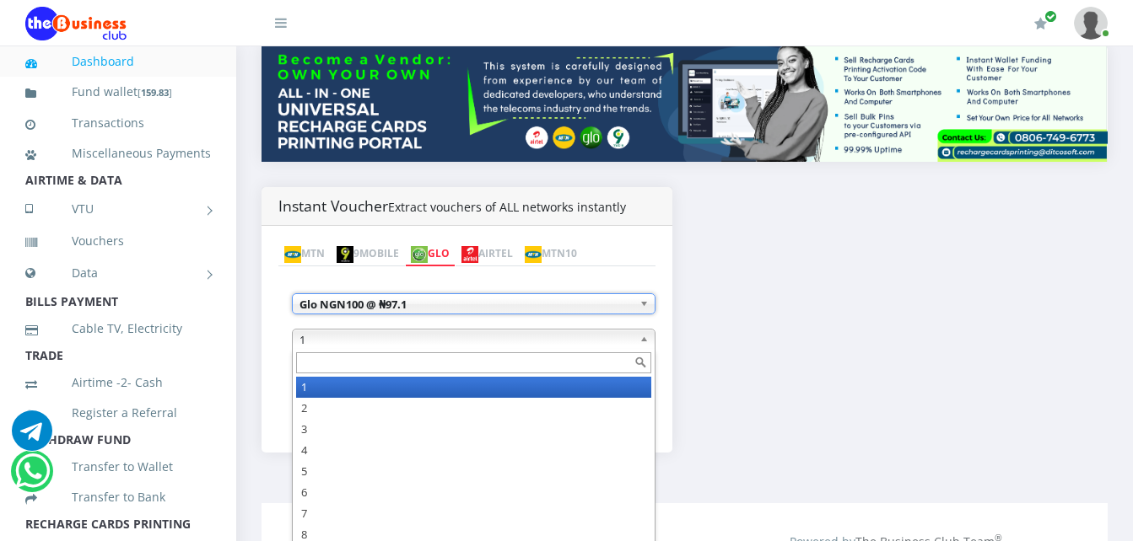
click at [340, 337] on span "1" at bounding box center [465, 340] width 333 height 20
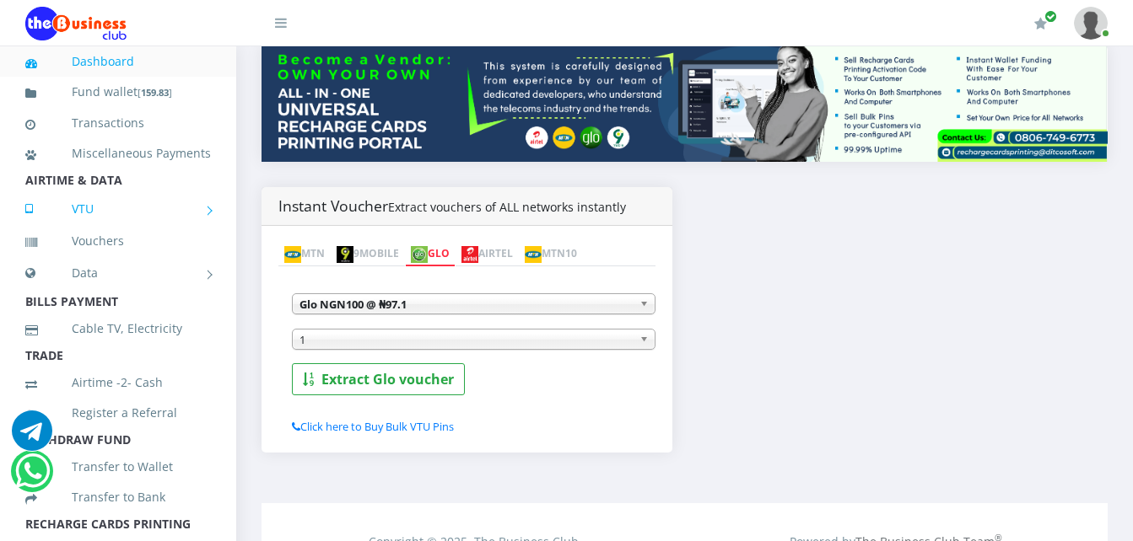
click at [148, 225] on link "VTU" at bounding box center [118, 209] width 186 height 42
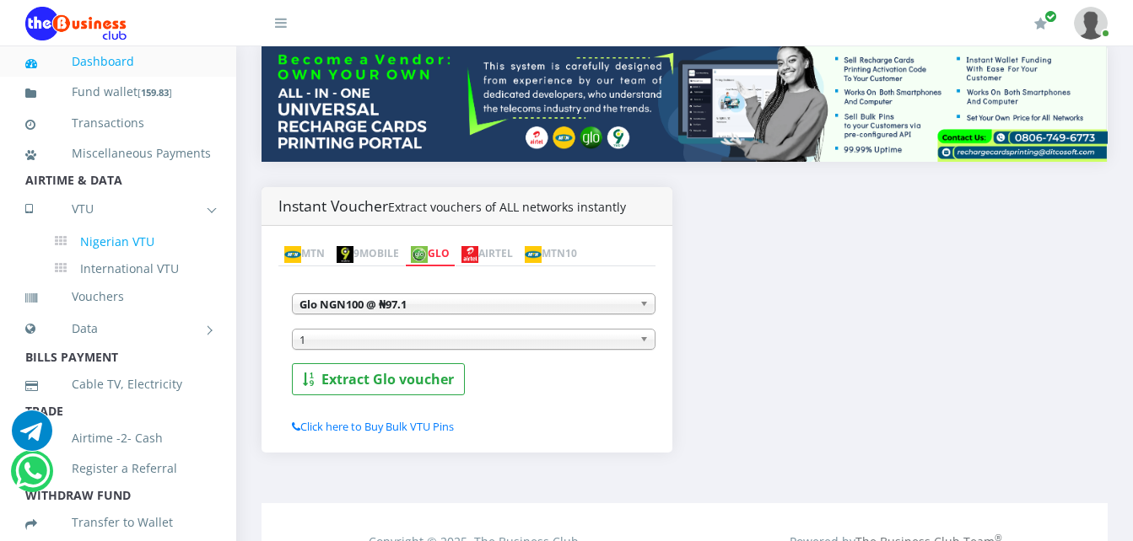
click at [142, 256] on link "Nigerian VTU" at bounding box center [133, 242] width 156 height 29
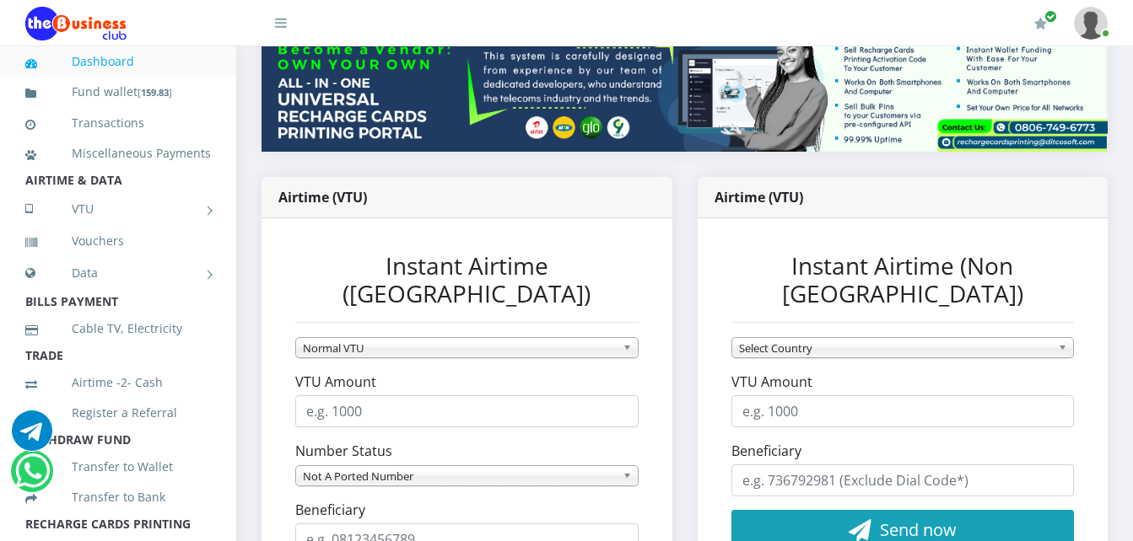
scroll to position [304, 0]
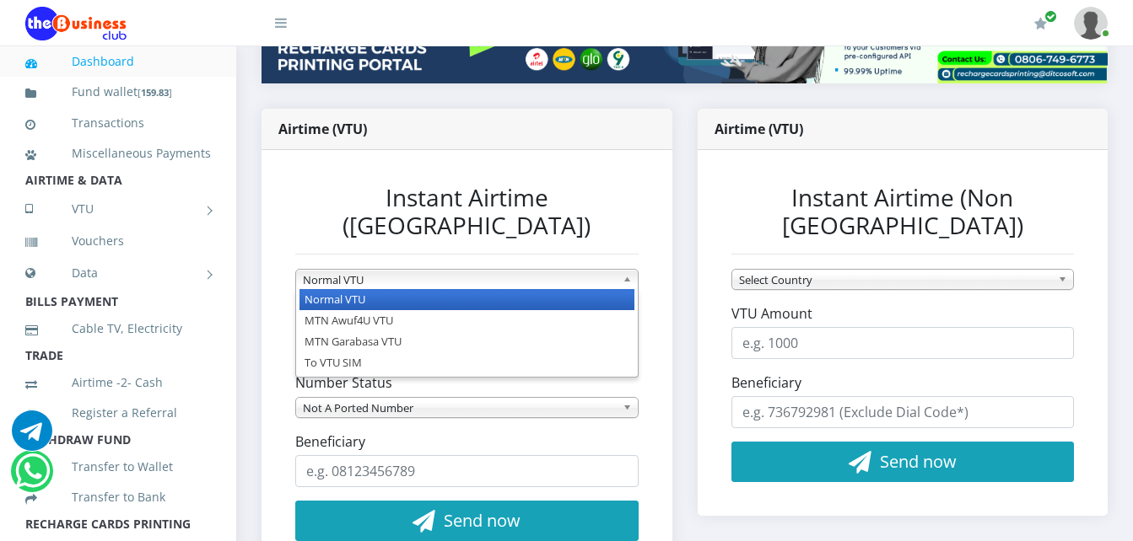
click at [395, 270] on span "Normal VTU" at bounding box center [459, 280] width 313 height 20
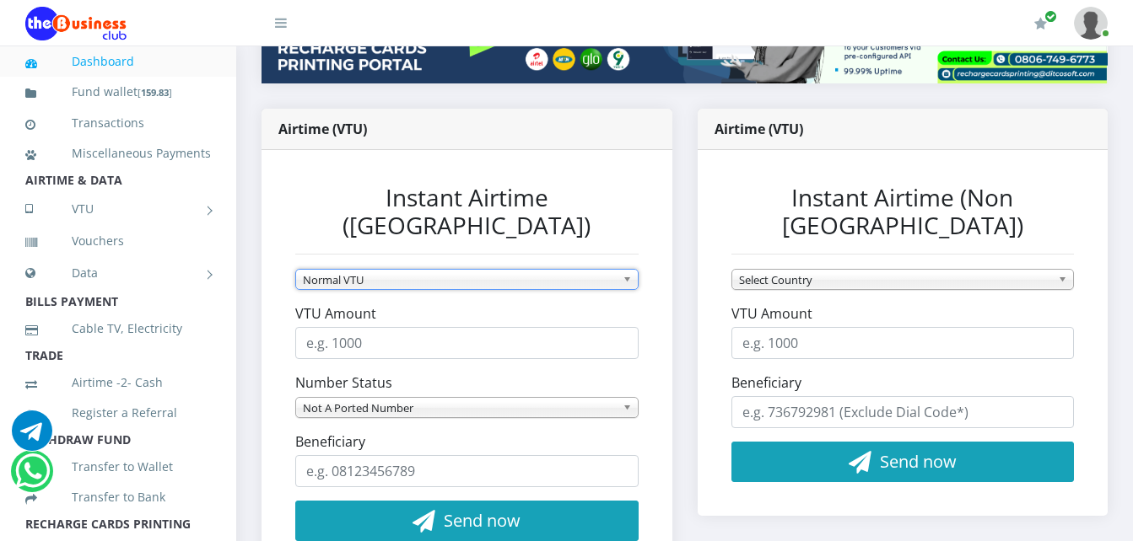
click at [395, 270] on span "Normal VTU" at bounding box center [459, 280] width 313 height 20
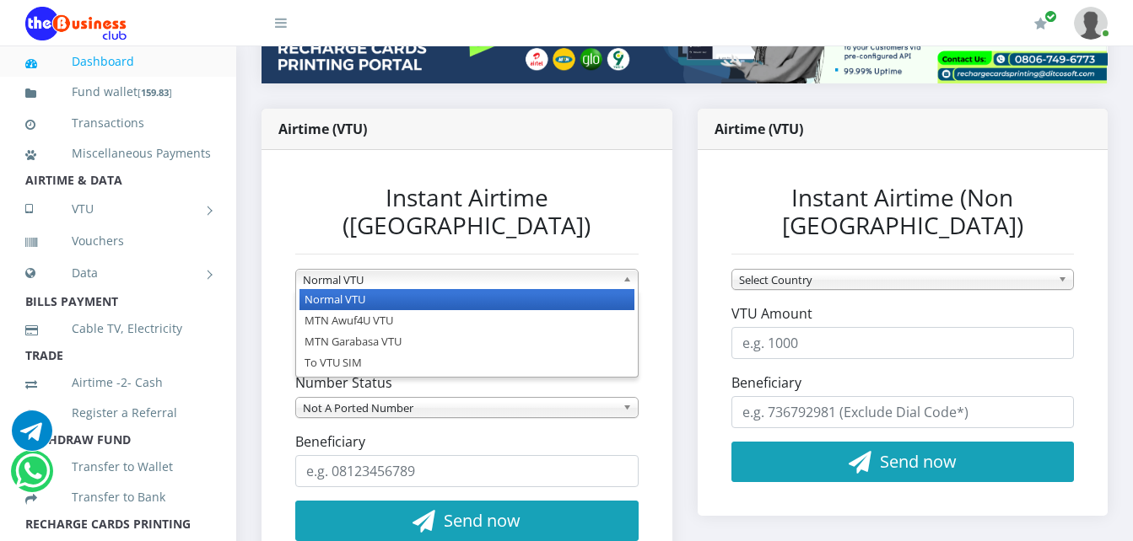
click at [395, 270] on span "Normal VTU" at bounding box center [459, 280] width 313 height 20
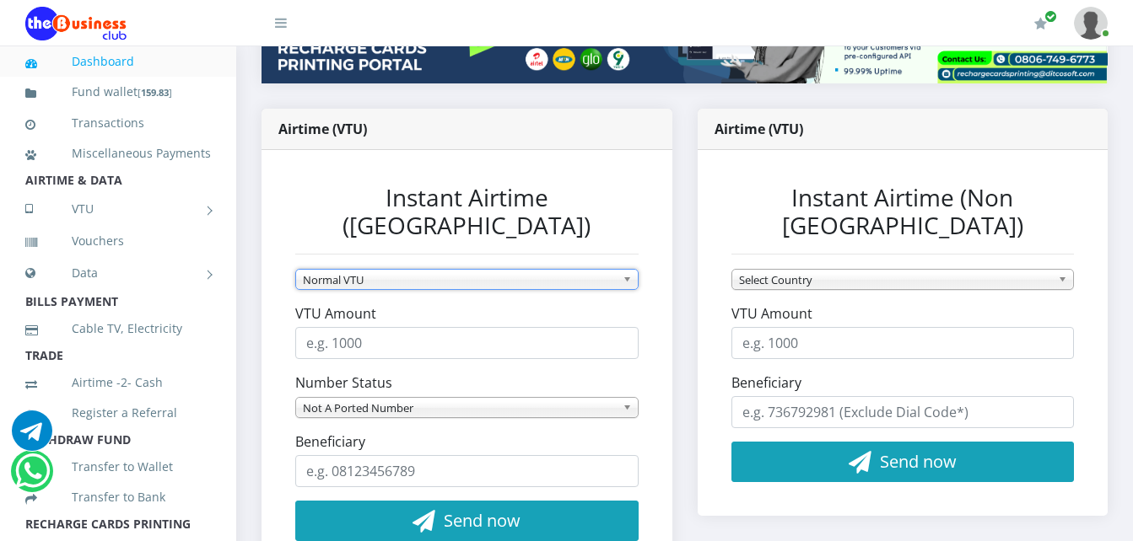
click at [375, 270] on span "Normal VTU" at bounding box center [459, 280] width 313 height 20
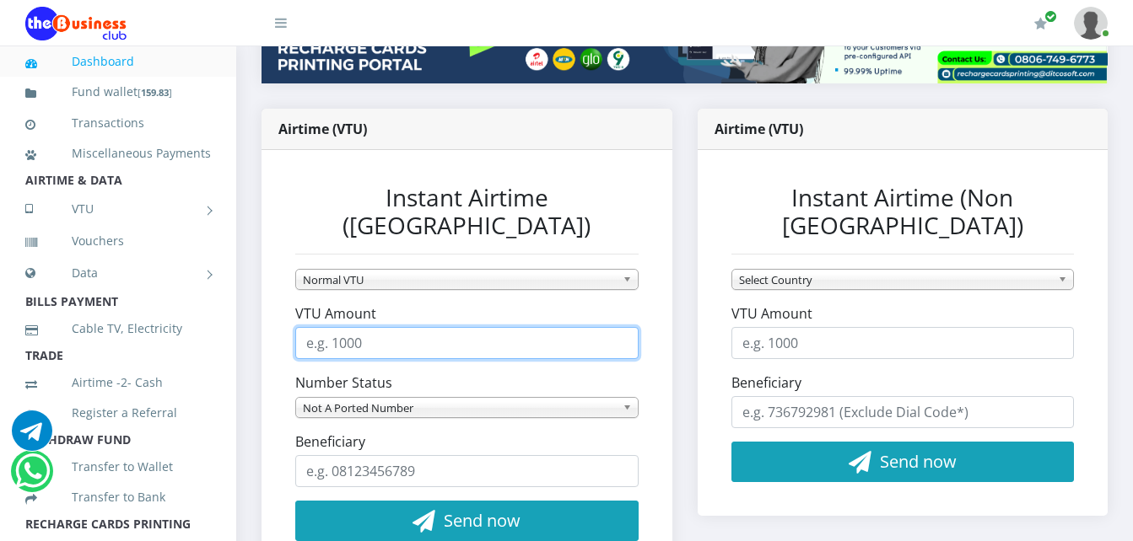
click at [356, 327] on input "VTU Amount" at bounding box center [466, 343] width 343 height 32
type input "150"
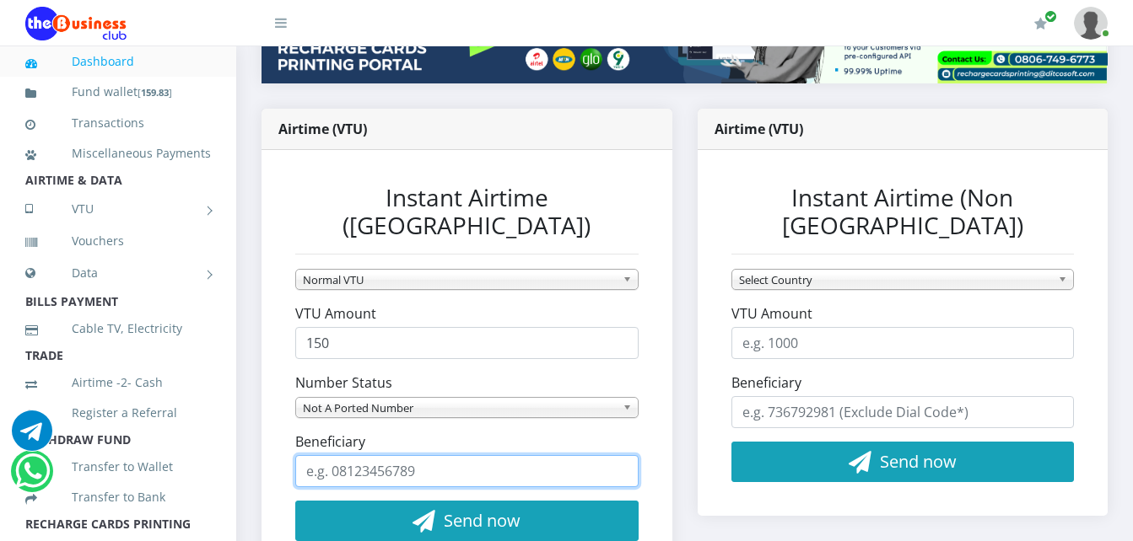
click at [362, 455] on input "Beneficiary" at bounding box center [466, 471] width 343 height 32
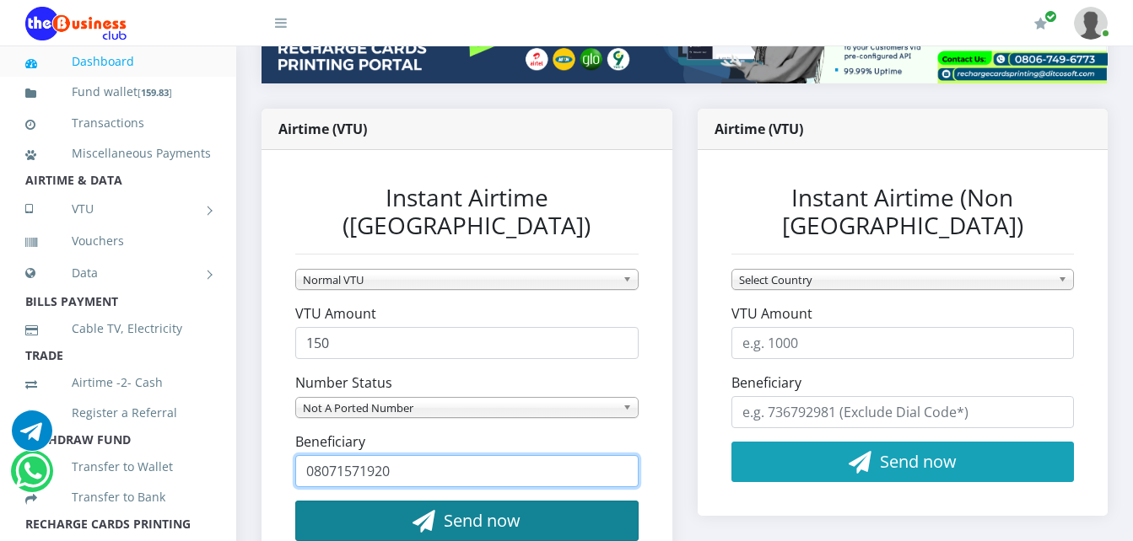
type input "08071571920"
click at [382, 503] on button "Send now" at bounding box center [466, 521] width 343 height 40
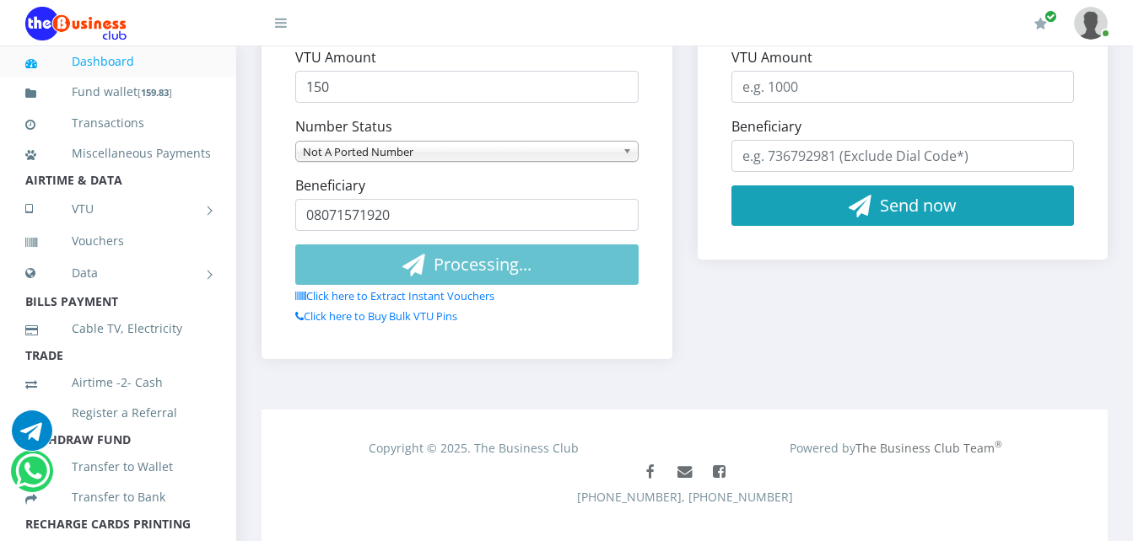
scroll to position [526, 0]
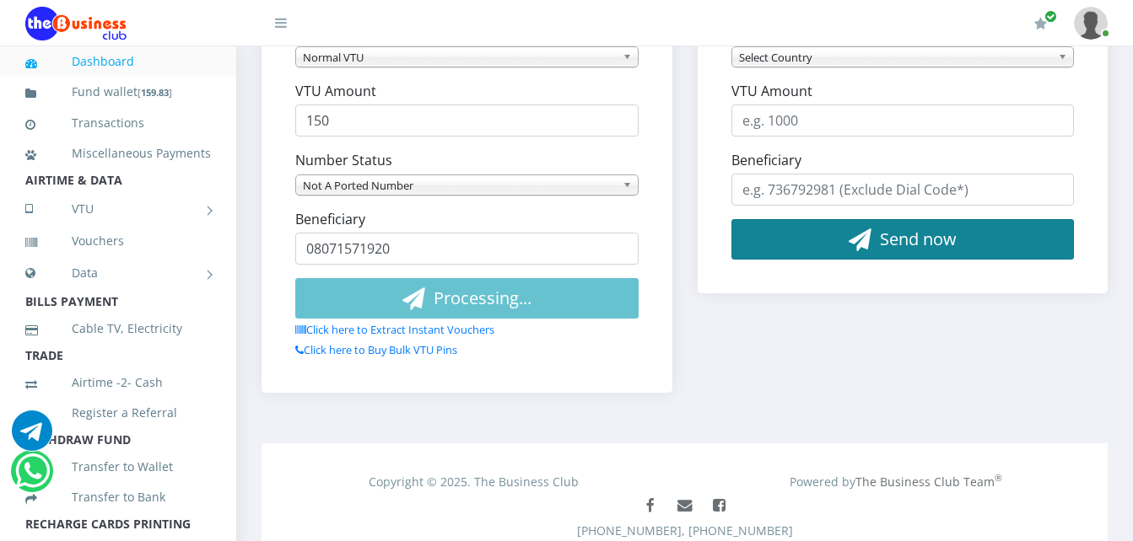
click at [731, 219] on button "Send now" at bounding box center [902, 239] width 343 height 40
click at [1013, 219] on div "Send now" at bounding box center [902, 239] width 343 height 40
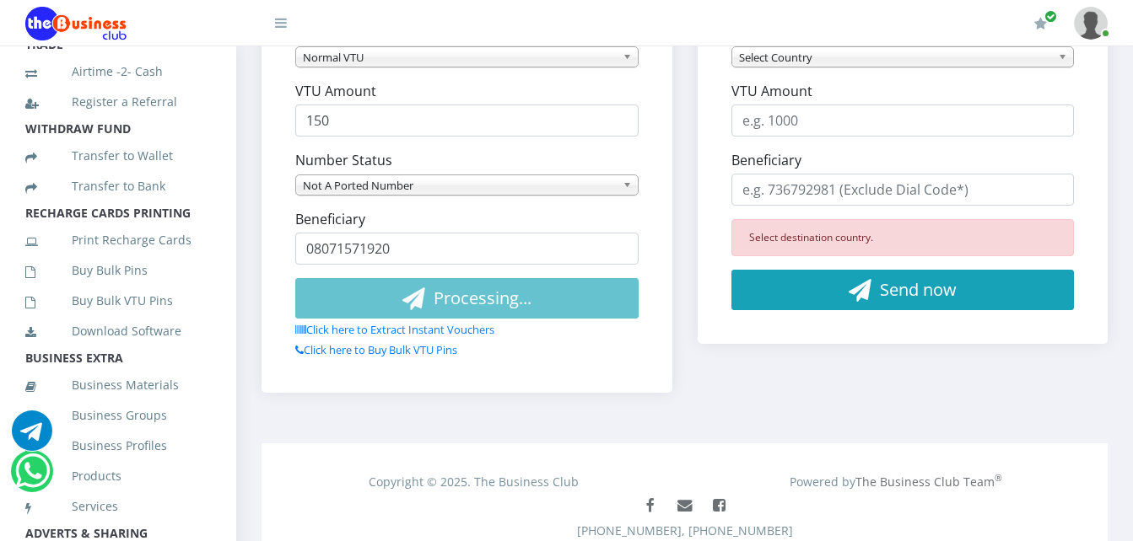
scroll to position [317, 0]
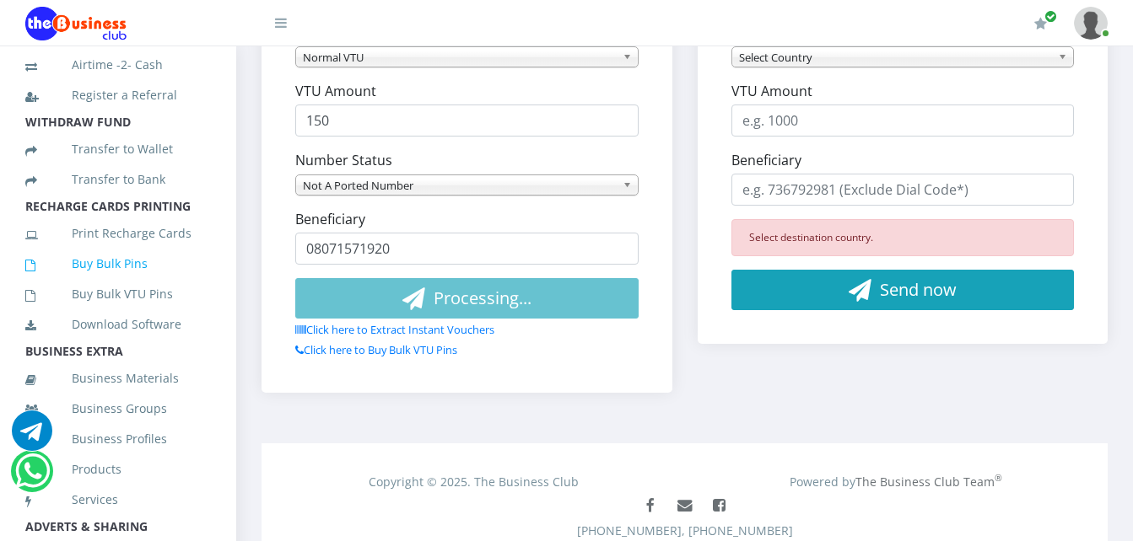
click at [117, 283] on link "Buy Bulk Pins" at bounding box center [118, 264] width 186 height 39
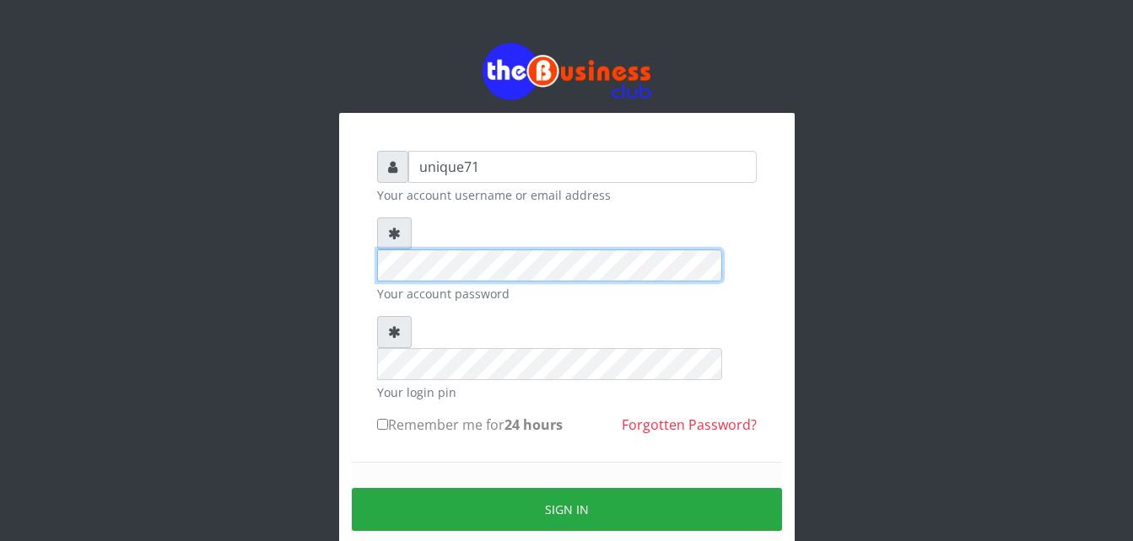
click at [391, 238] on div at bounding box center [567, 250] width 380 height 64
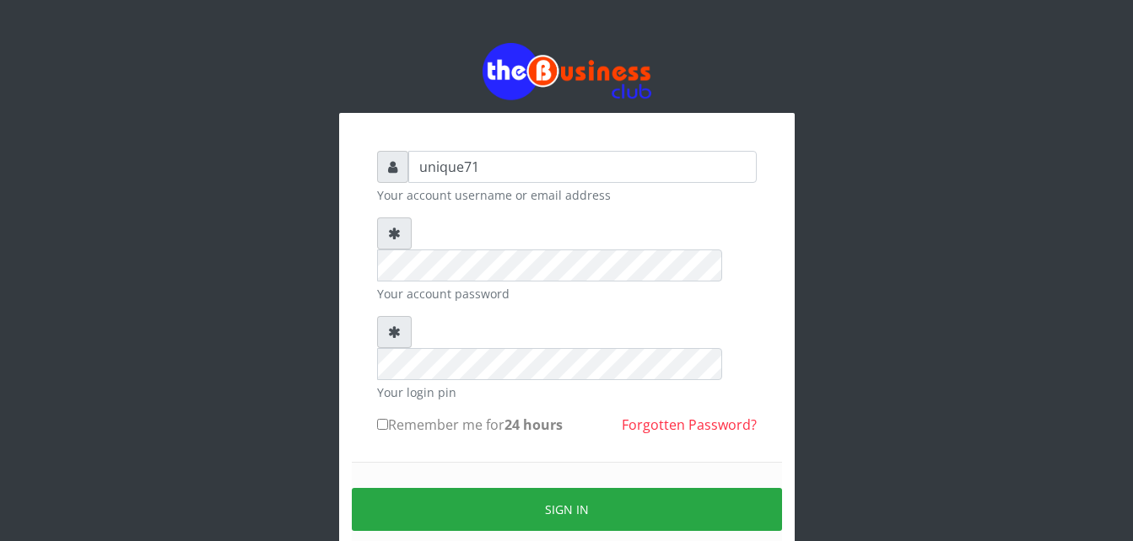
click at [428, 415] on label "Remember me for 24 hours" at bounding box center [470, 425] width 186 height 20
click at [388, 419] on input "Remember me for 24 hours" at bounding box center [382, 424] width 11 height 11
checkbox input "true"
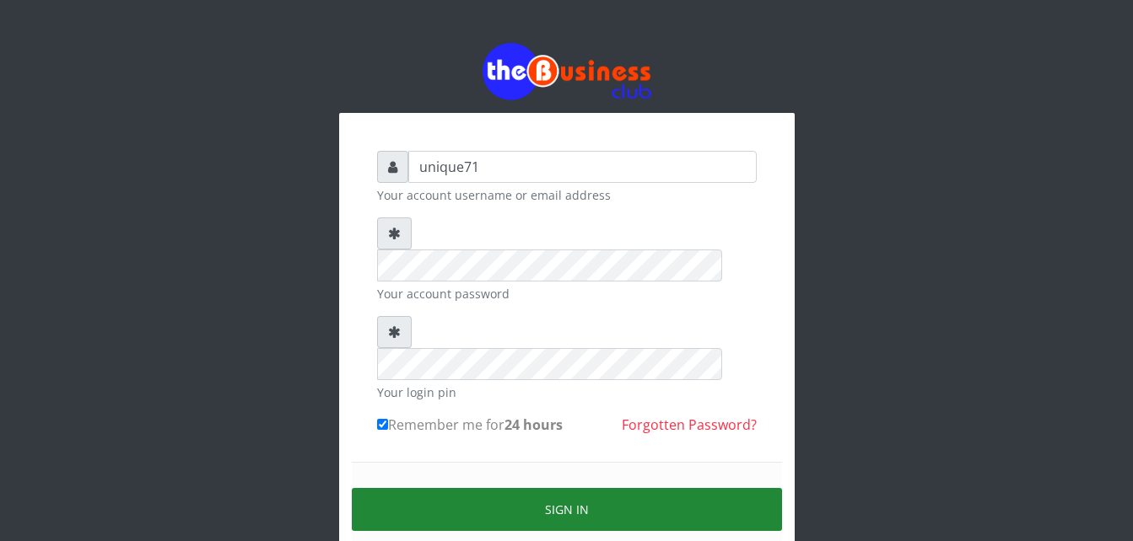
click at [437, 488] on button "Sign in" at bounding box center [567, 509] width 430 height 43
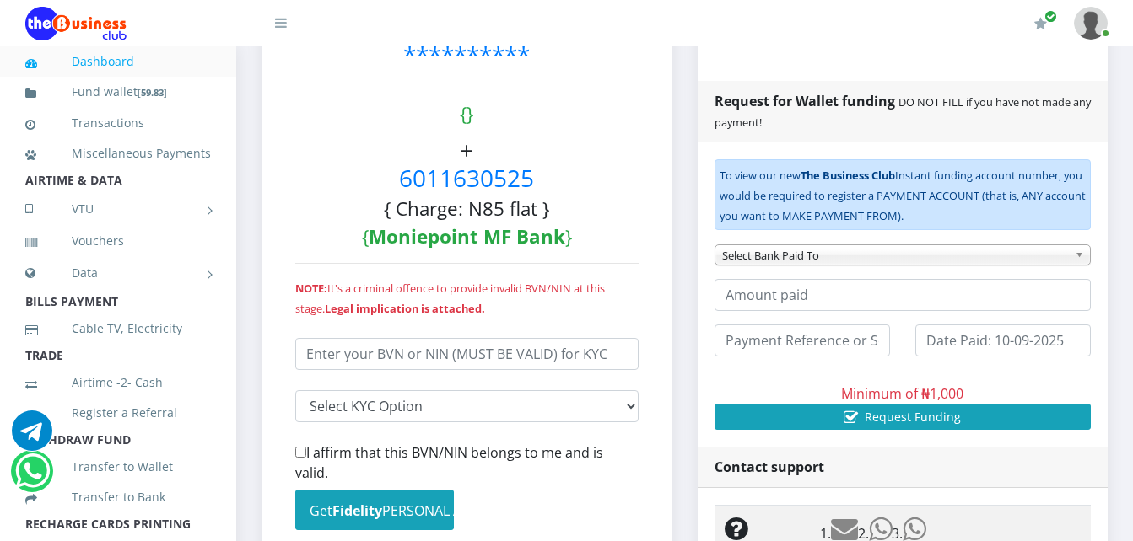
scroll to position [272, 0]
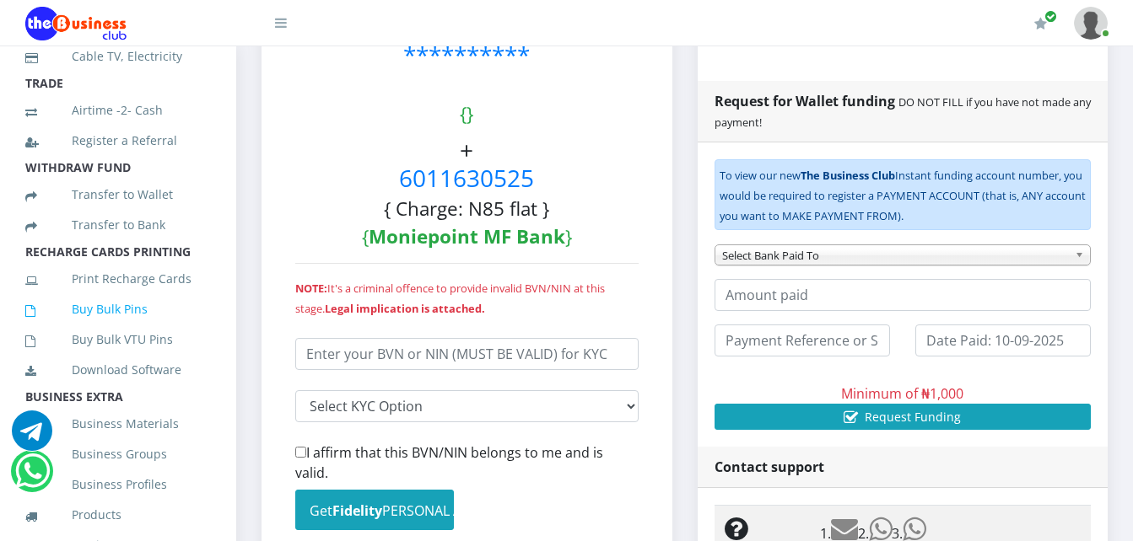
click at [126, 324] on link "Buy Bulk Pins" at bounding box center [118, 309] width 186 height 39
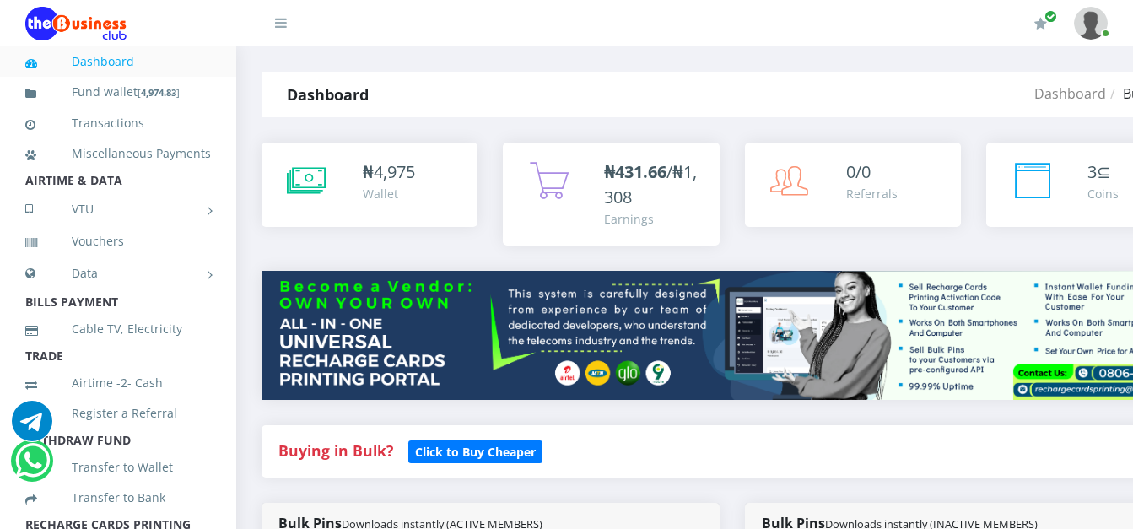
scroll to position [308, 0]
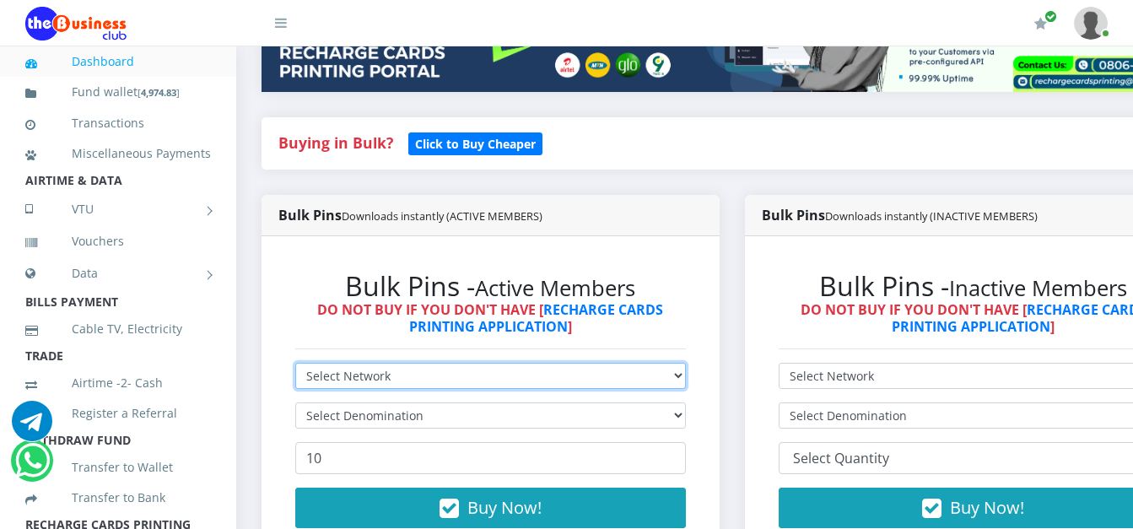
click at [520, 385] on select "Select Network MTN Globacom 9Mobile Airtel" at bounding box center [490, 376] width 391 height 26
select select "Glo"
click at [295, 365] on select "Select Network MTN Globacom 9Mobile Airtel" at bounding box center [490, 376] width 391 height 26
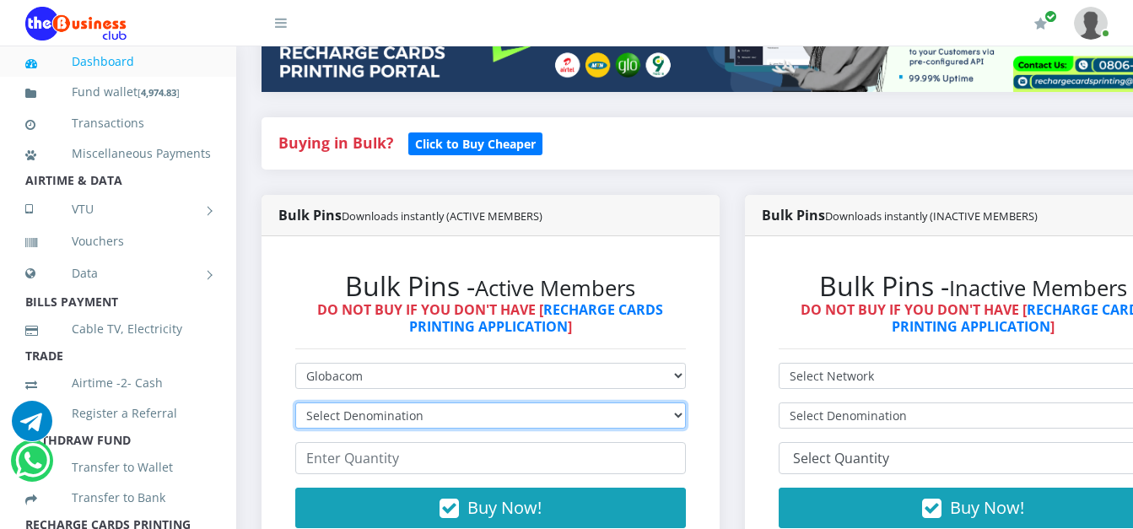
click at [469, 419] on select "Select Denomination Glo NGN100 - ₦96.55 Glo NGN200 - ₦193.10 Glo NGN500 - ₦482.…" at bounding box center [490, 415] width 391 height 26
select select "96.55-100"
click at [295, 405] on select "Select Denomination Glo NGN100 - ₦96.55 Glo NGN200 - ₦193.10 Glo NGN500 - ₦482.…" at bounding box center [490, 415] width 391 height 26
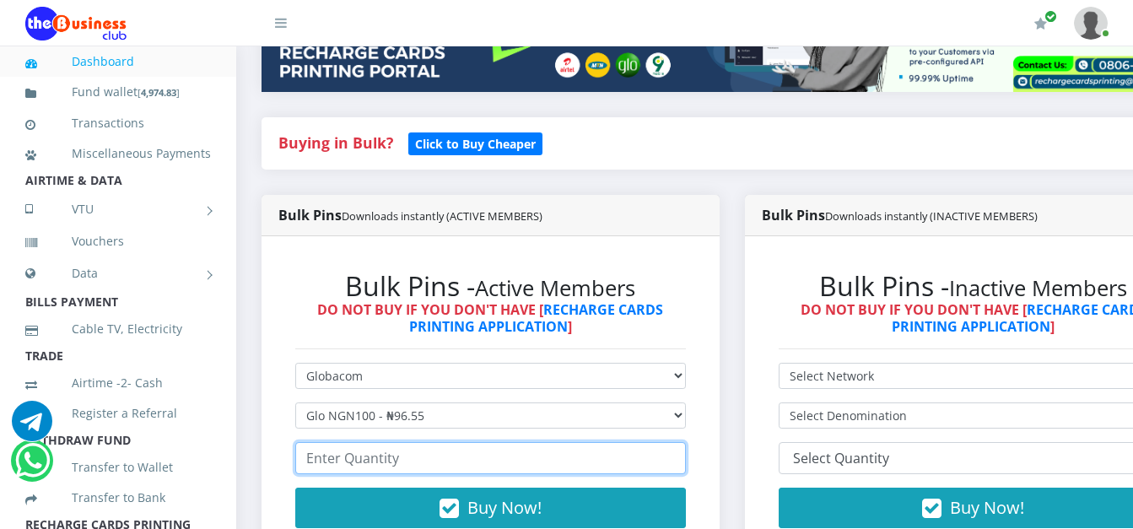
click at [328, 458] on input "number" at bounding box center [490, 458] width 391 height 32
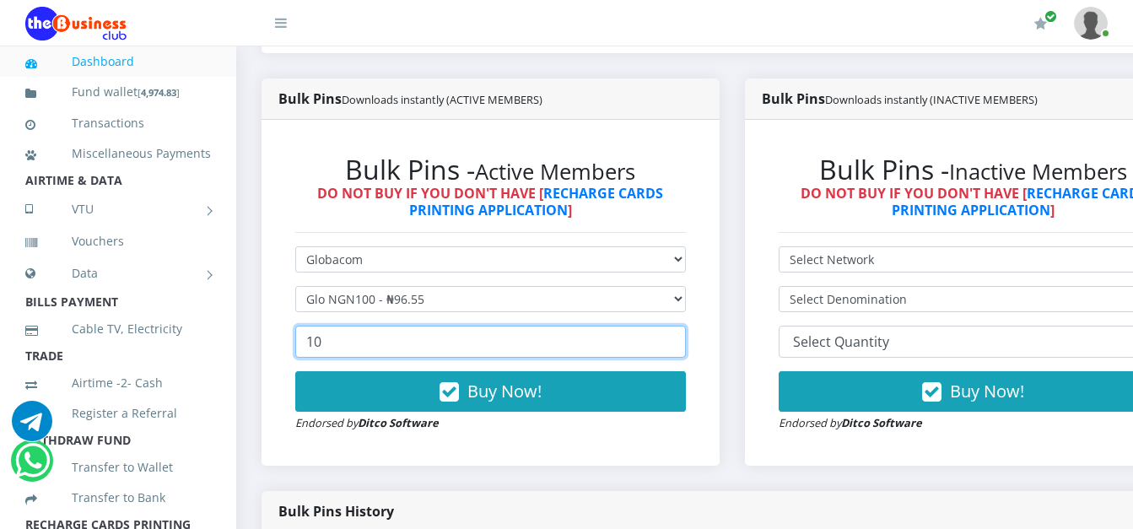
scroll to position [439, 0]
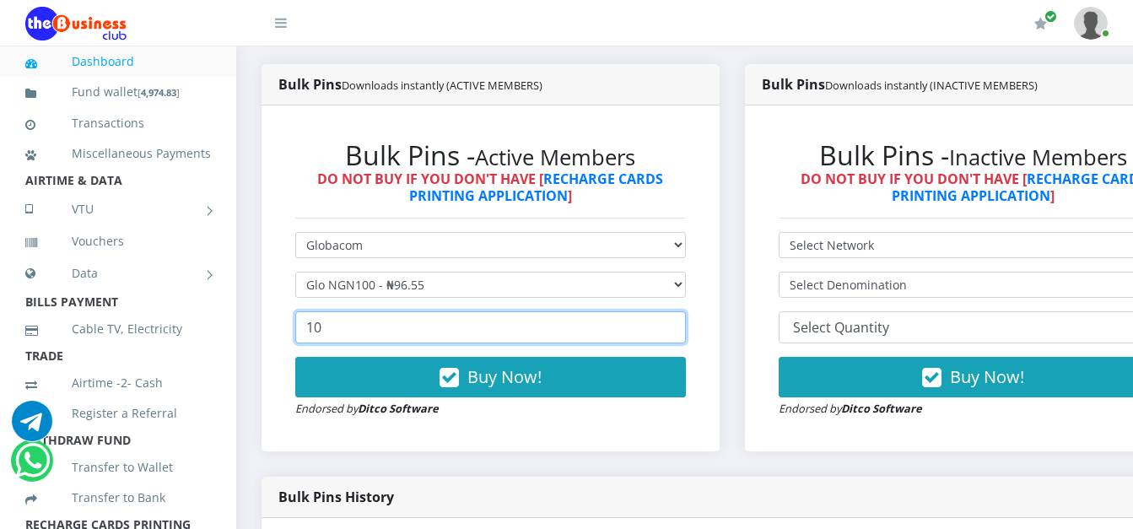
type input "10"
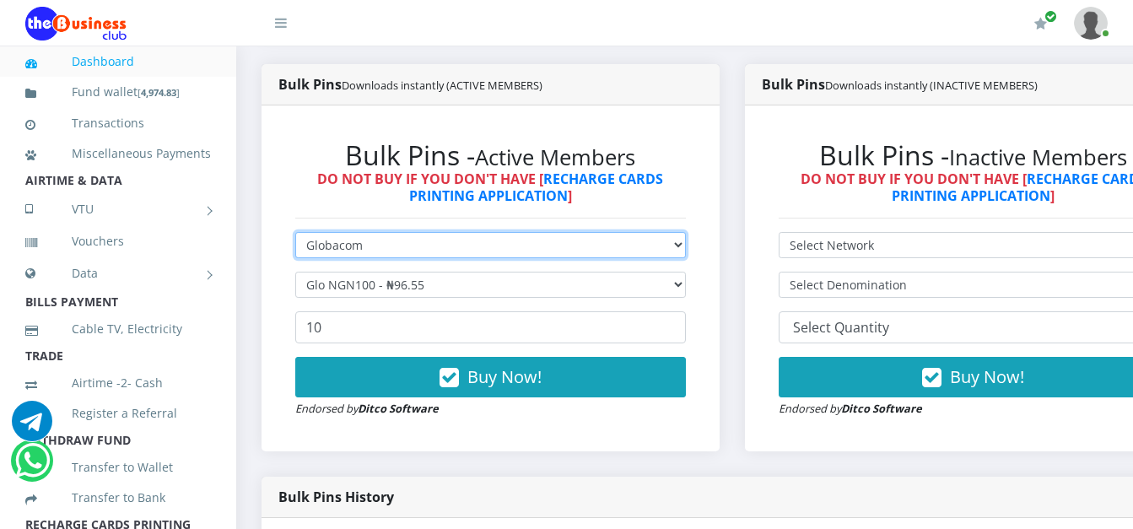
click at [540, 238] on select "Select Network MTN Globacom 9Mobile Airtel" at bounding box center [490, 245] width 391 height 26
select select "Airtel"
click at [295, 234] on select "Select Network MTN Globacom 9Mobile Airtel" at bounding box center [490, 245] width 391 height 26
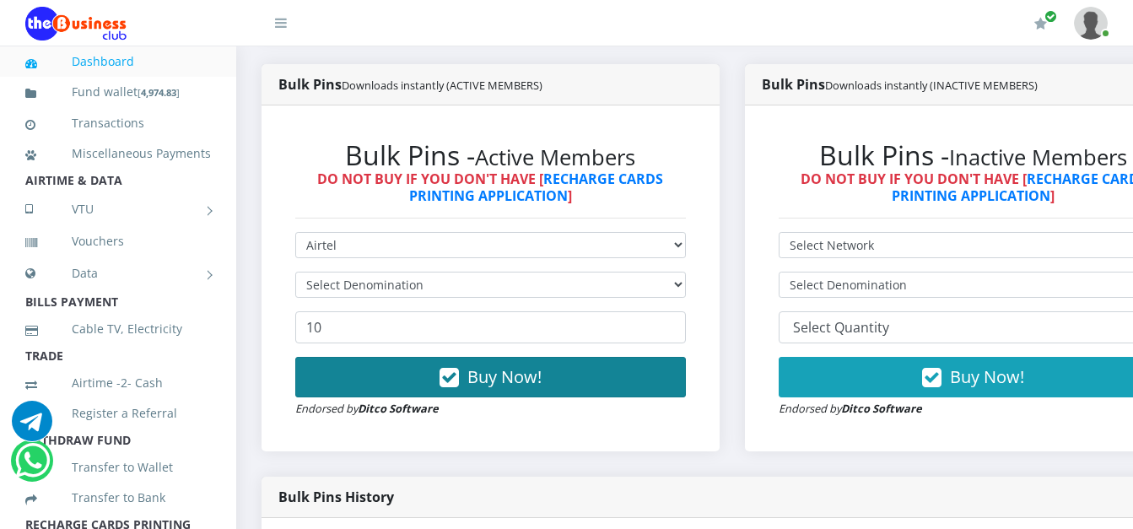
click at [408, 367] on button "Buy Now!" at bounding box center [490, 377] width 391 height 40
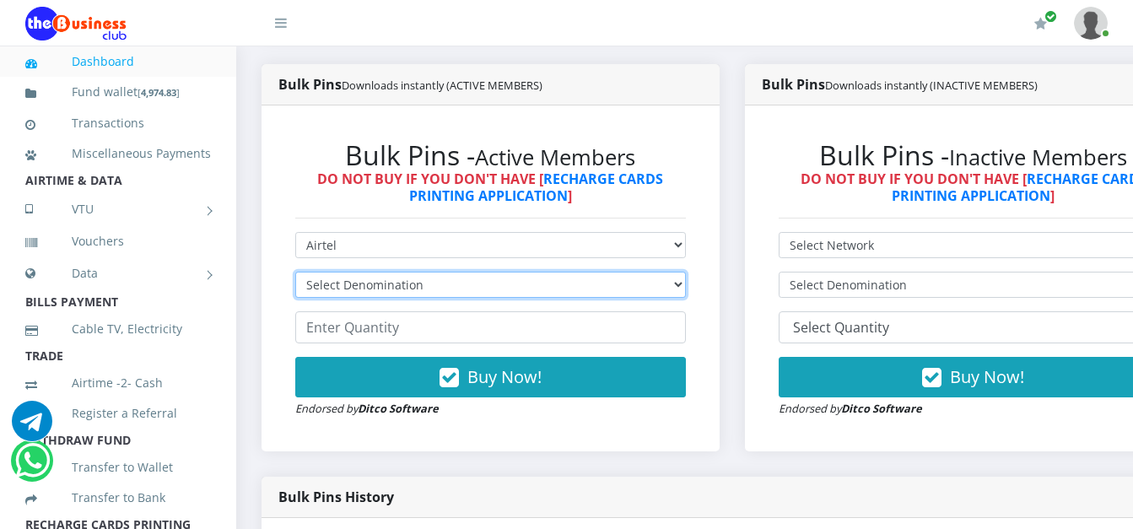
click at [425, 289] on select "Select Denomination" at bounding box center [490, 285] width 391 height 26
select select "96.38-100"
click at [295, 274] on select "Select Denomination Airtel NGN100 - ₦96.38 Airtel NGN200 - ₦192.76 Airtel NGN50…" at bounding box center [490, 285] width 391 height 26
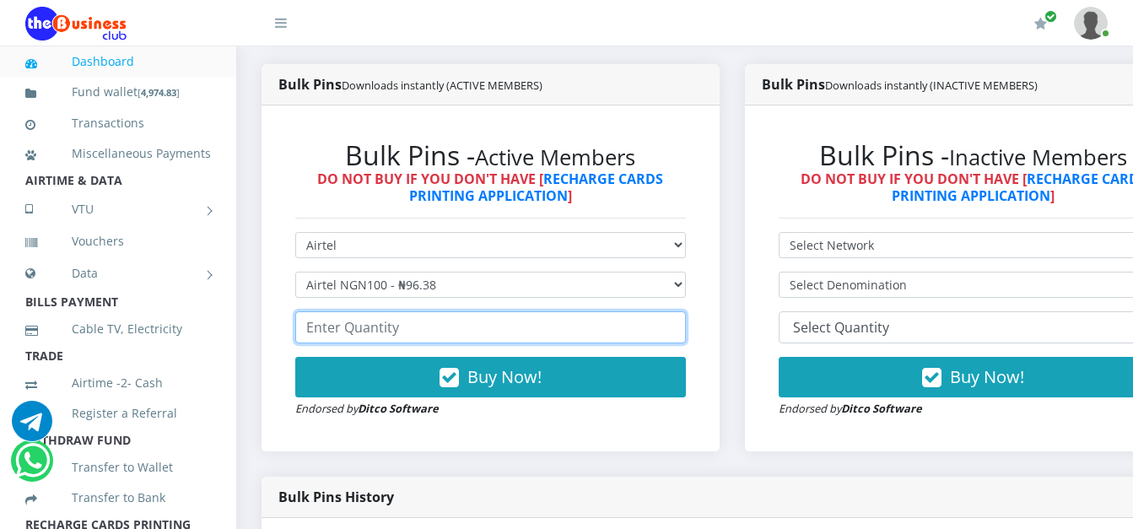
click at [353, 334] on input "number" at bounding box center [490, 327] width 391 height 32
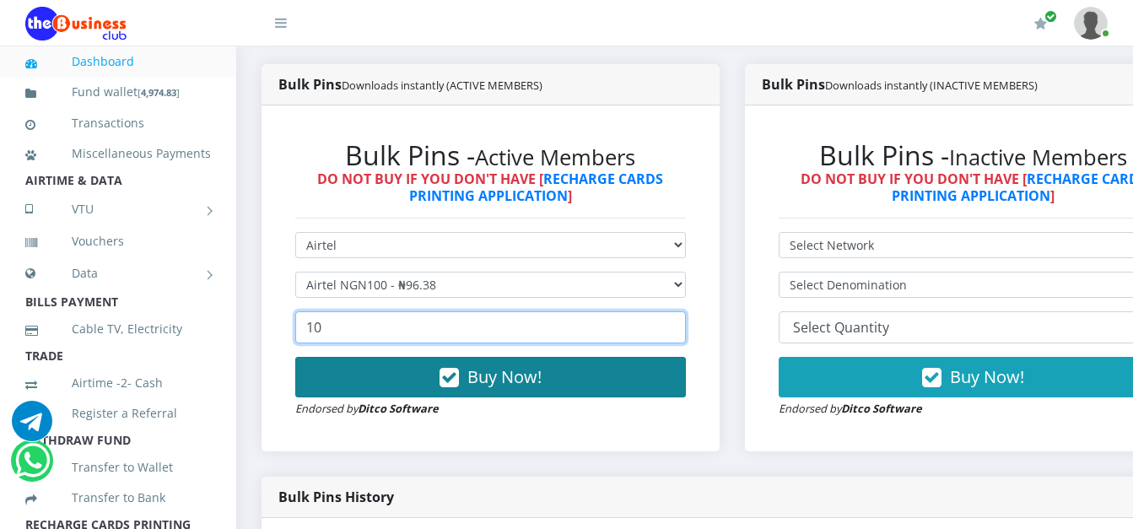
type input "10"
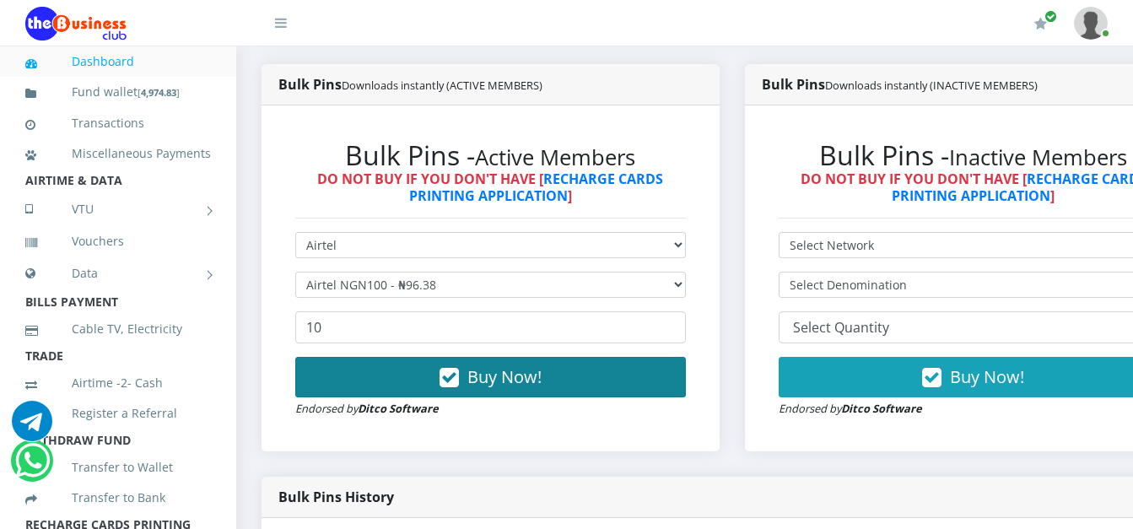
click at [376, 386] on button "Buy Now!" at bounding box center [490, 377] width 391 height 40
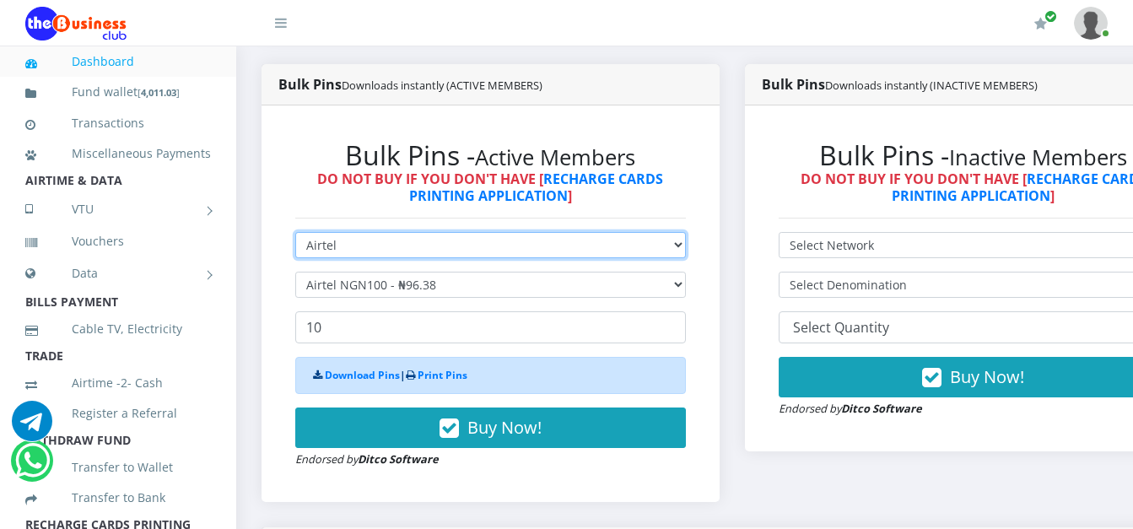
click at [385, 242] on select "Select Network MTN Globacom 9Mobile Airtel" at bounding box center [490, 245] width 391 height 26
select select "Glo"
click at [295, 234] on select "Select Network MTN Globacom 9Mobile Airtel" at bounding box center [490, 245] width 391 height 26
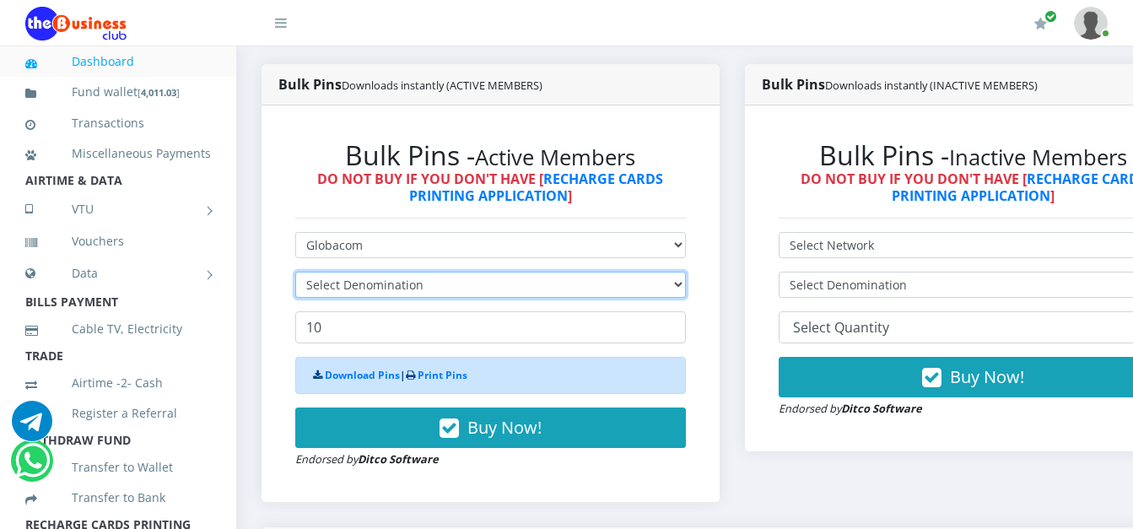
click at [385, 296] on select "Select Denomination" at bounding box center [490, 285] width 391 height 26
click at [374, 294] on select "Select Denomination" at bounding box center [490, 285] width 391 height 26
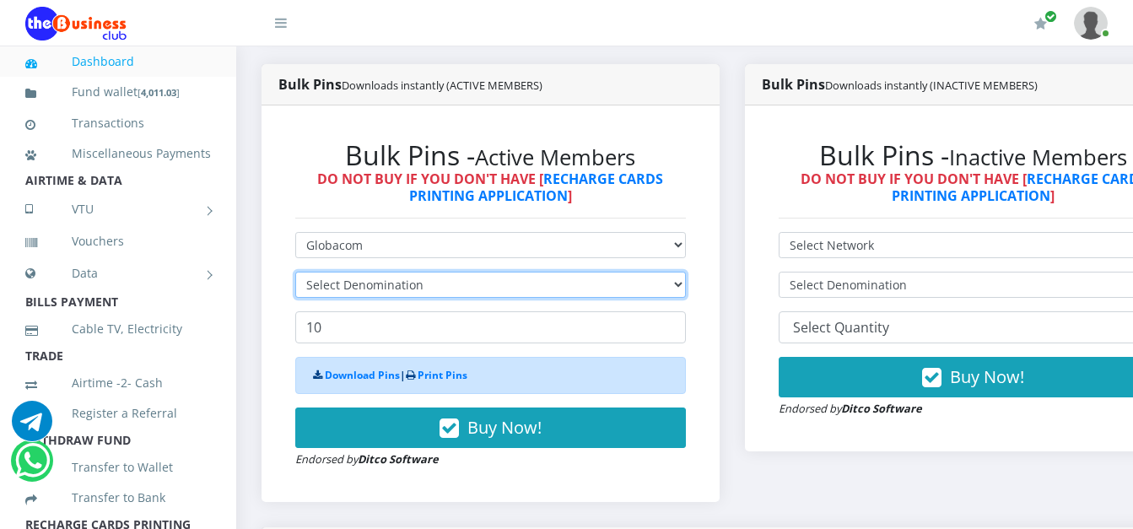
click at [374, 294] on select "Select Denomination" at bounding box center [490, 285] width 391 height 26
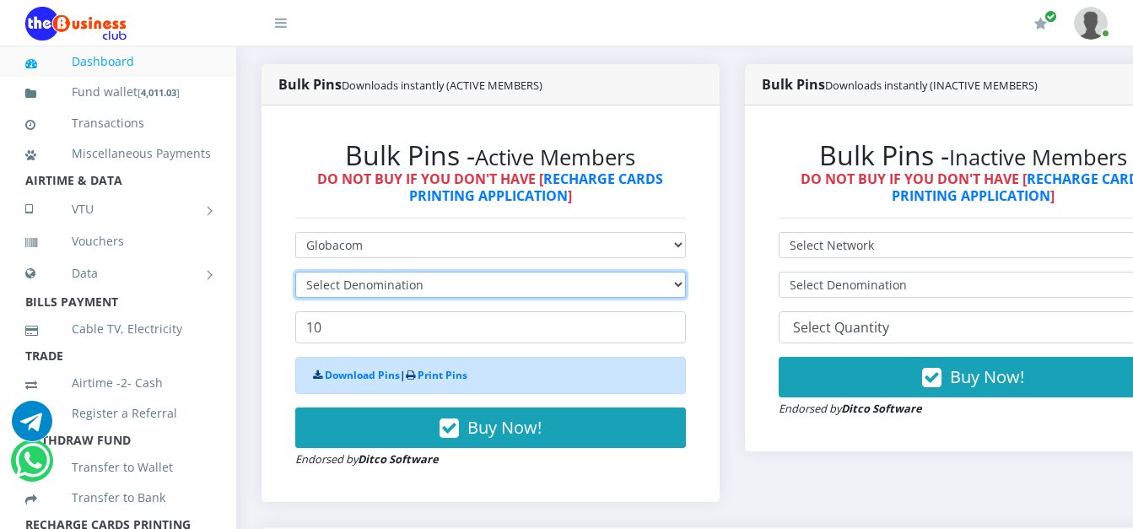
click at [374, 294] on select "Select Denomination" at bounding box center [490, 285] width 391 height 26
drag, startPoint x: 374, startPoint y: 294, endPoint x: 415, endPoint y: 279, distance: 44.0
click at [415, 279] on select "Select Denomination" at bounding box center [490, 285] width 391 height 26
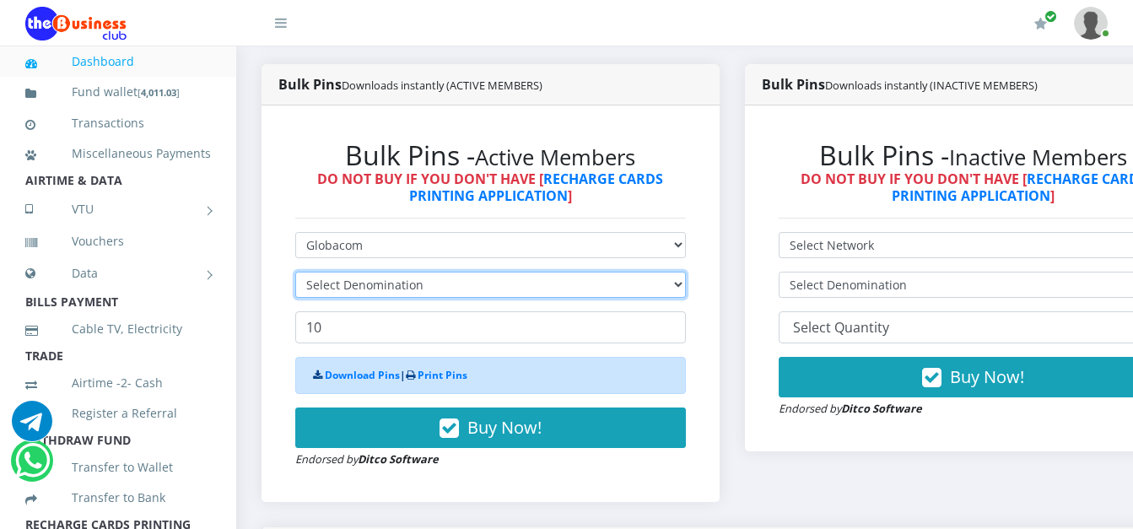
click at [415, 279] on select "Select Denomination" at bounding box center [490, 285] width 391 height 26
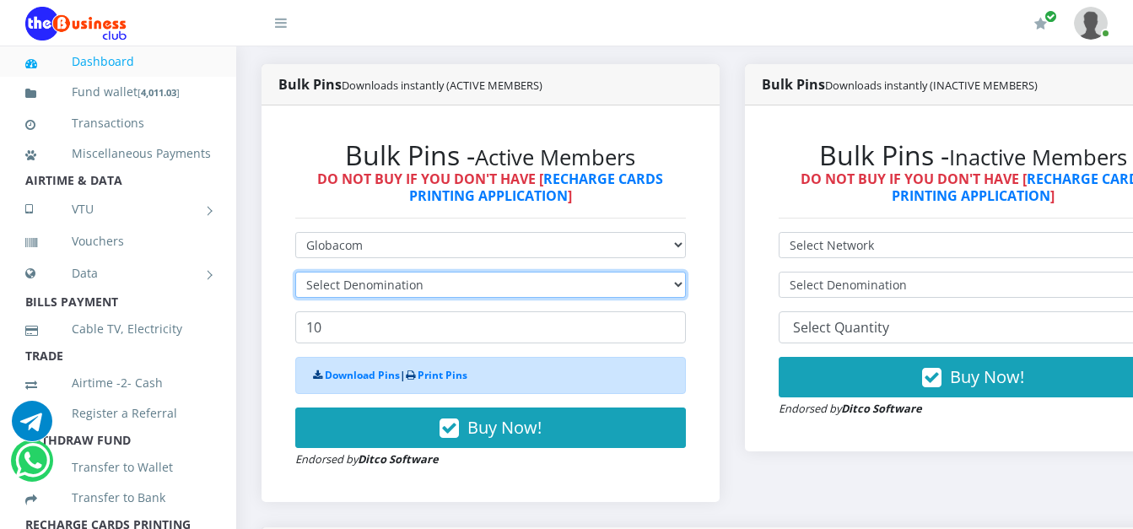
click at [415, 279] on select "Select Denomination" at bounding box center [490, 285] width 391 height 26
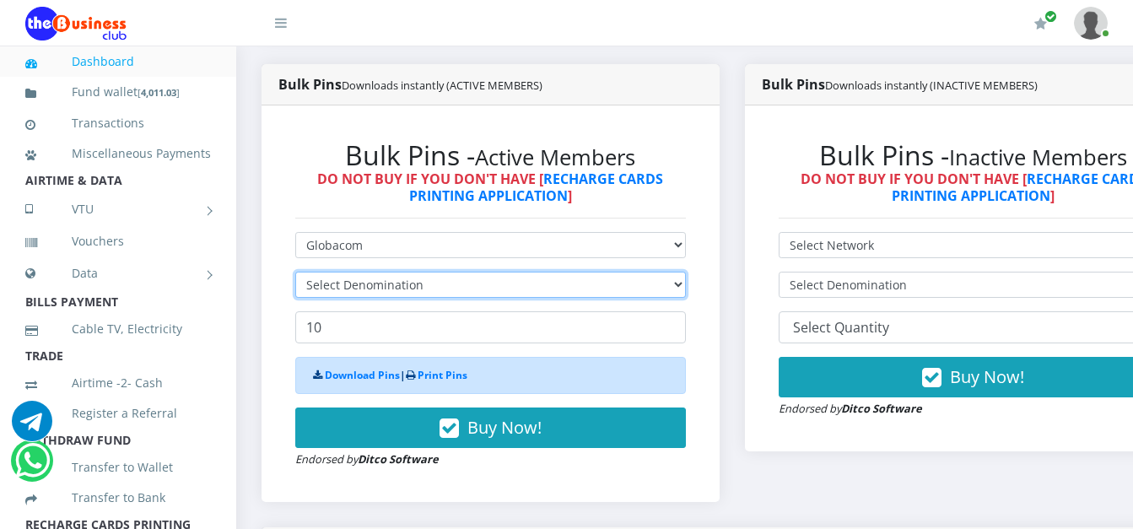
click at [415, 279] on select "Select Denomination" at bounding box center [490, 285] width 391 height 26
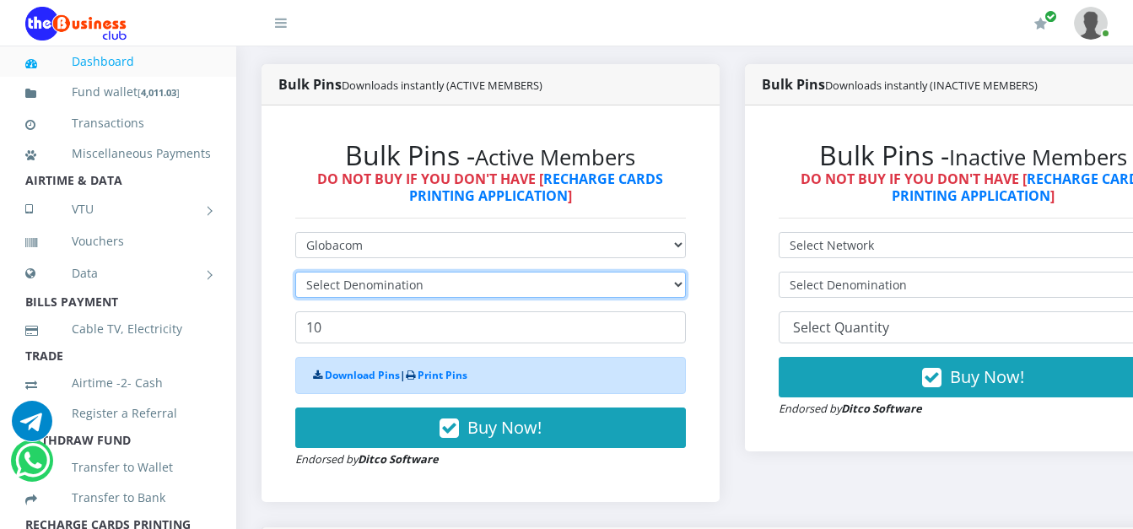
click at [415, 279] on select "Select Denomination" at bounding box center [490, 285] width 391 height 26
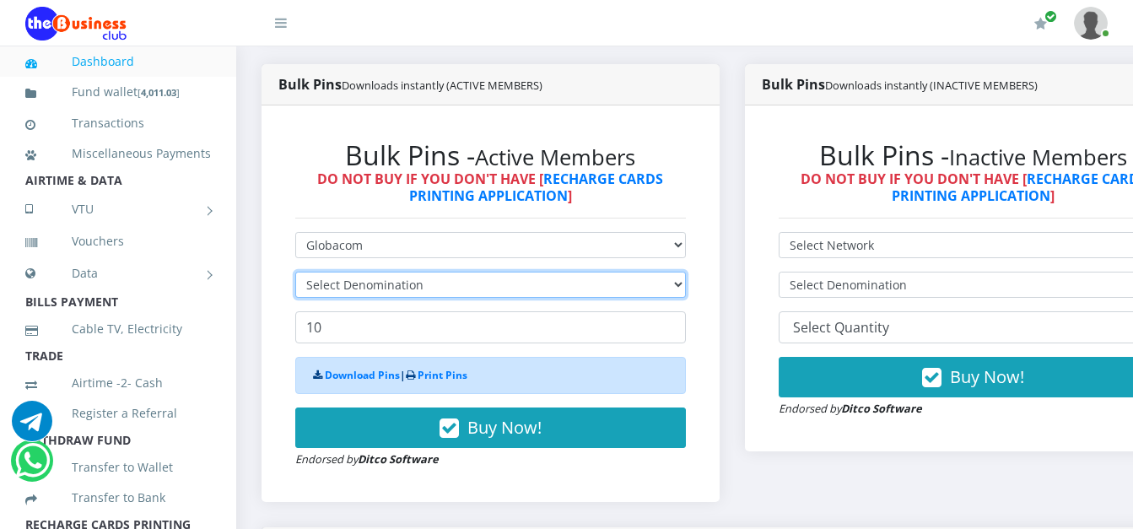
click at [415, 279] on select "Select Denomination" at bounding box center [490, 285] width 391 height 26
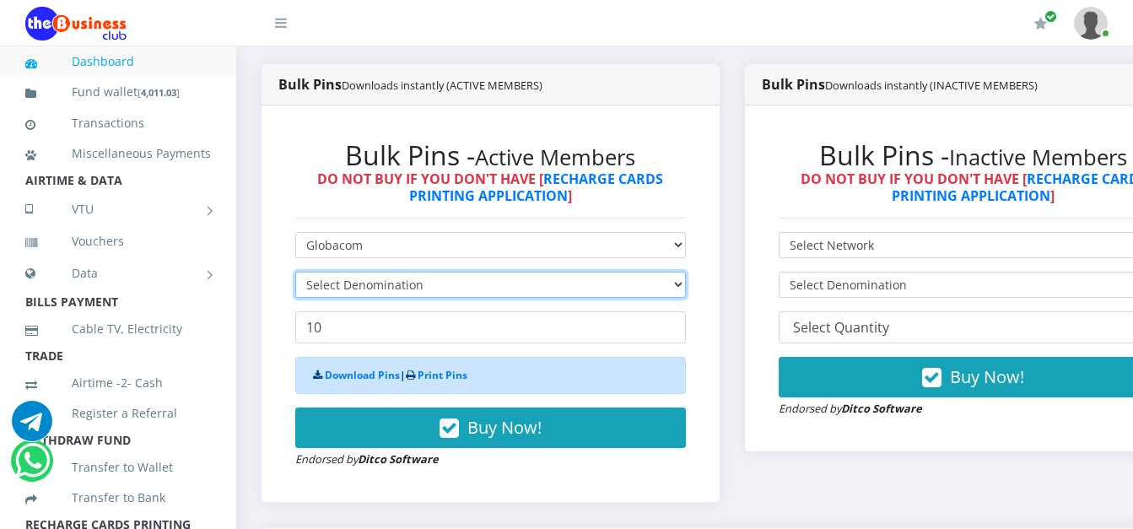
click at [415, 279] on select "Select Denomination" at bounding box center [490, 285] width 391 height 26
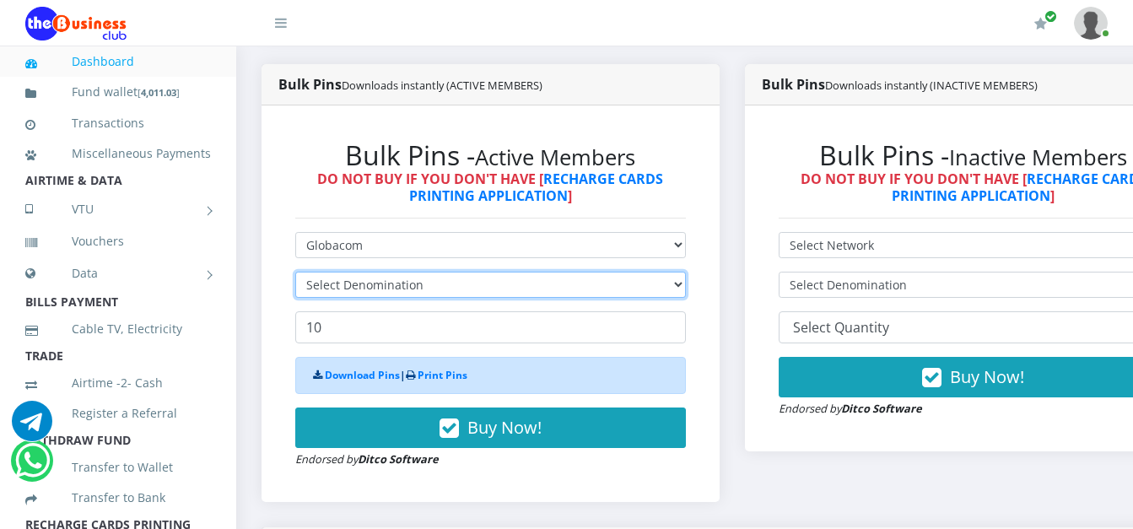
click at [415, 279] on select "Select Denomination" at bounding box center [490, 285] width 391 height 26
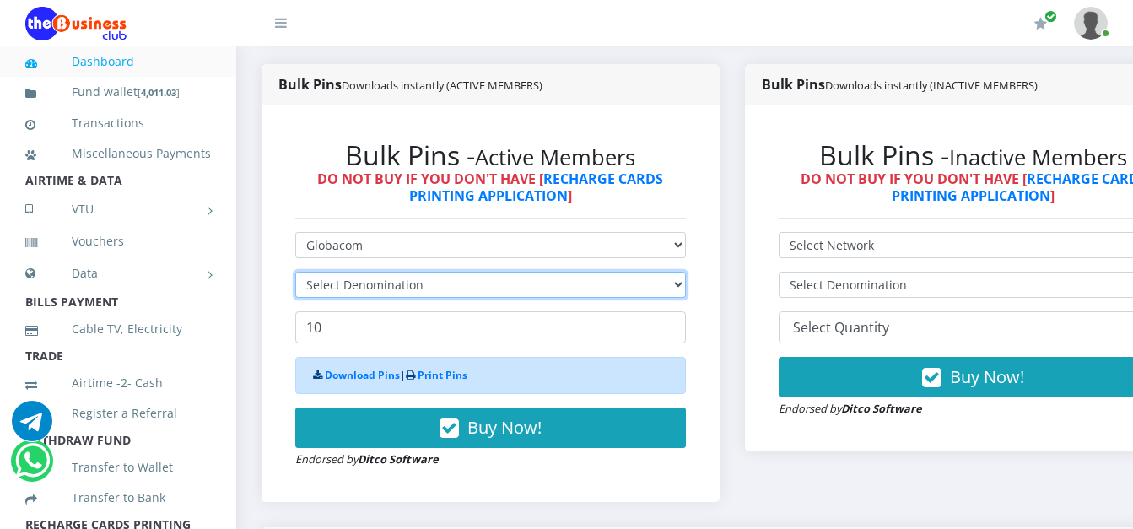
click at [415, 279] on select "Select Denomination" at bounding box center [490, 285] width 391 height 26
click at [332, 280] on select "Select Denomination Glo NGN100 - ₦96.55 Glo NGN200 - ₦193.10 Glo NGN500 - ₦482.…" at bounding box center [490, 285] width 391 height 26
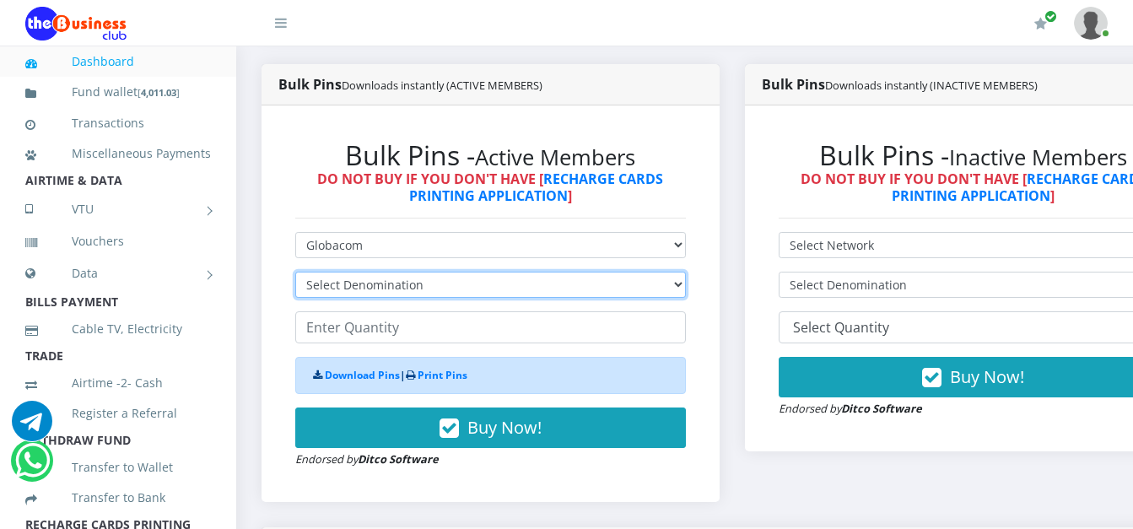
click at [332, 280] on select "Select Denomination Glo NGN100 - ₦96.55 Glo NGN200 - ₦193.10 Glo NGN500 - ₦482.…" at bounding box center [490, 285] width 391 height 26
select select "96.55-100"
click at [295, 274] on select "Select Denomination Glo NGN100 - ₦96.55 Glo NGN200 - ₦193.10 Glo NGN500 - ₦482.…" at bounding box center [490, 285] width 391 height 26
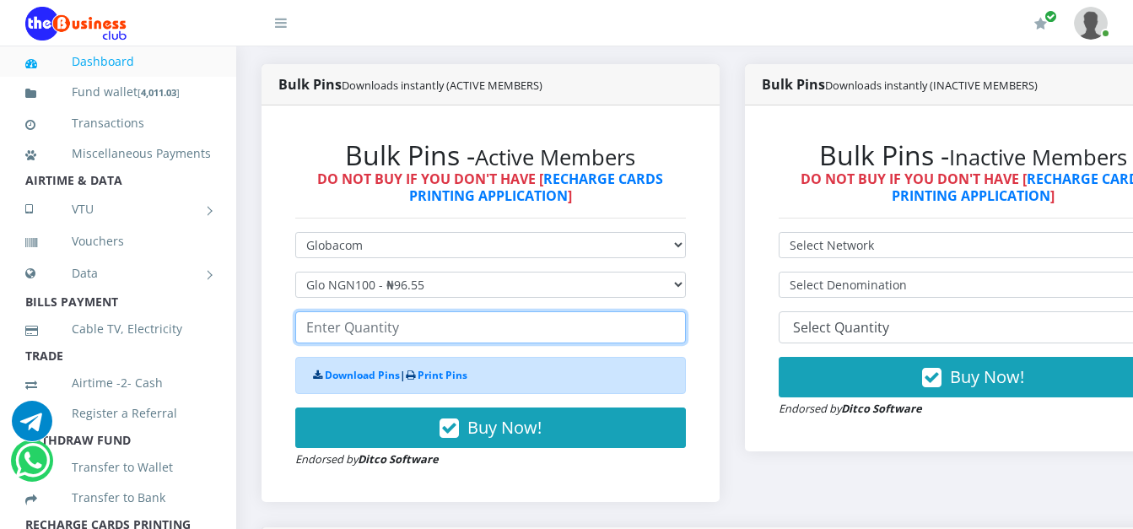
click at [337, 328] on input "number" at bounding box center [490, 327] width 391 height 32
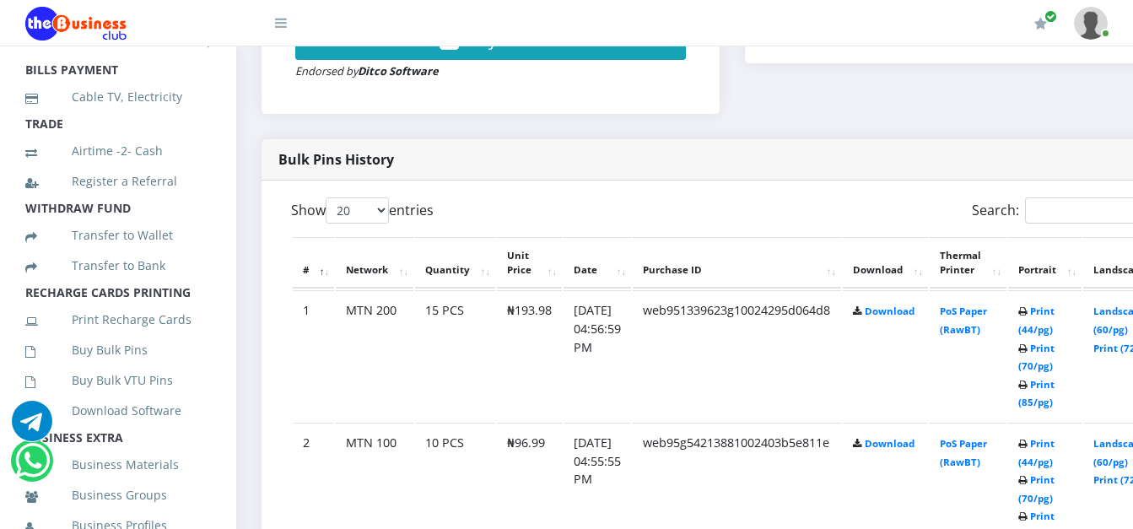
scroll to position [240, 0]
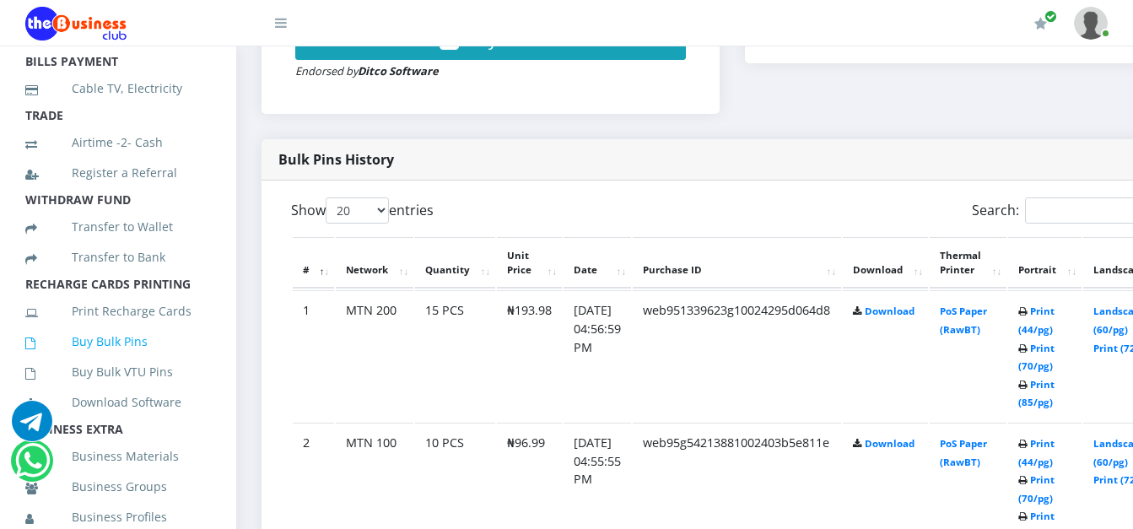
click at [130, 358] on link "Buy Bulk Pins" at bounding box center [118, 341] width 186 height 39
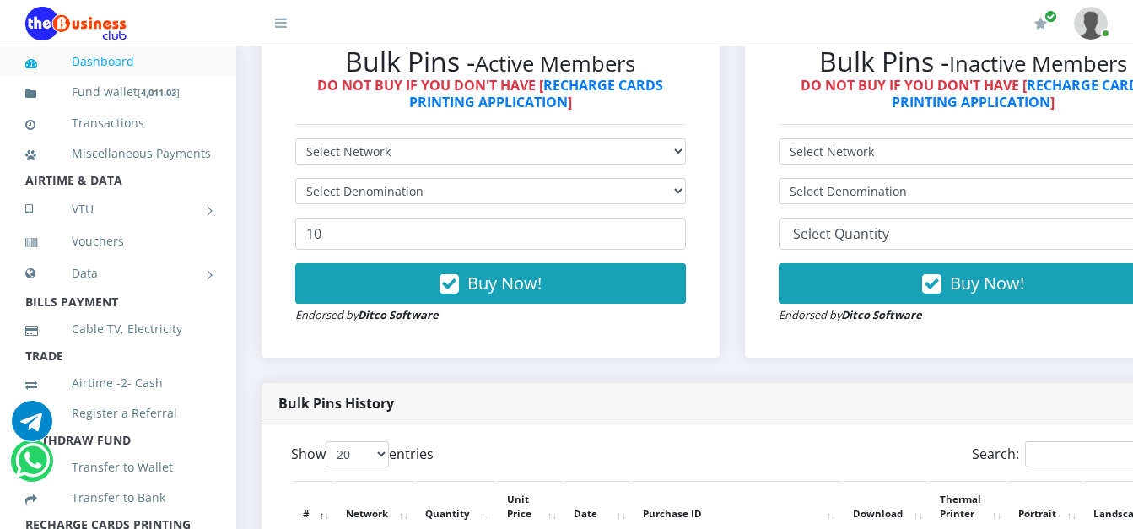
scroll to position [506, 0]
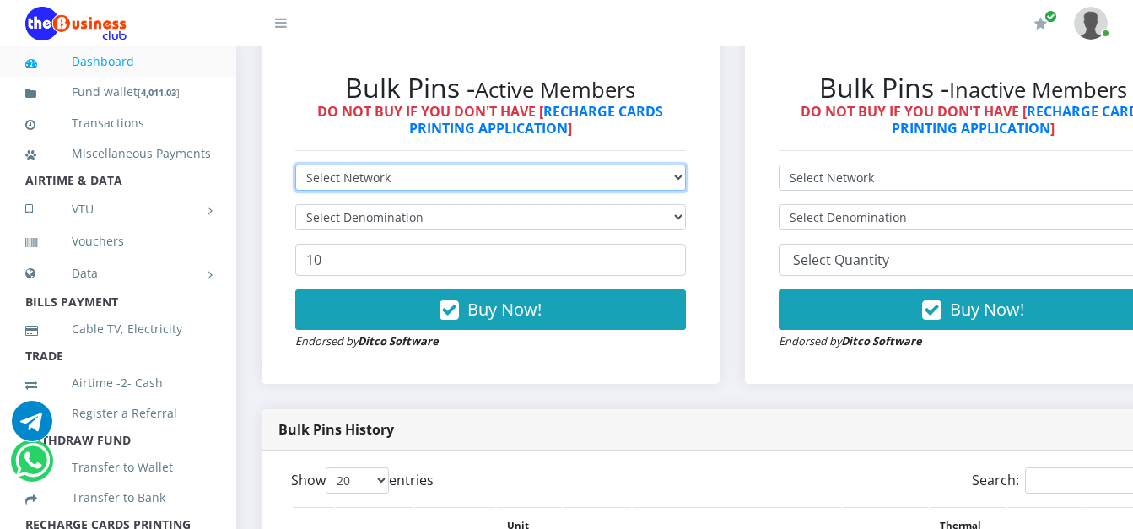
click at [396, 181] on select "Select Network MTN Globacom 9Mobile Airtel" at bounding box center [490, 177] width 391 height 26
select select "Glo"
click at [295, 167] on select "Select Network MTN Globacom 9Mobile Airtel" at bounding box center [490, 177] width 391 height 26
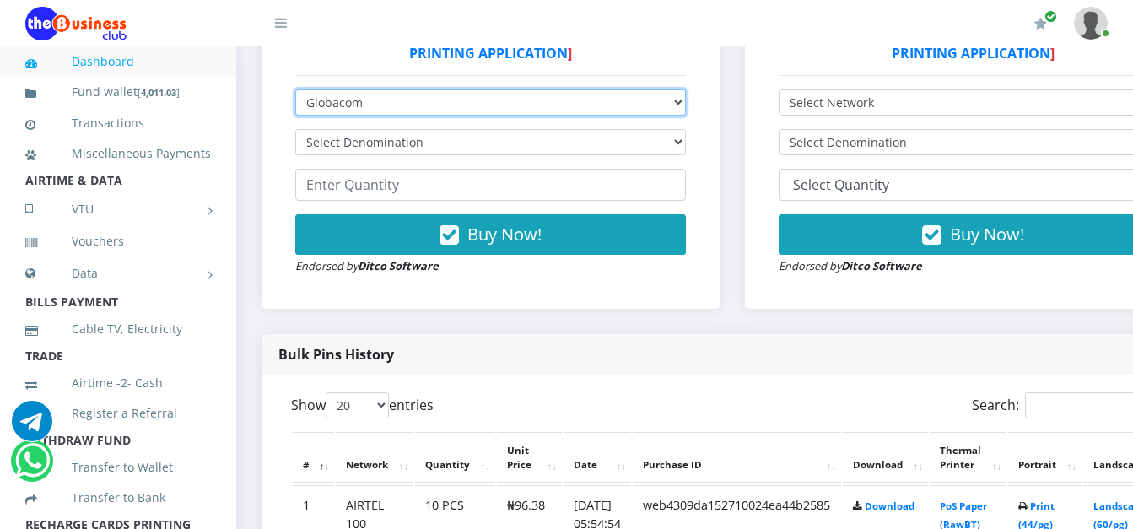
scroll to position [574, 0]
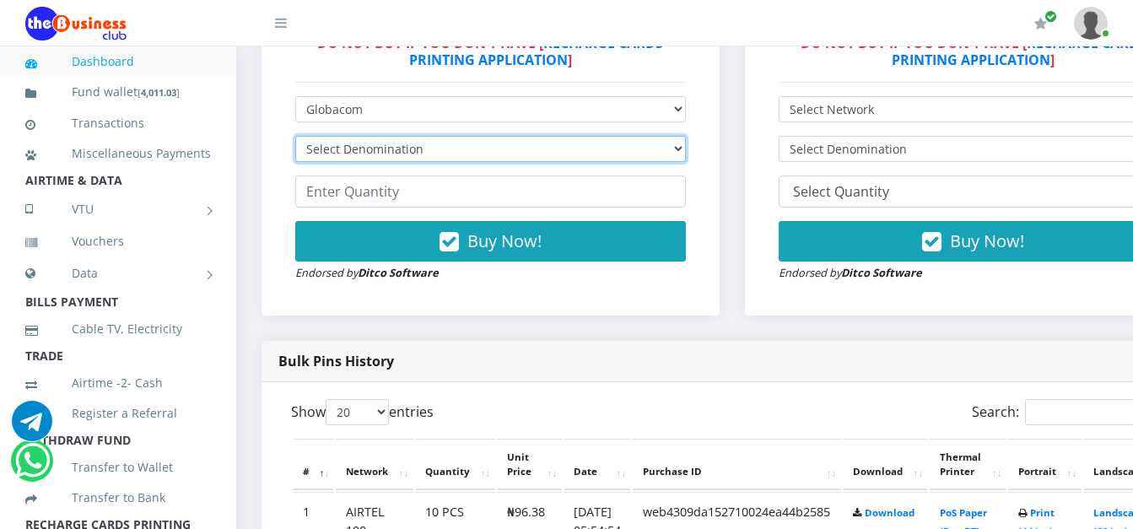
click at [656, 157] on select "Select Denomination Glo NGN100 - ₦96.55 Glo NGN200 - ₦193.10 Glo NGN500 - ₦482.…" at bounding box center [490, 149] width 391 height 26
select select "96.55-100"
click at [295, 138] on select "Select Denomination Glo NGN100 - ₦96.55 Glo NGN200 - ₦193.10 Glo NGN500 - ₦482.…" at bounding box center [490, 149] width 391 height 26
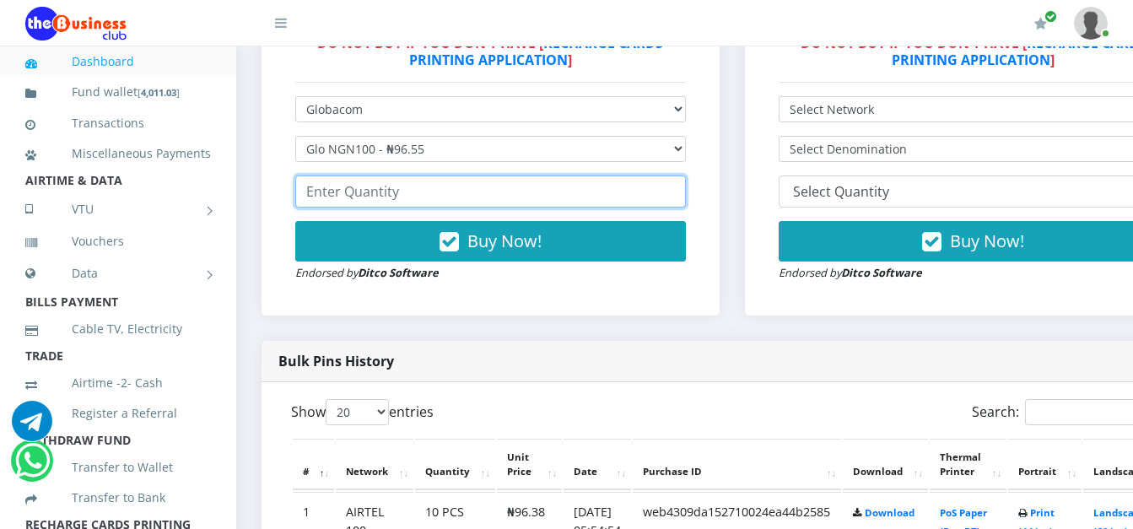
click at [436, 198] on input "number" at bounding box center [490, 191] width 391 height 32
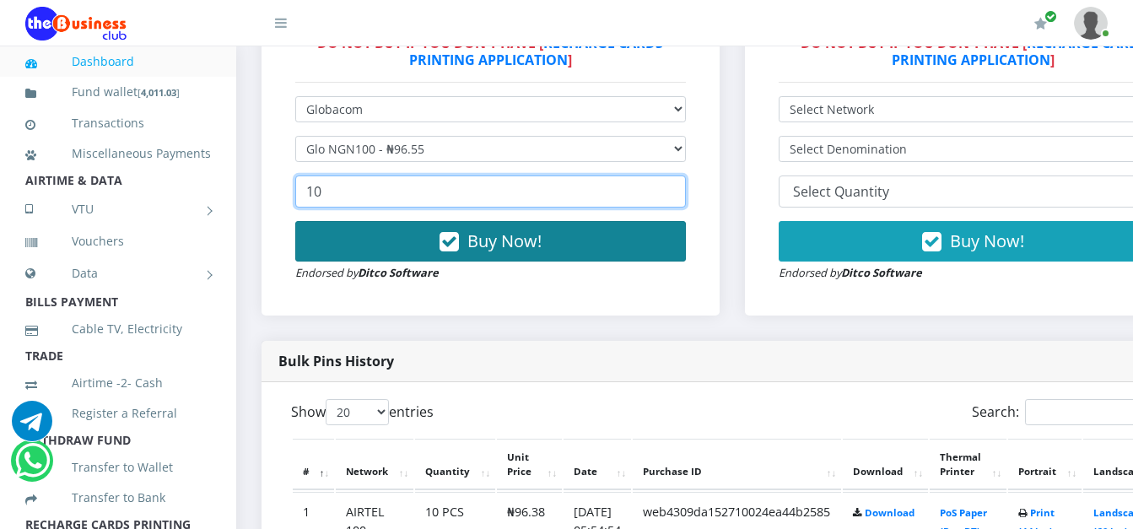
type input "10"
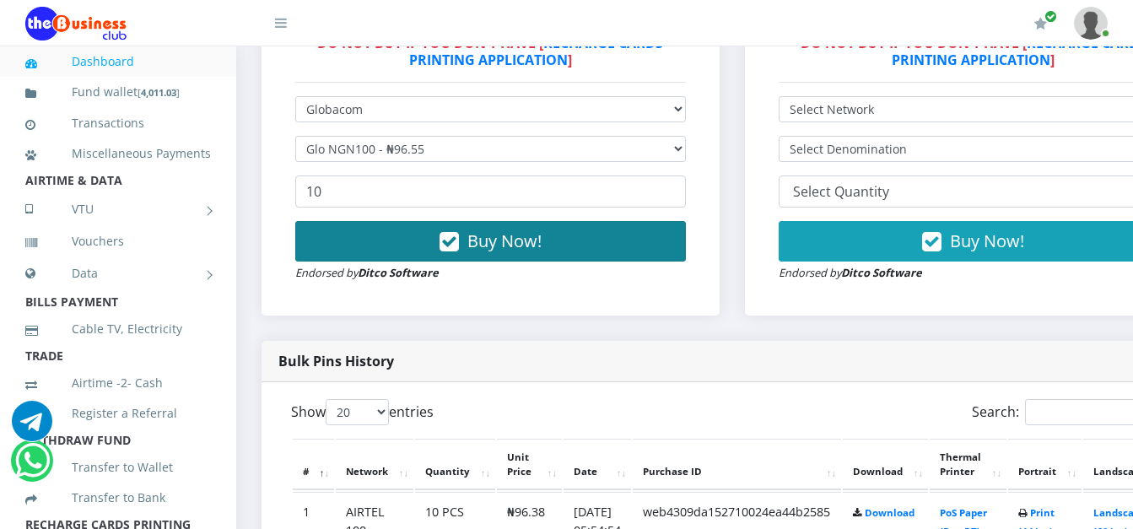
click at [451, 250] on icon "button" at bounding box center [448, 242] width 19 height 17
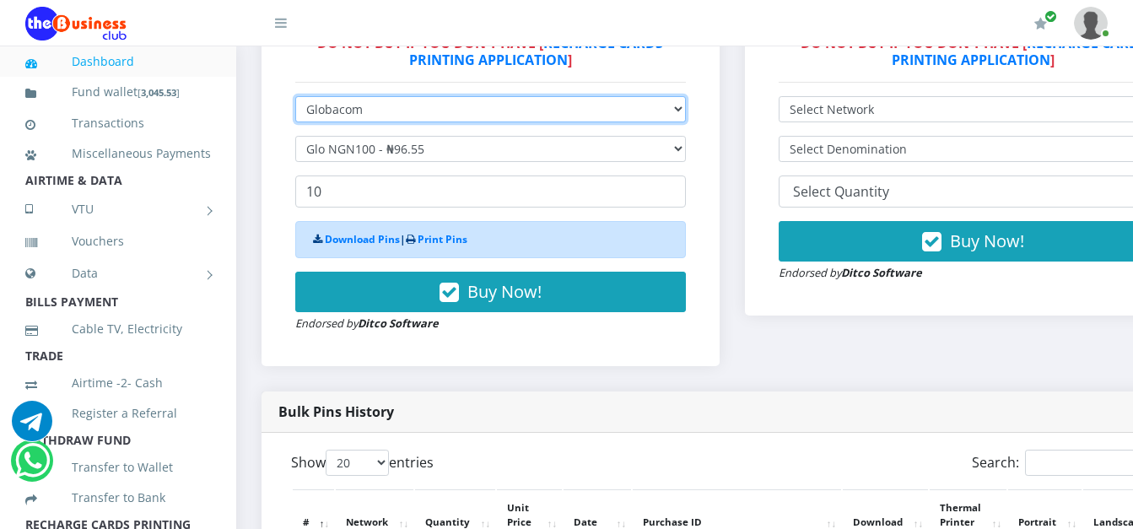
click at [488, 118] on select "Select Network MTN Globacom 9Mobile Airtel" at bounding box center [490, 109] width 391 height 26
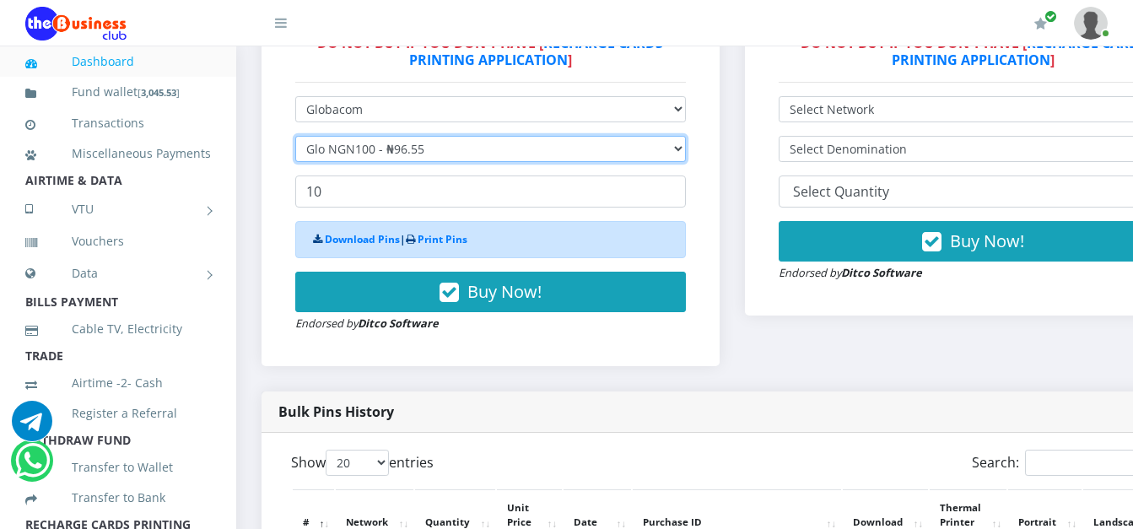
click at [466, 157] on select "Select Denomination Glo NGN100 - ₦96.55 Glo NGN200 - ₦193.10 Glo NGN500 - ₦482.…" at bounding box center [490, 149] width 391 height 26
select select "193.1-200"
click at [295, 138] on select "Select Denomination Glo NGN100 - ₦96.55 Glo NGN200 - ₦193.10 Glo NGN500 - ₦482.…" at bounding box center [490, 149] width 391 height 26
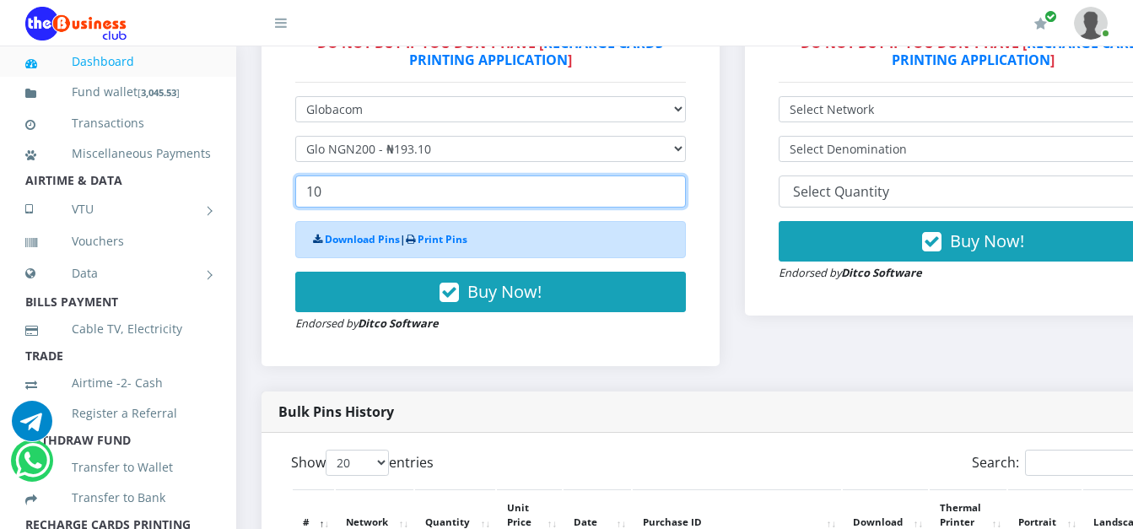
click at [373, 191] on input "10" at bounding box center [490, 191] width 391 height 32
drag, startPoint x: 373, startPoint y: 191, endPoint x: 299, endPoint y: 207, distance: 75.1
click at [299, 207] on input "10" at bounding box center [490, 191] width 391 height 32
type input "5"
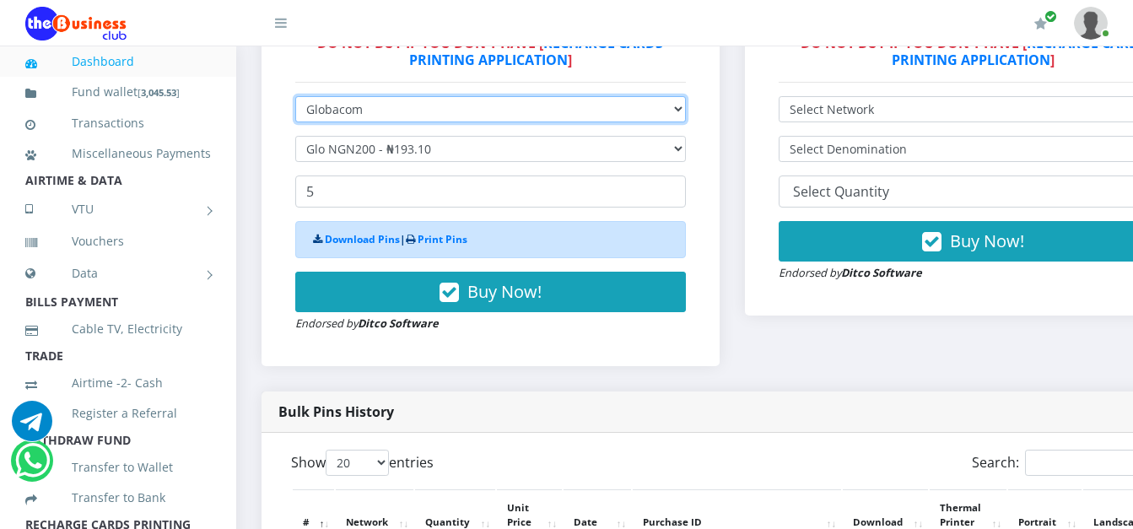
click at [417, 117] on select "Select Network MTN Globacom 9Mobile Airtel" at bounding box center [490, 109] width 391 height 26
select select "Airtel"
click at [295, 99] on select "Select Network MTN Globacom 9Mobile Airtel" at bounding box center [490, 109] width 391 height 26
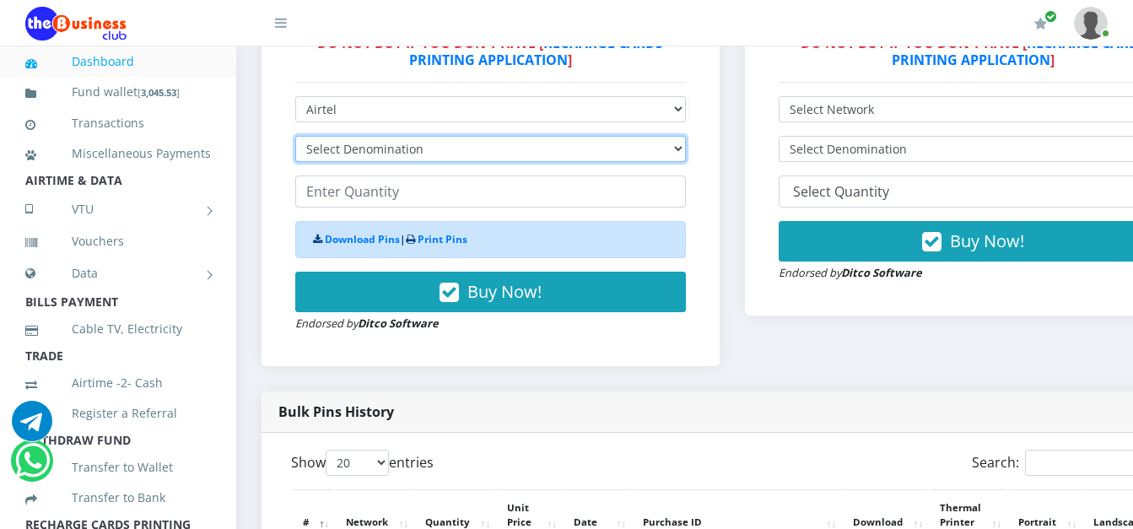
click at [358, 153] on select "Select Denomination Airtel NGN100 - ₦96.38 Airtel NGN200 - ₦192.76 Airtel NGN50…" at bounding box center [490, 149] width 391 height 26
select select "192.76-200"
click at [295, 138] on select "Select Denomination Airtel NGN100 - ₦96.38 Airtel NGN200 - ₦192.76 Airtel NGN50…" at bounding box center [490, 149] width 391 height 26
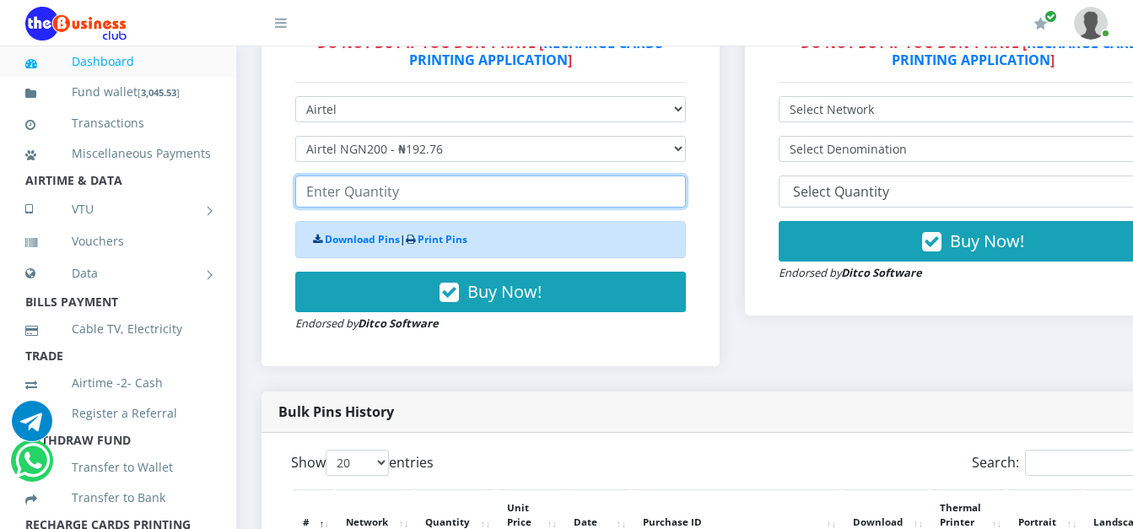
click at [326, 199] on input "number" at bounding box center [490, 191] width 391 height 32
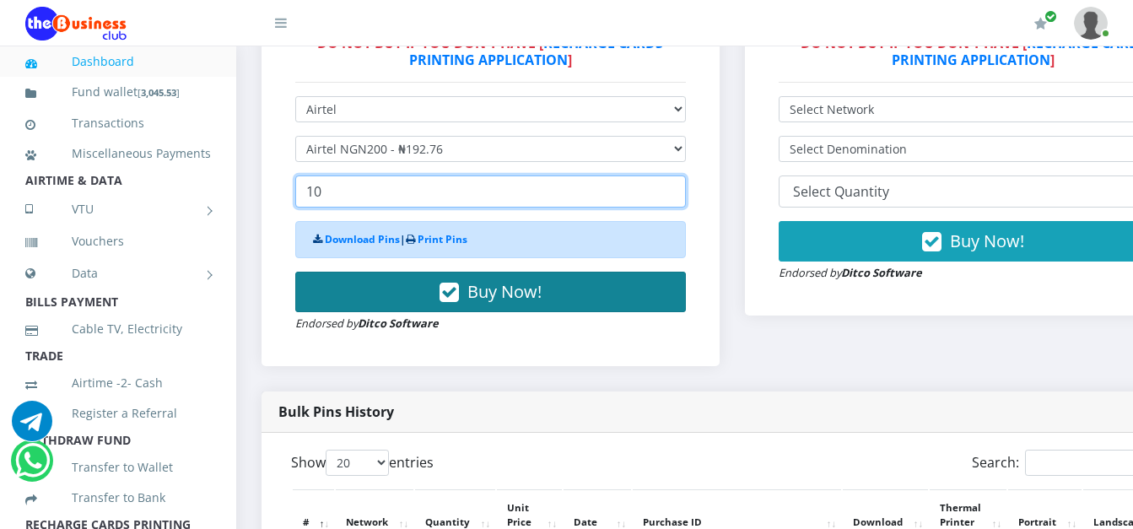
type input "10"
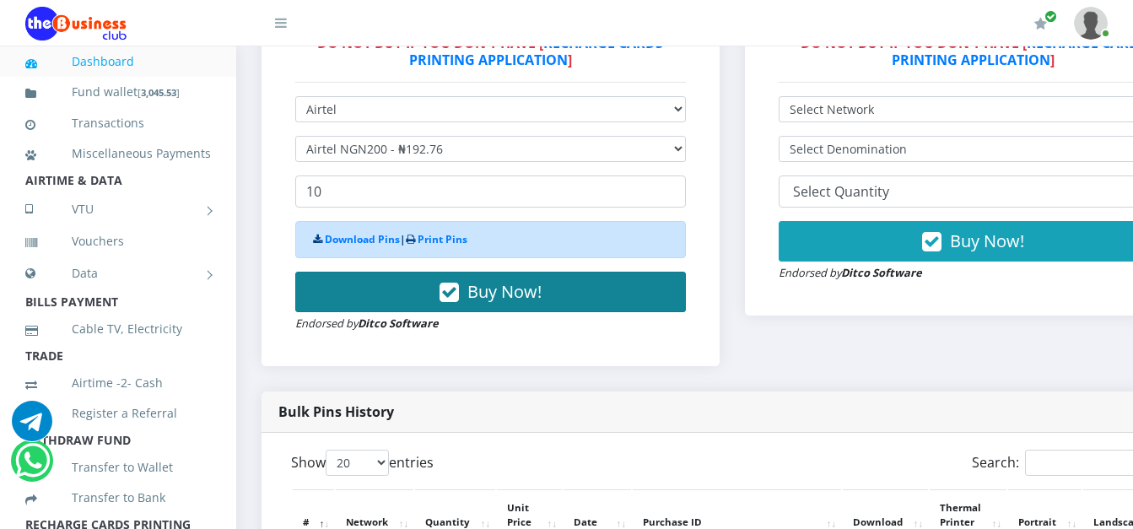
click at [424, 283] on button "Buy Now!" at bounding box center [490, 292] width 391 height 40
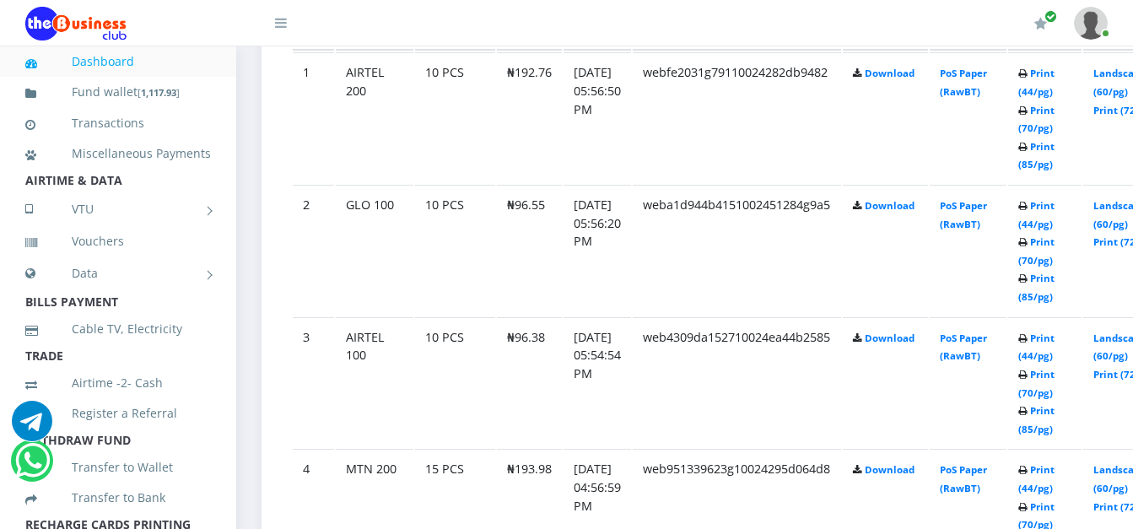
scroll to position [1034, 0]
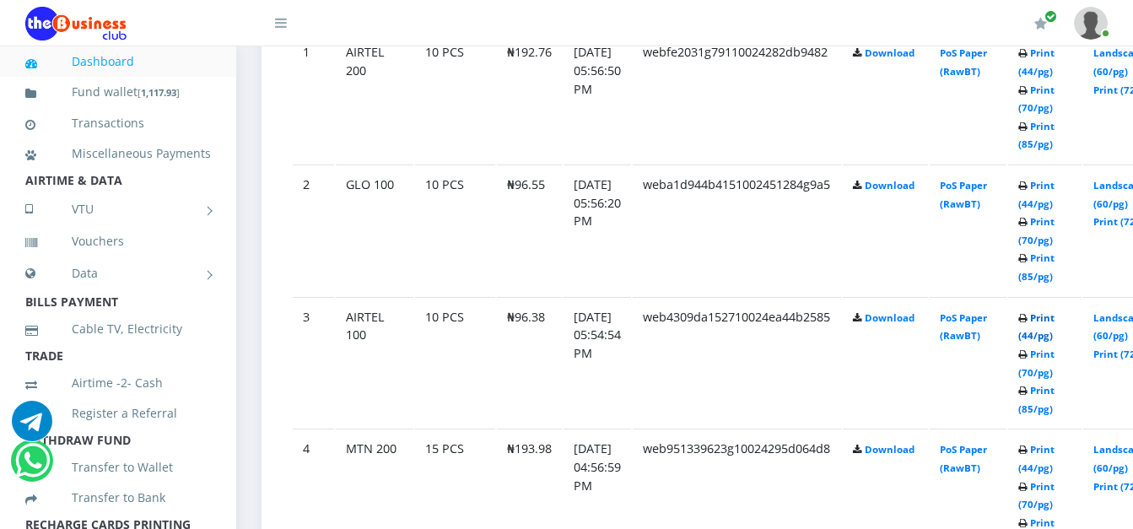
click at [1054, 326] on link "Print (44/pg)" at bounding box center [1036, 326] width 36 height 31
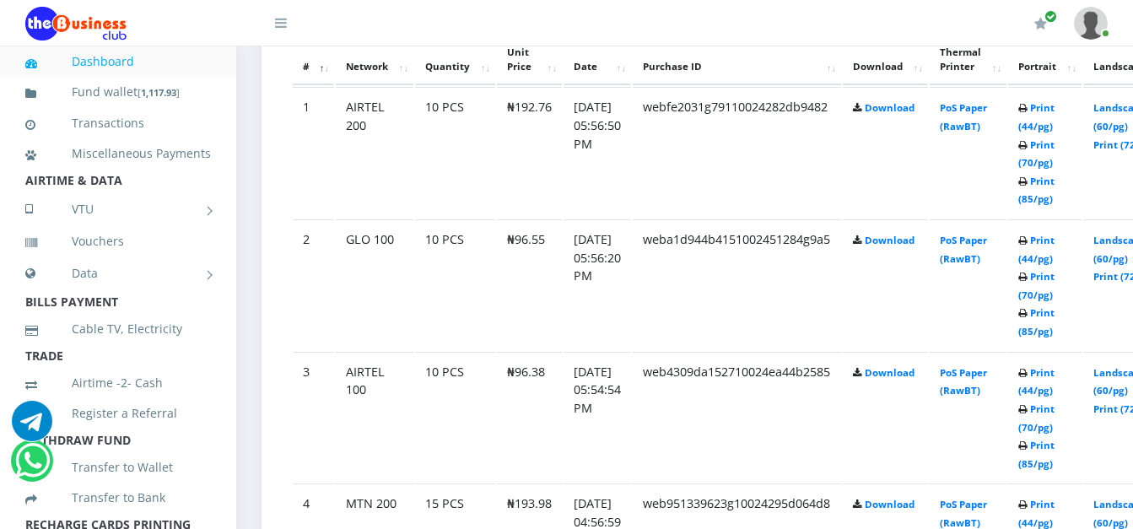
scroll to position [1034, 0]
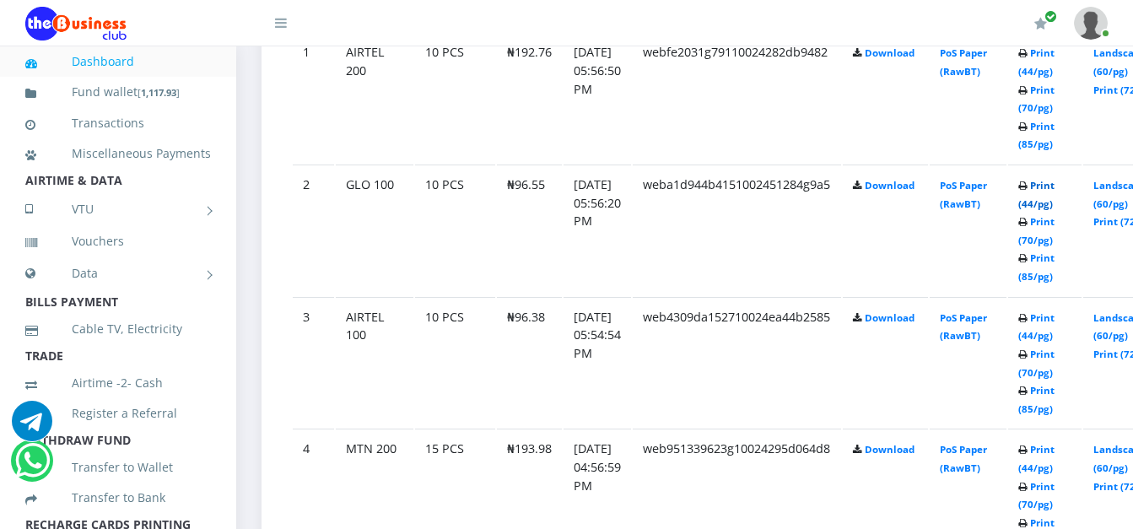
click at [1054, 188] on link "Print (44/pg)" at bounding box center [1036, 194] width 36 height 31
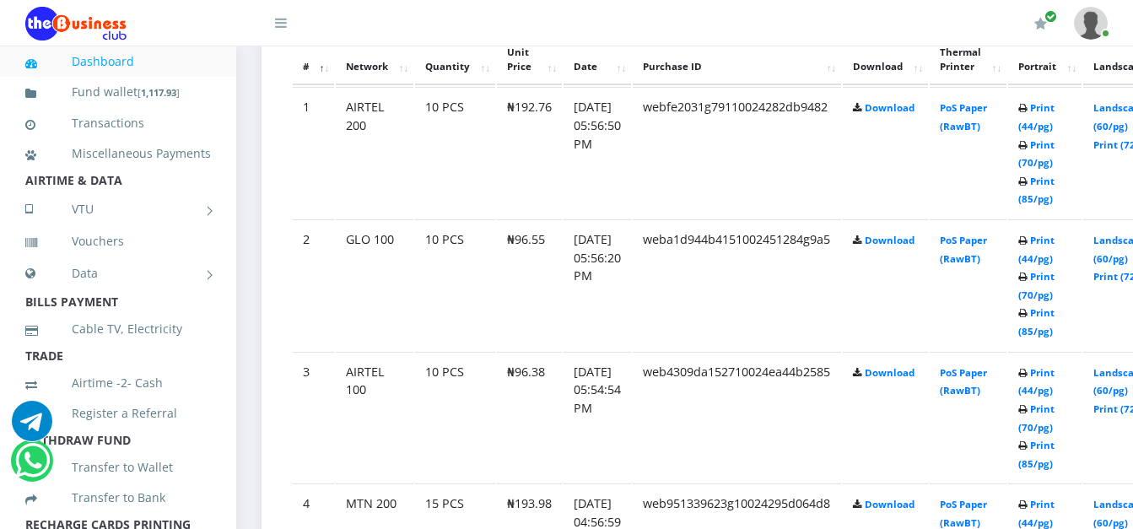
scroll to position [1034, 0]
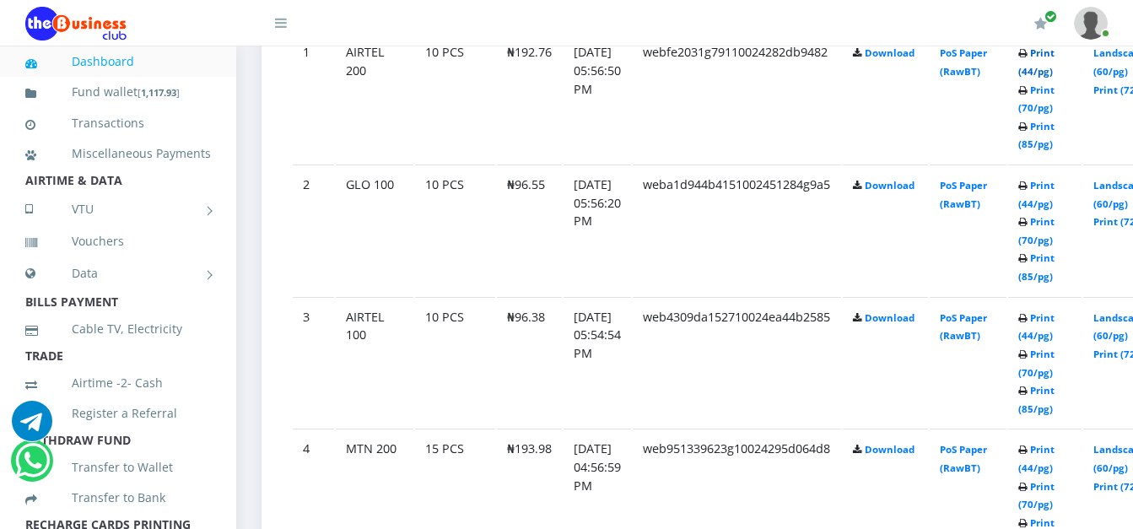
click at [1054, 69] on link "Print (44/pg)" at bounding box center [1036, 61] width 36 height 31
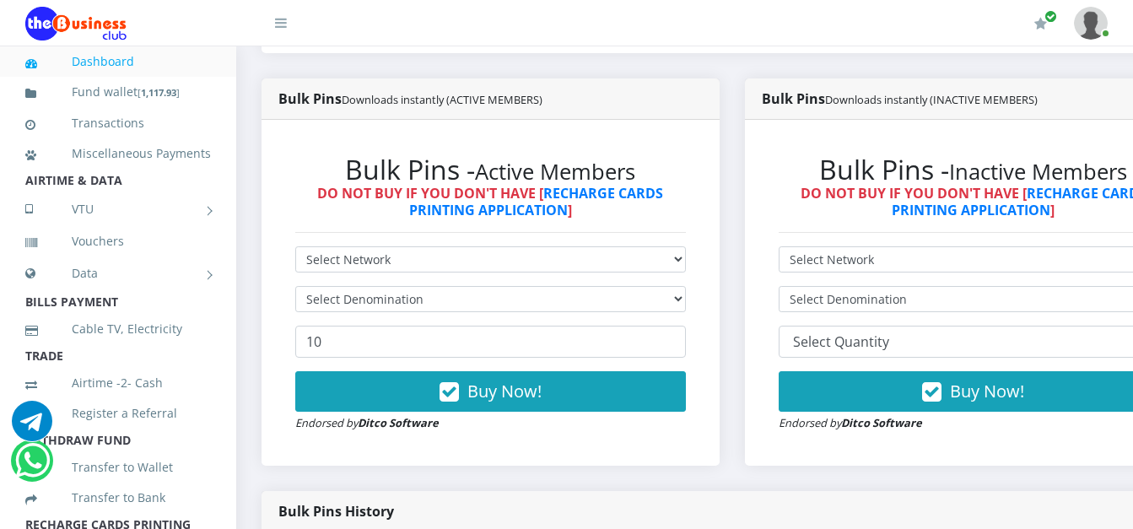
scroll to position [459, 0]
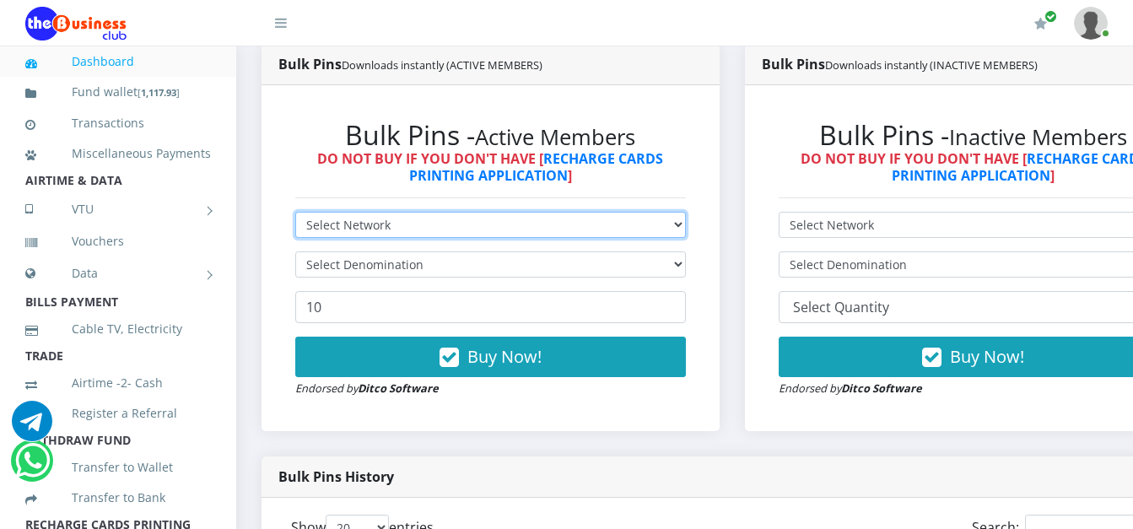
click at [567, 229] on select "Select Network MTN Globacom 9Mobile Airtel" at bounding box center [490, 225] width 391 height 26
select select "Airtel"
click at [295, 214] on select "Select Network MTN Globacom 9Mobile Airtel" at bounding box center [490, 225] width 391 height 26
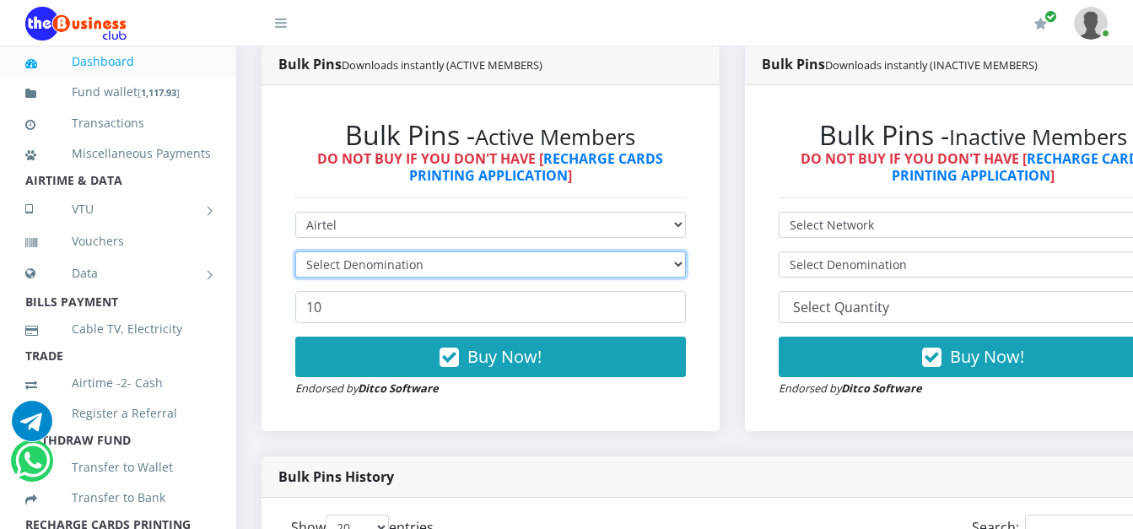
click at [469, 262] on select "Select Denomination" at bounding box center [490, 264] width 391 height 26
click at [406, 271] on select "Select Denomination" at bounding box center [490, 264] width 391 height 26
click at [406, 271] on select "Select Denomination Airtel NGN100 - ₦96.38 Airtel NGN200 - ₦192.76 Airtel NGN50…" at bounding box center [490, 264] width 391 height 26
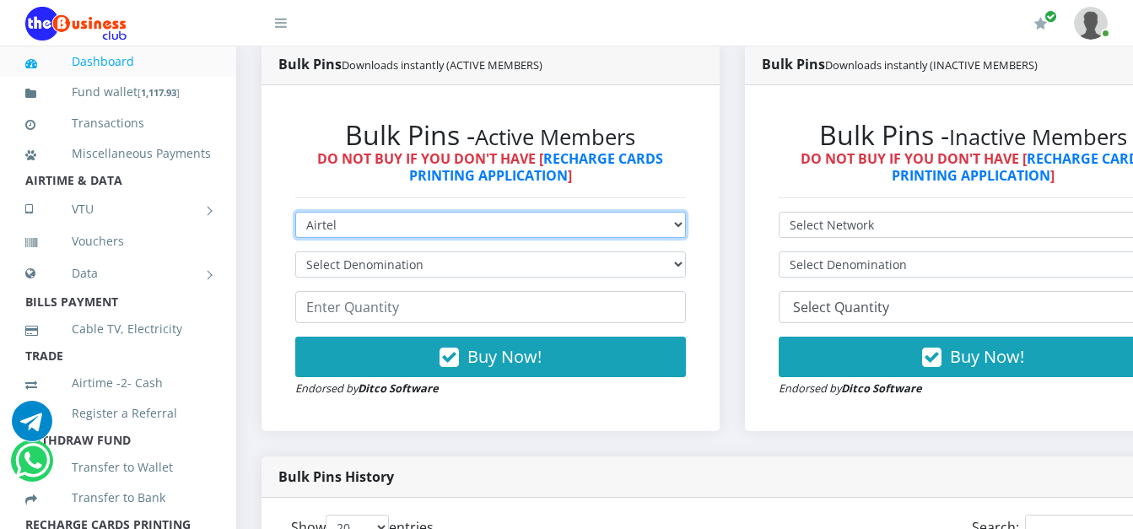
click at [399, 229] on select "Select Network MTN Globacom 9Mobile Airtel" at bounding box center [490, 225] width 391 height 26
select select "Glo"
click at [295, 214] on select "Select Network MTN Globacom 9Mobile Airtel" at bounding box center [490, 225] width 391 height 26
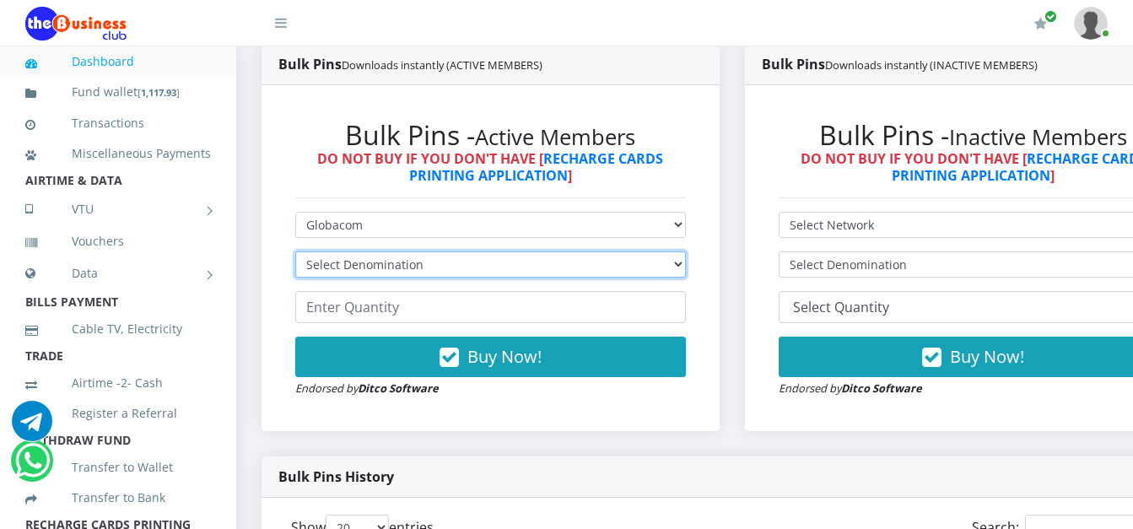
click at [375, 267] on select "Select Denomination" at bounding box center [490, 264] width 391 height 26
click at [373, 275] on select "Select Denomination" at bounding box center [490, 264] width 391 height 26
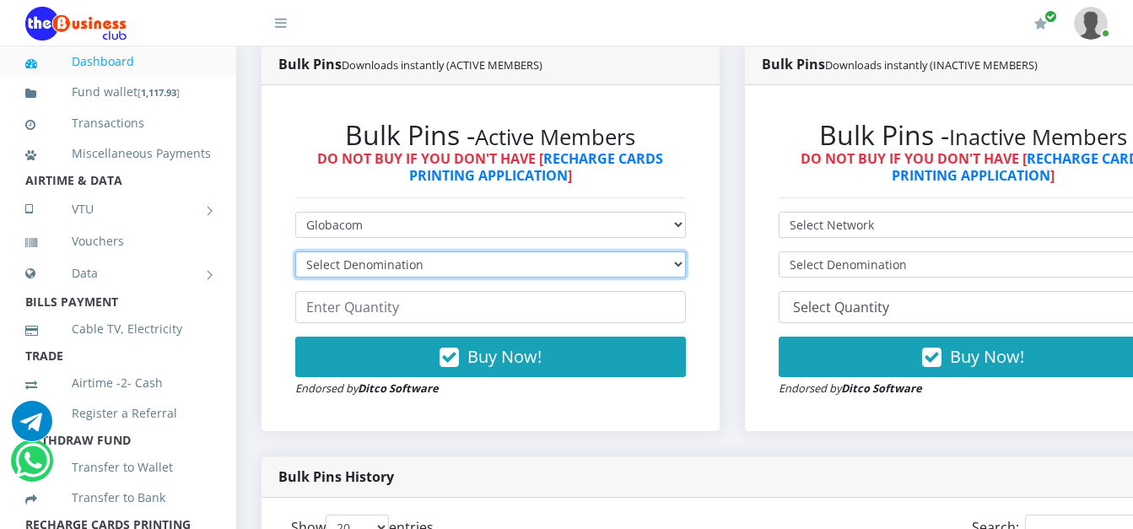
click at [373, 275] on select "Select Denomination" at bounding box center [490, 264] width 391 height 26
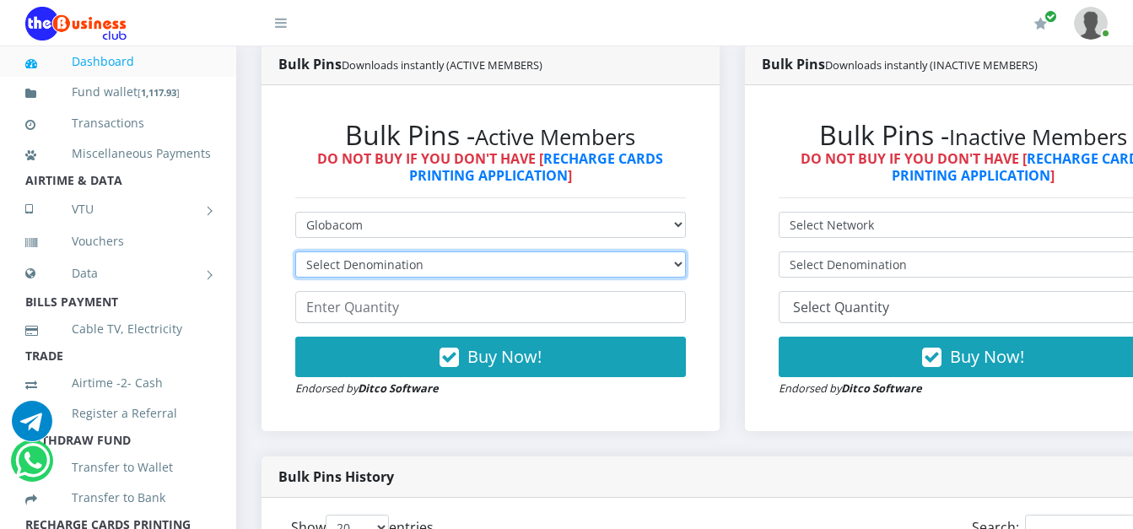
click at [373, 275] on select "Select Denomination Glo NGN100 - ₦96.55 Glo NGN200 - ₦193.10 Glo NGN500 - ₦482.…" at bounding box center [490, 264] width 391 height 26
click at [295, 254] on select "Select Denomination Glo NGN100 - ₦96.55 Glo NGN200 - ₦193.10 Glo NGN500 - ₦482.…" at bounding box center [490, 264] width 391 height 26
click at [374, 273] on select "Select Denomination Glo NGN100 - ₦96.55 Glo NGN200 - ₦193.10 Glo NGN500 - ₦482.…" at bounding box center [490, 264] width 391 height 26
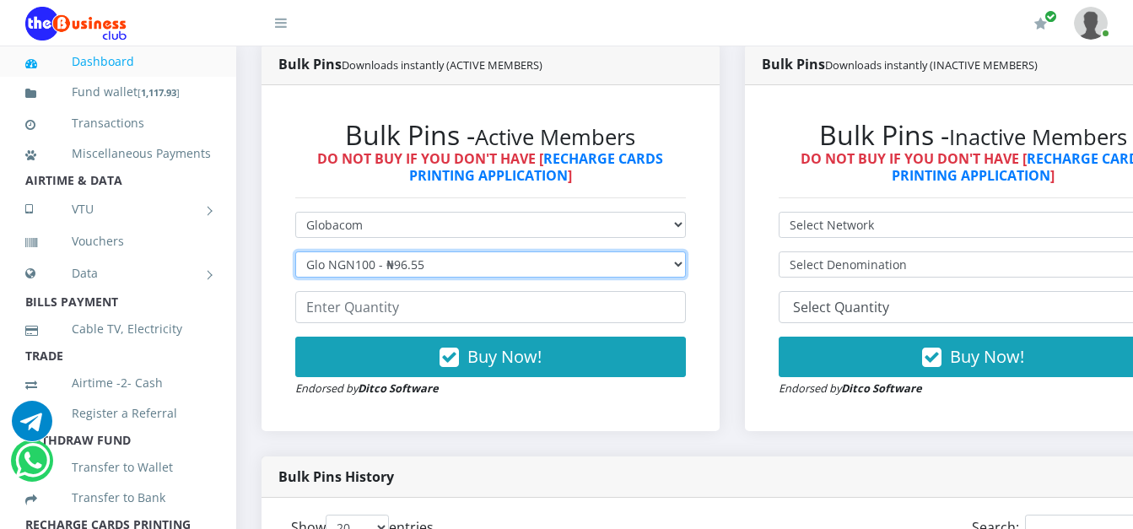
select select "193.1-200"
click at [295, 254] on select "Select Denomination Glo NGN100 - ₦96.55 Glo NGN200 - ₦193.10 Glo NGN500 - ₦482.…" at bounding box center [490, 264] width 391 height 26
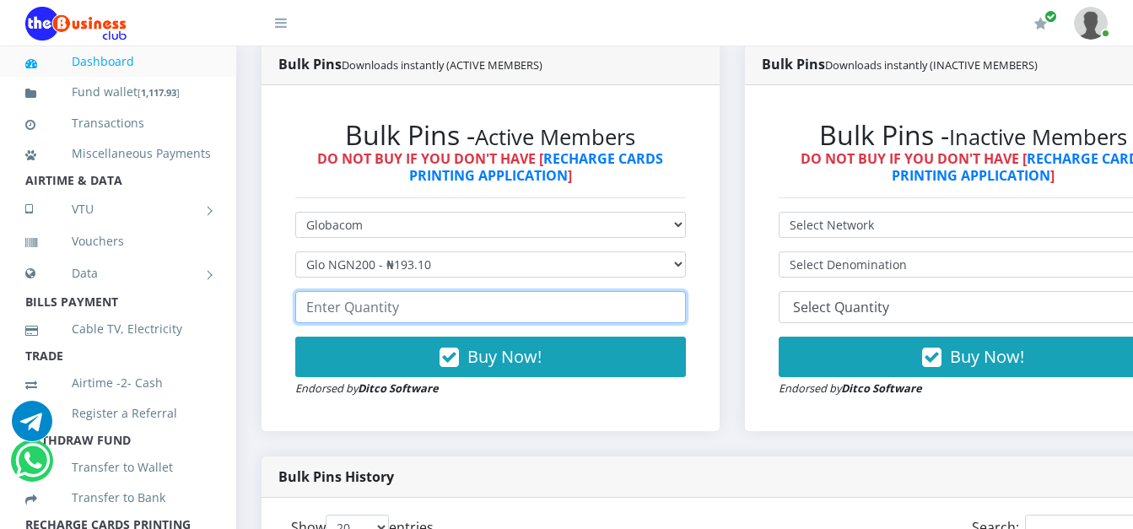
click at [363, 306] on input "number" at bounding box center [490, 307] width 391 height 32
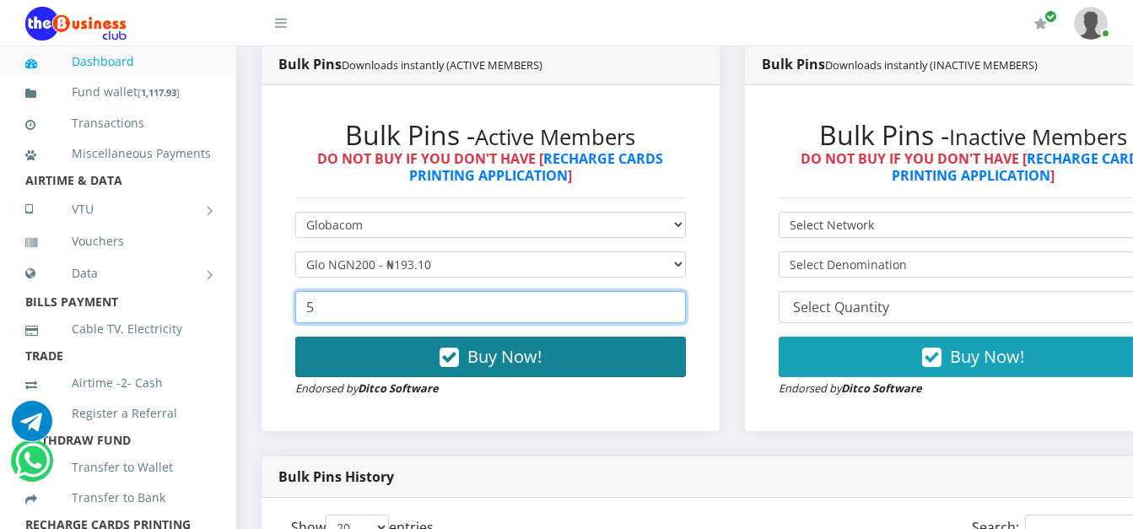
type input "5"
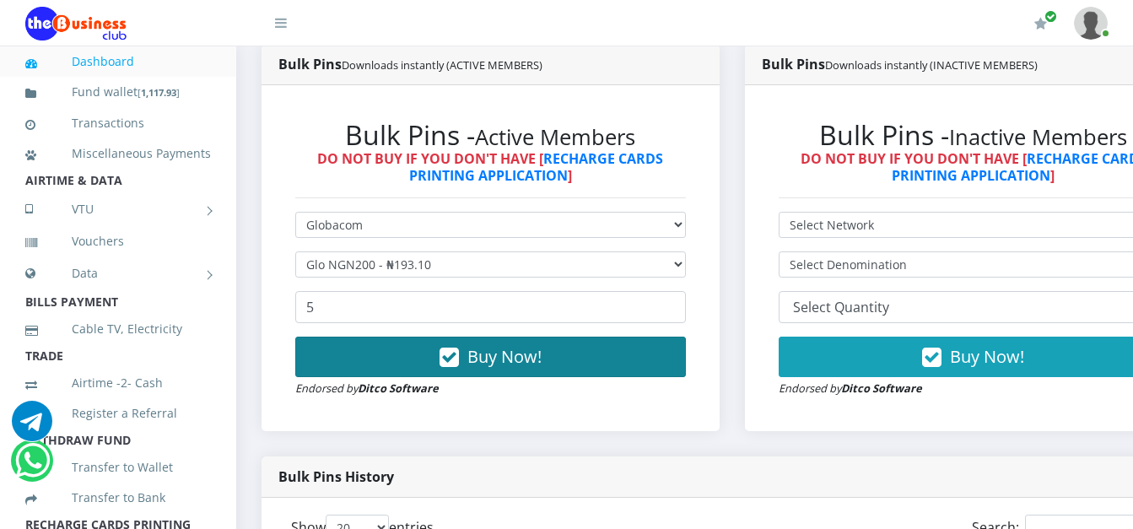
click at [377, 360] on button "Buy Now!" at bounding box center [490, 357] width 391 height 40
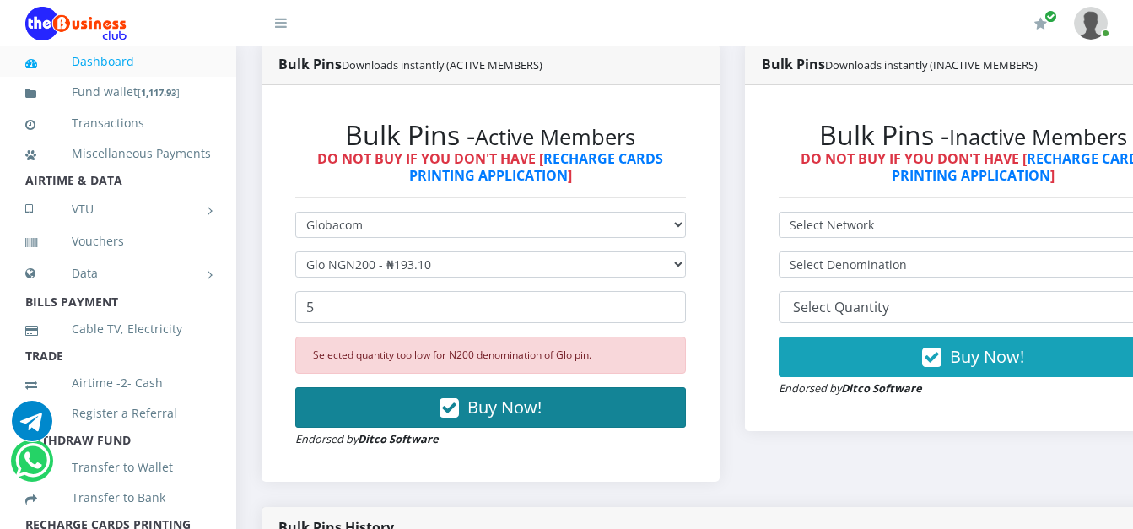
click at [377, 360] on div "Selected quantity too low for N200 denomination of Glo pin." at bounding box center [490, 355] width 391 height 37
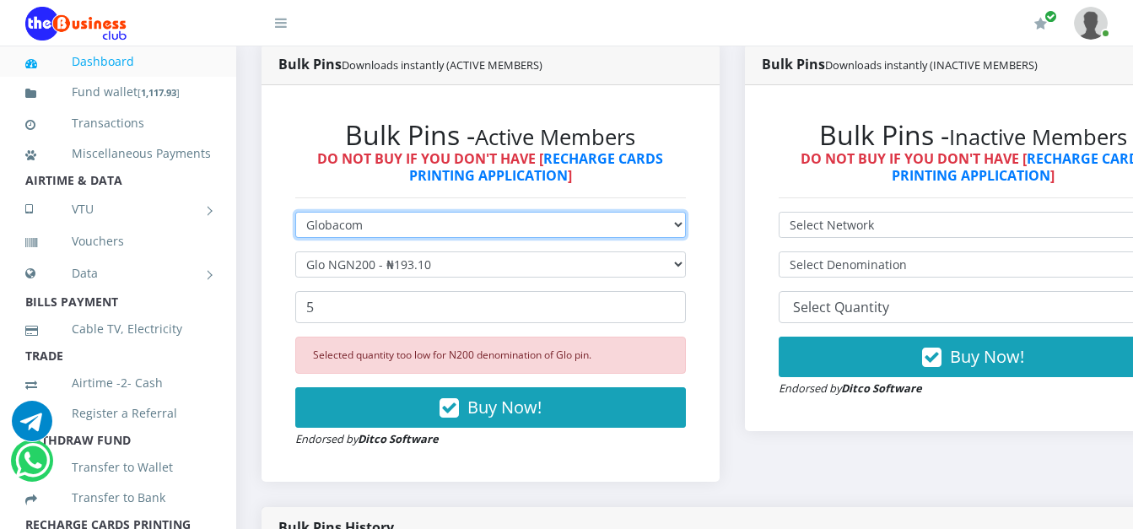
click at [471, 229] on select "Select Network MTN Globacom 9Mobile Airtel" at bounding box center [490, 225] width 391 height 26
select select "MTN"
click at [295, 214] on select "Select Network MTN Globacom 9Mobile Airtel" at bounding box center [490, 225] width 391 height 26
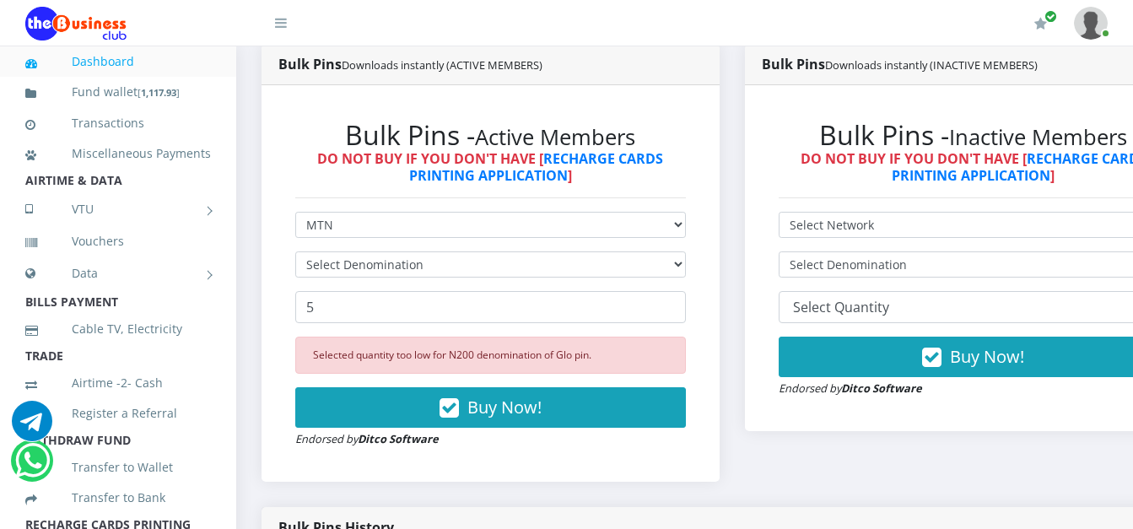
click at [421, 253] on form "Select Network MTN Globacom 9Mobile Airtel Select Denomination 5 Selected quant…" at bounding box center [490, 330] width 391 height 236
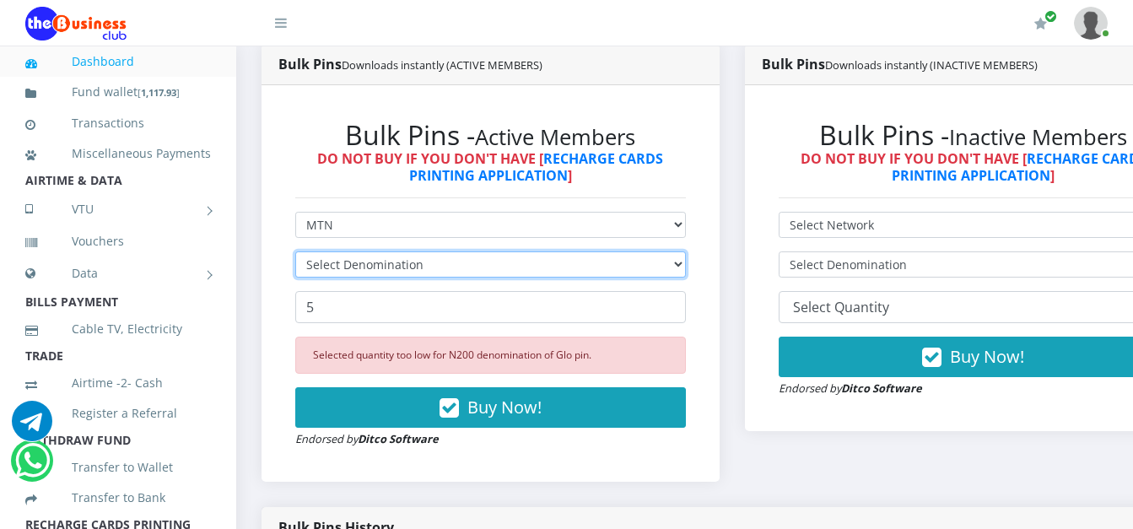
click at [413, 265] on select "Select Denomination" at bounding box center [490, 264] width 391 height 26
select select "96.99-100"
click at [295, 254] on select "Select Denomination MTN NGN100 - ₦96.99 MTN NGN200 - ₦193.98 MTN NGN400 - ₦387.…" at bounding box center [490, 264] width 391 height 26
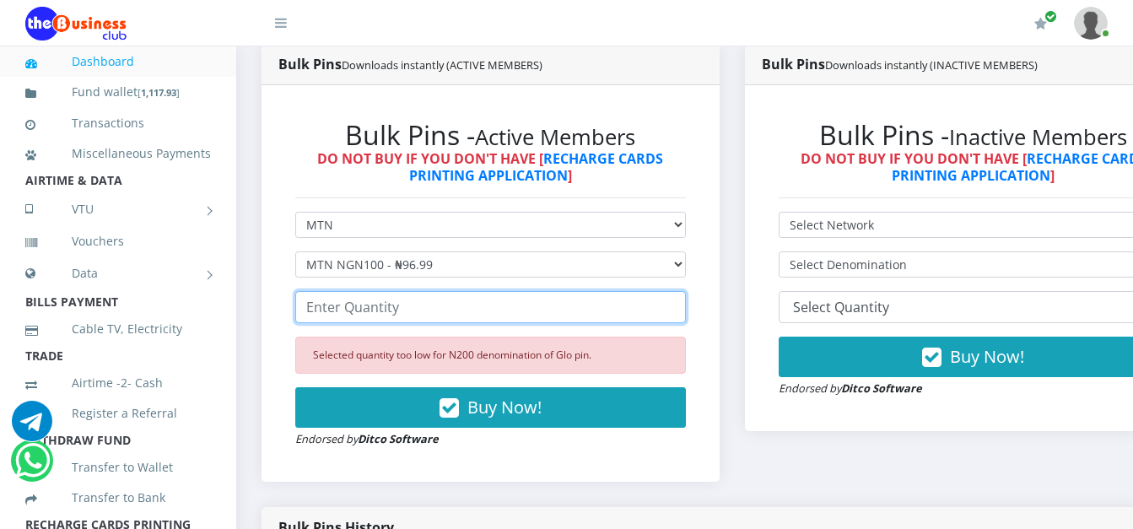
drag, startPoint x: 370, startPoint y: 324, endPoint x: 356, endPoint y: 316, distance: 16.2
click at [356, 316] on input "number" at bounding box center [490, 307] width 391 height 32
type input "10"
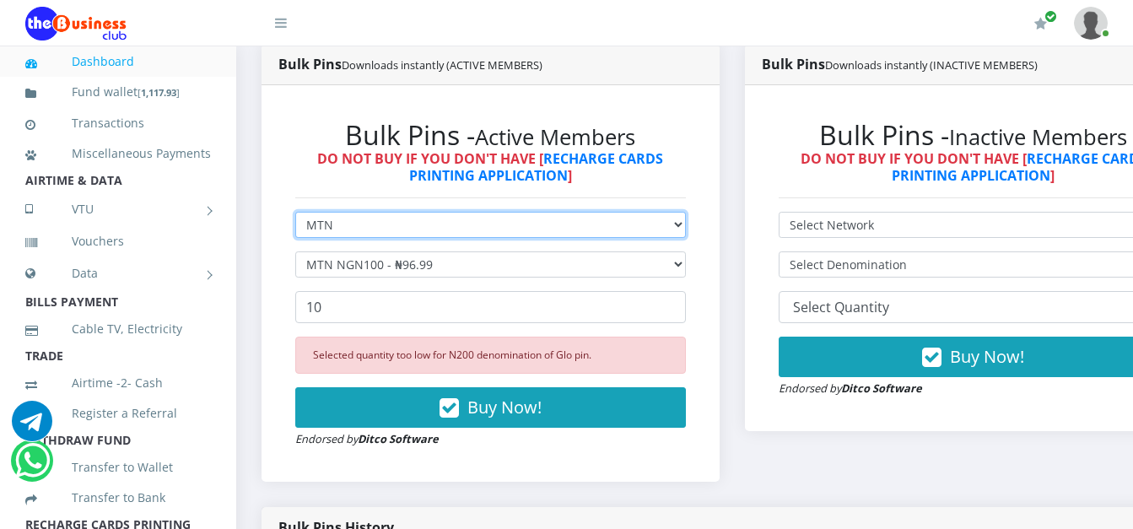
click at [401, 238] on select "Select Network MTN Globacom 9Mobile Airtel" at bounding box center [490, 225] width 391 height 26
select select "Glo"
click at [295, 214] on select "Select Network MTN Globacom 9Mobile Airtel" at bounding box center [490, 225] width 391 height 26
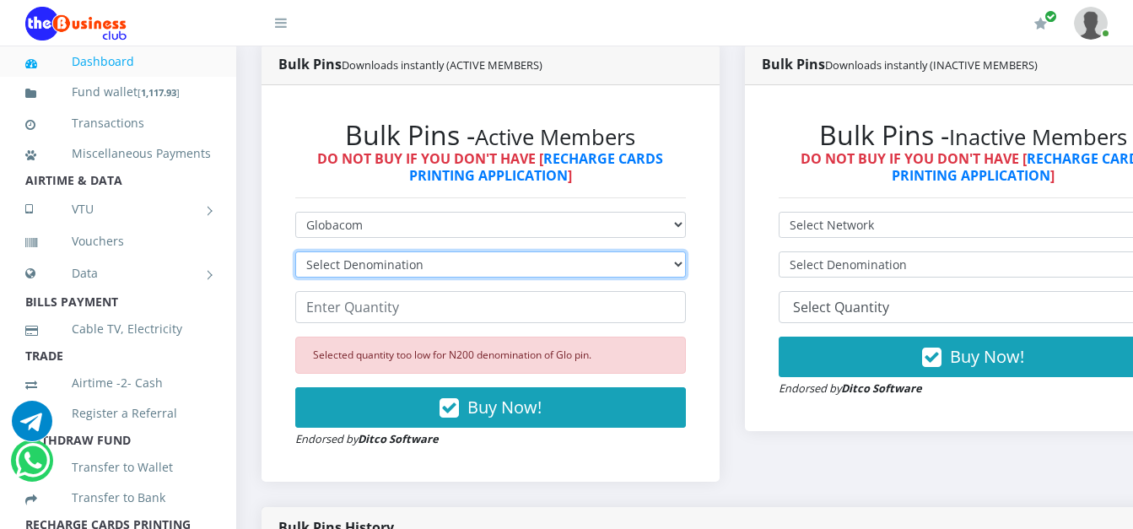
click at [369, 267] on select "Select Denomination Glo NGN100 - ₦96.55 Glo NGN200 - ₦193.10 Glo NGN500 - ₦482.…" at bounding box center [490, 264] width 391 height 26
select select "96.55-100"
click at [295, 254] on select "Select Denomination Glo NGN100 - ₦96.55 Glo NGN200 - ₦193.10 Glo NGN500 - ₦482.…" at bounding box center [490, 264] width 391 height 26
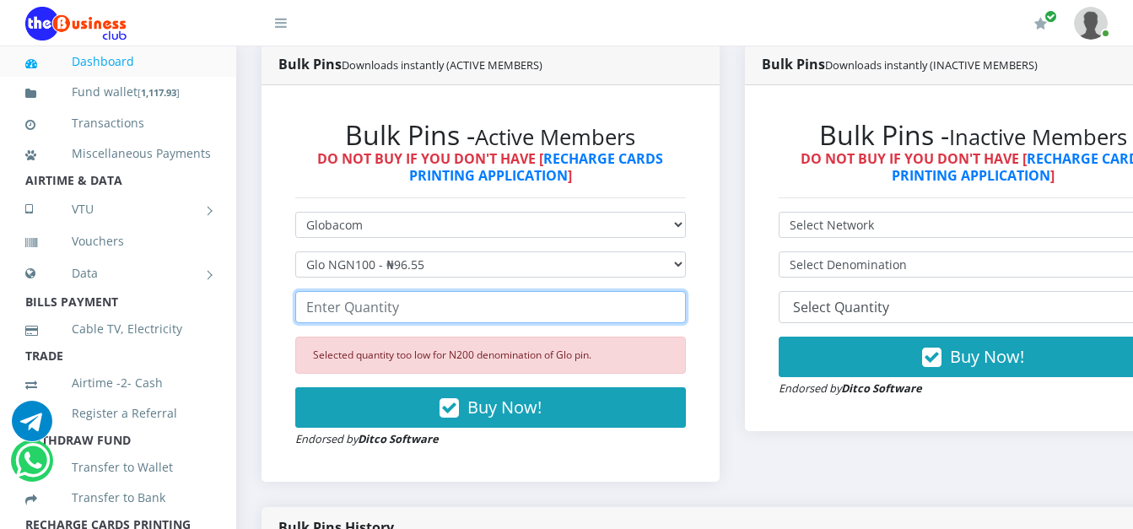
click at [359, 312] on input "number" at bounding box center [490, 307] width 391 height 32
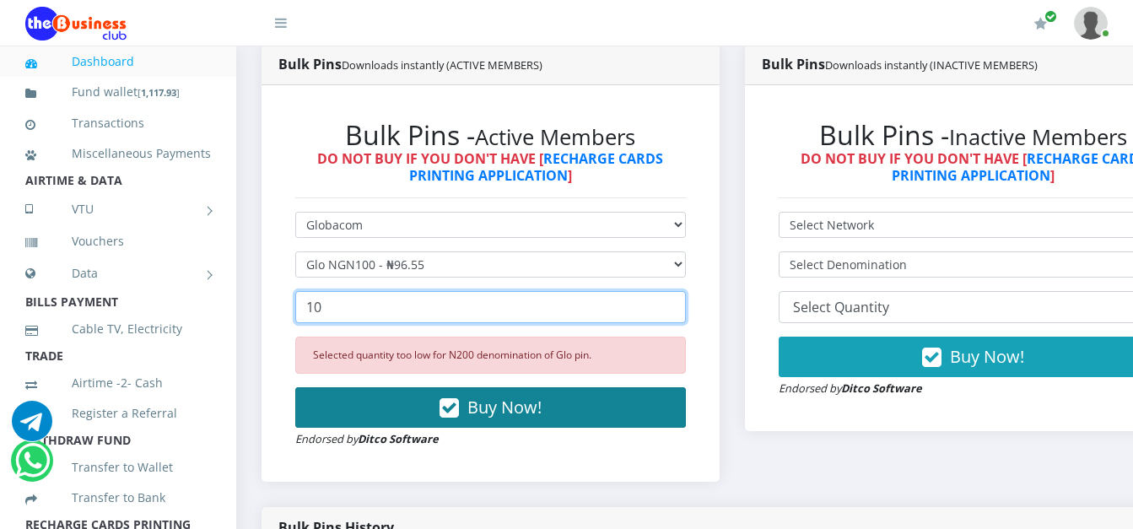
type input "10"
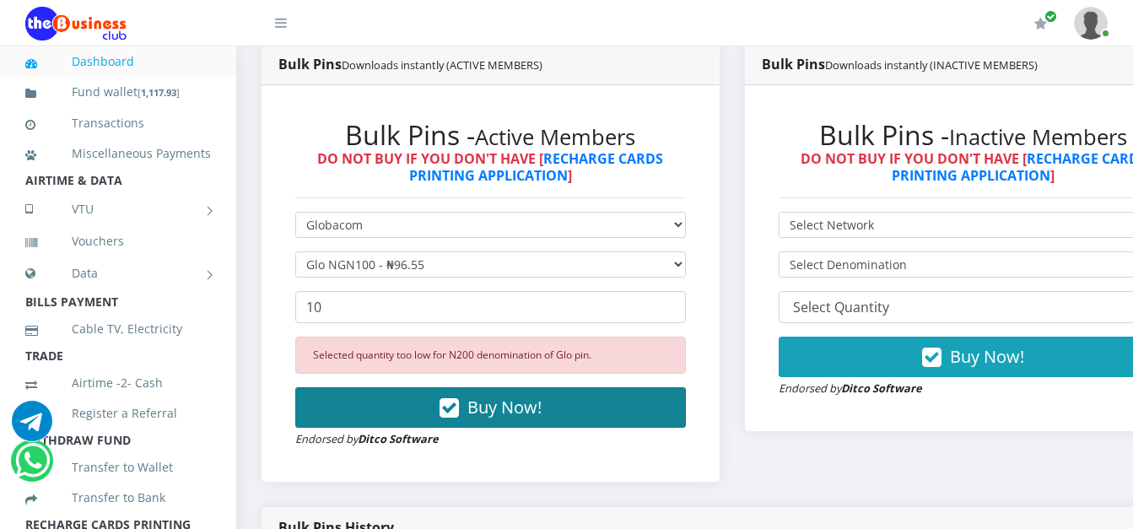
click at [394, 404] on button "Buy Now!" at bounding box center [490, 407] width 391 height 40
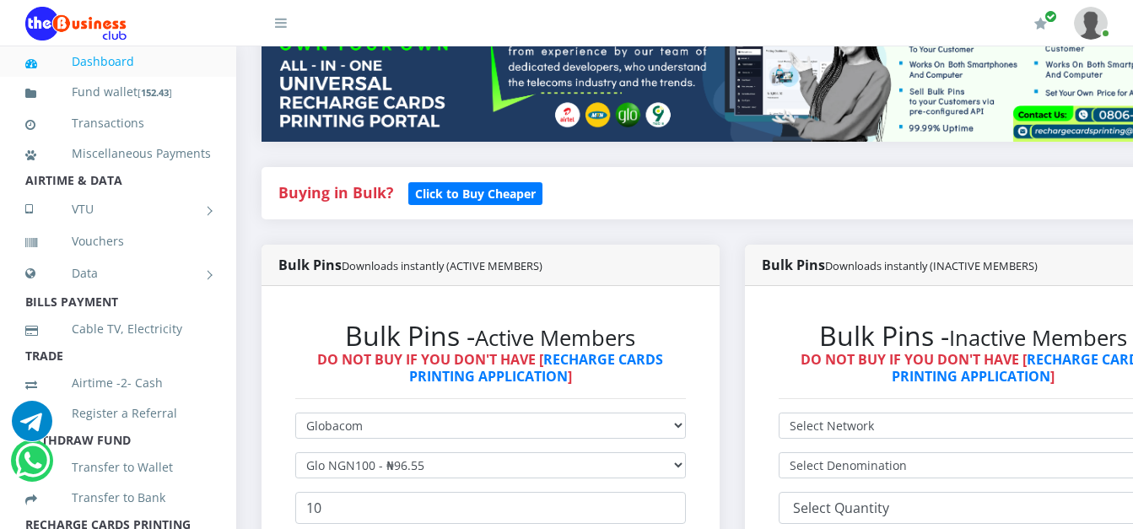
scroll to position [84, 0]
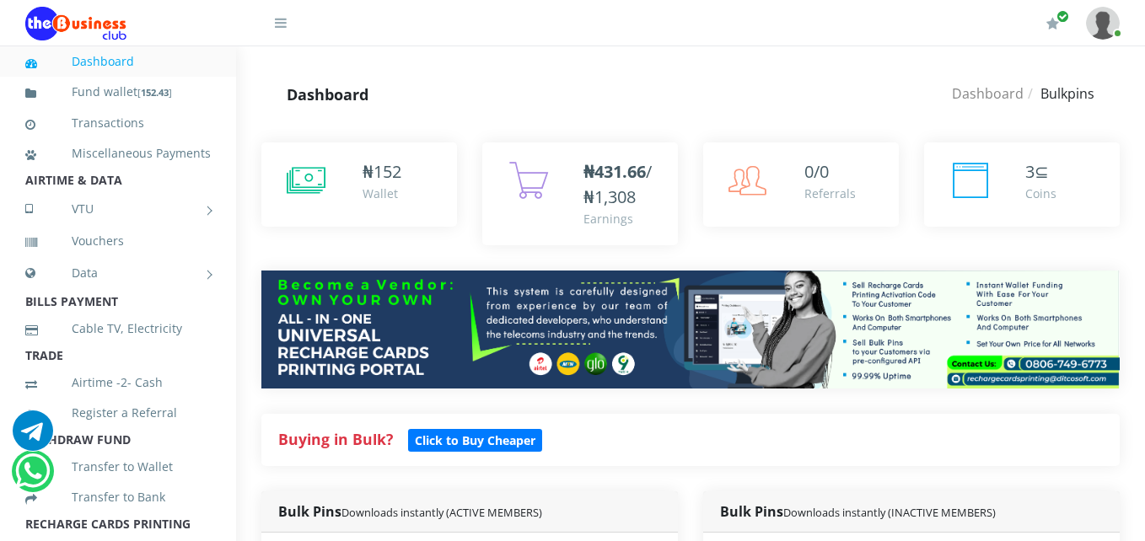
click at [918, 267] on div "3 ⊆ Coins" at bounding box center [1022, 207] width 221 height 128
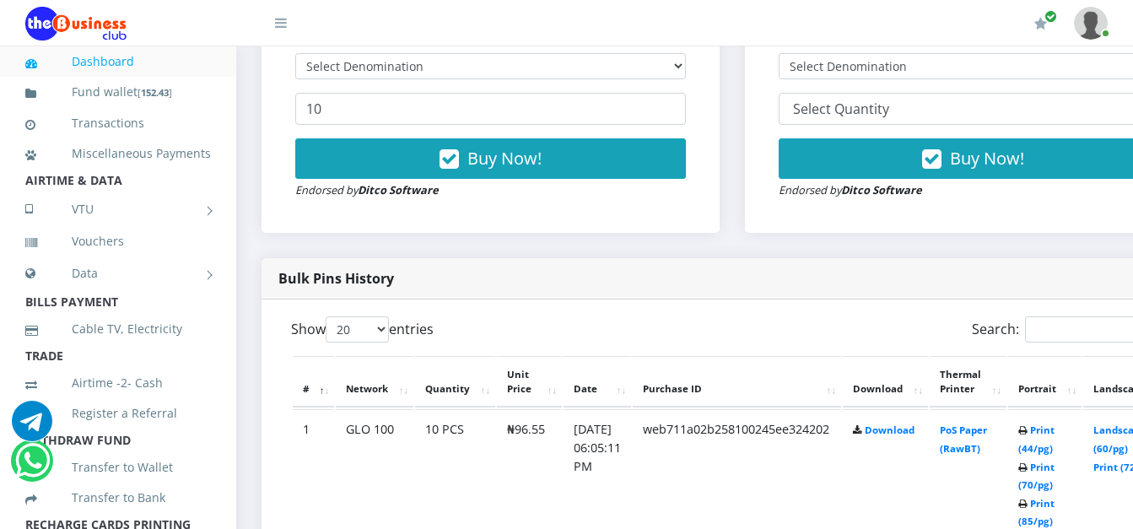
scroll to position [712, 0]
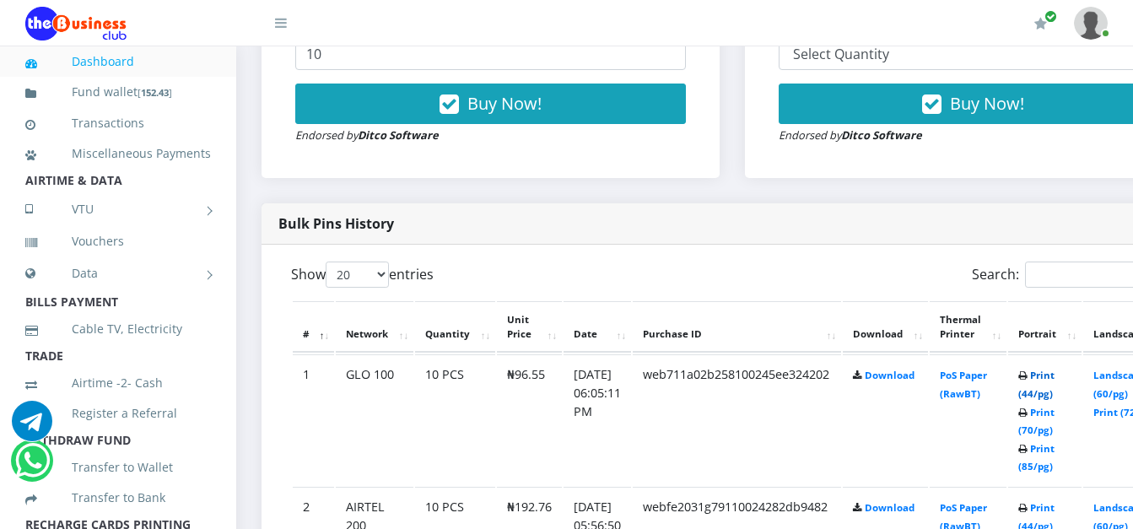
click at [1054, 379] on link "Print (44/pg)" at bounding box center [1036, 384] width 36 height 31
